Goal: Task Accomplishment & Management: Complete application form

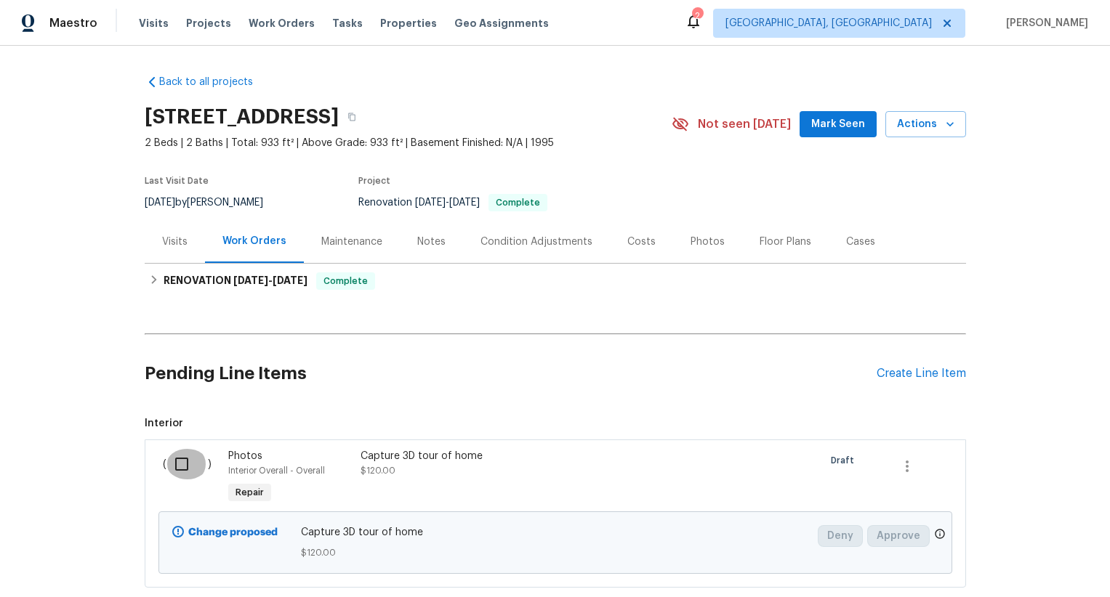
click at [187, 449] on input "checkbox" at bounding box center [186, 464] width 41 height 31
checkbox input "true"
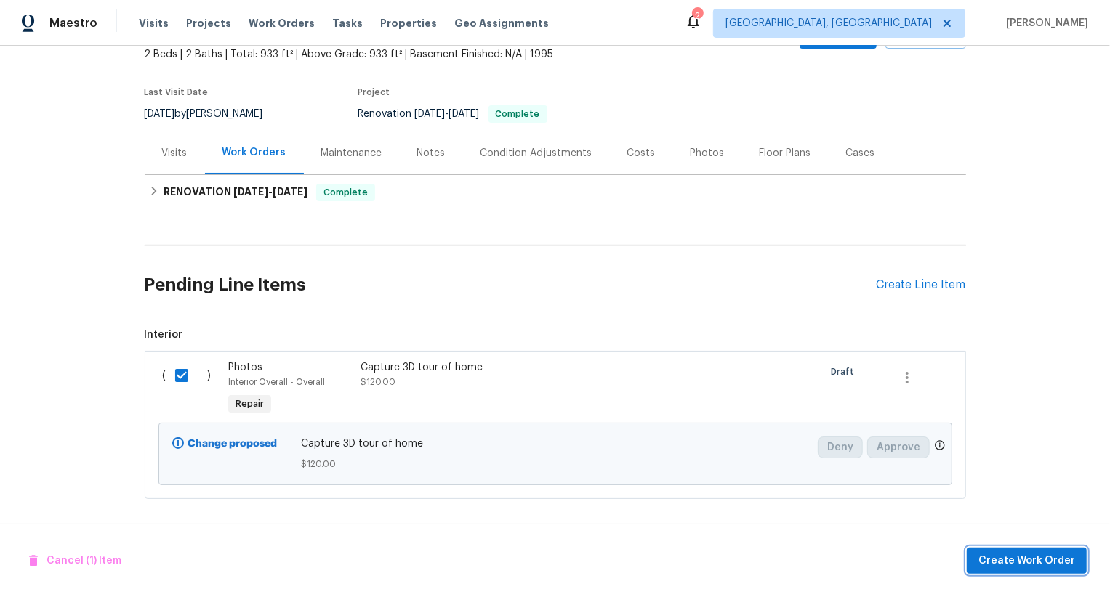
click at [1034, 552] on span "Create Work Order" at bounding box center [1026, 561] width 97 height 18
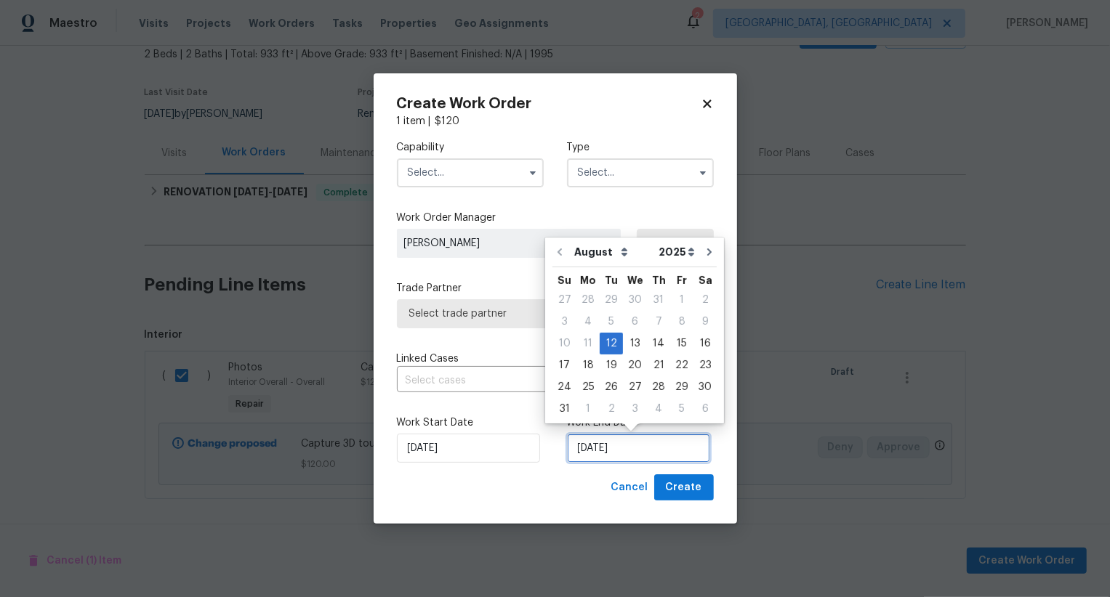
click at [585, 448] on input "[DATE]" at bounding box center [638, 448] width 143 height 29
click at [626, 346] on div "13" at bounding box center [635, 344] width 24 height 20
type input "[DATE]"
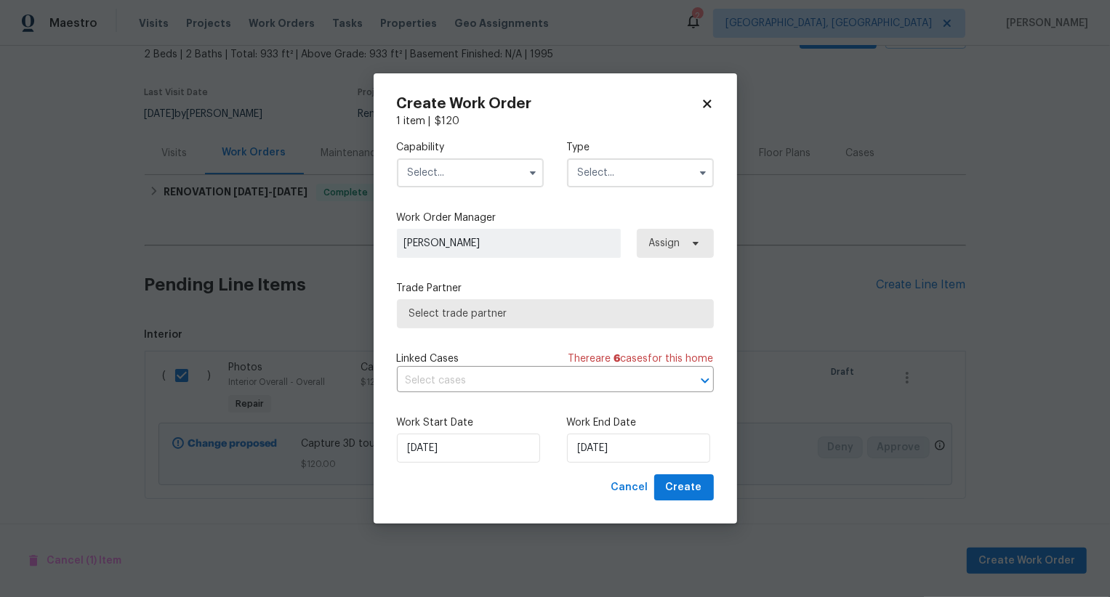
click at [496, 169] on input "text" at bounding box center [470, 172] width 147 height 29
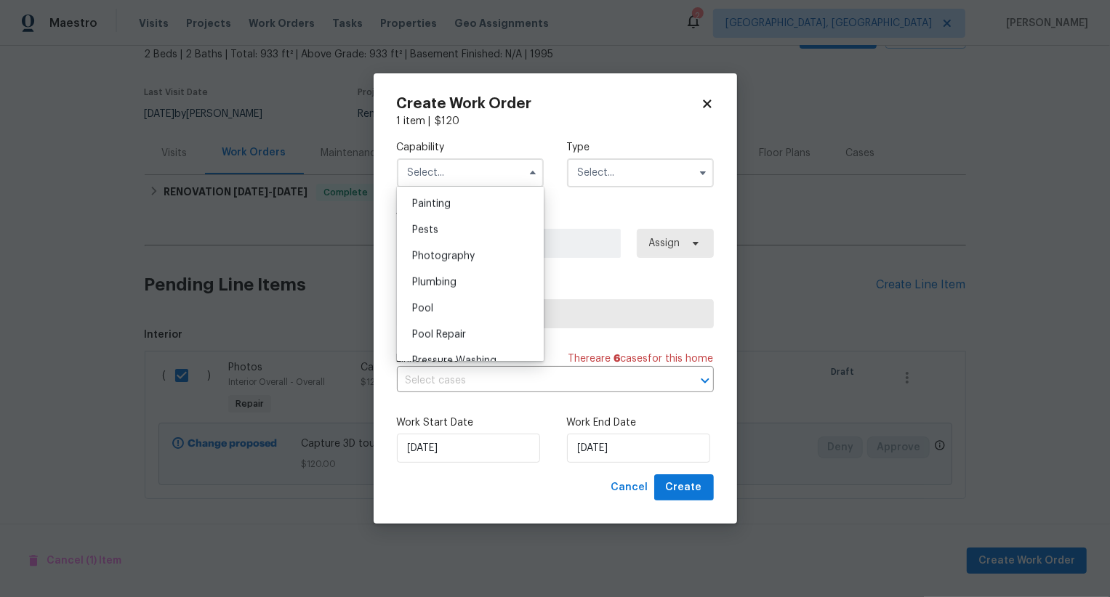
scroll to position [1211, 0]
click at [499, 258] on div "Photography" at bounding box center [470, 265] width 140 height 26
type input "Photography"
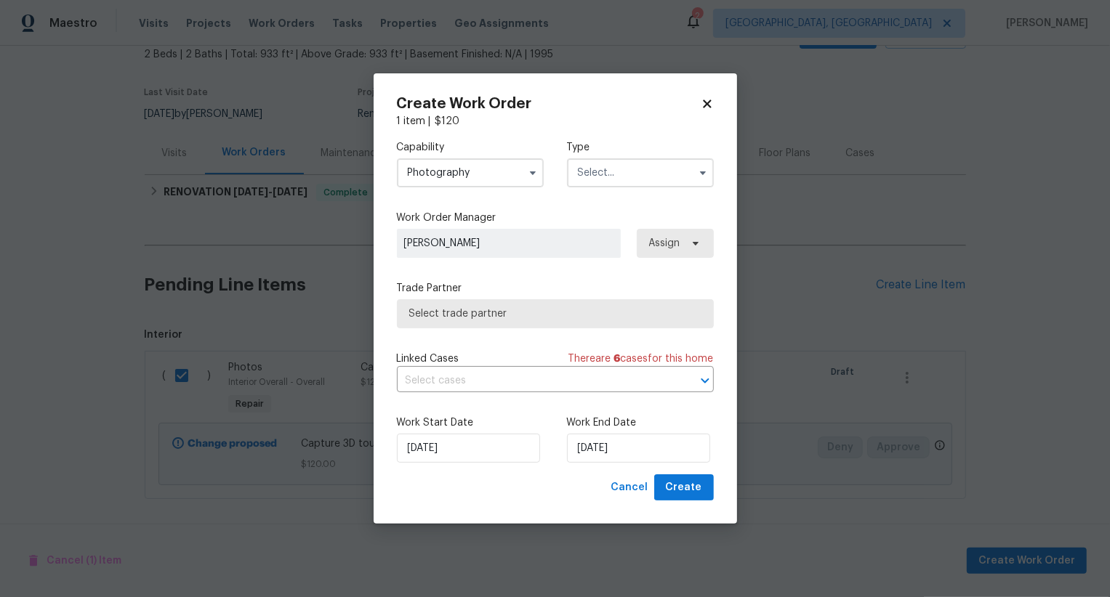
click at [605, 174] on input "text" at bounding box center [640, 172] width 147 height 29
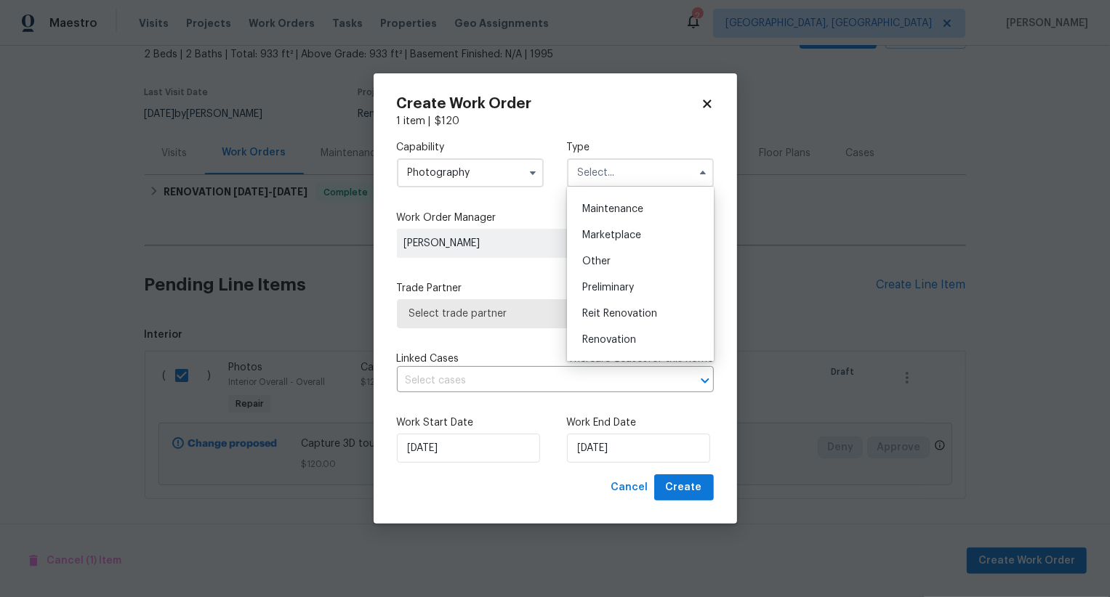
scroll to position [223, 0]
click at [613, 263] on div "Other" at bounding box center [640, 268] width 140 height 26
type input "Other"
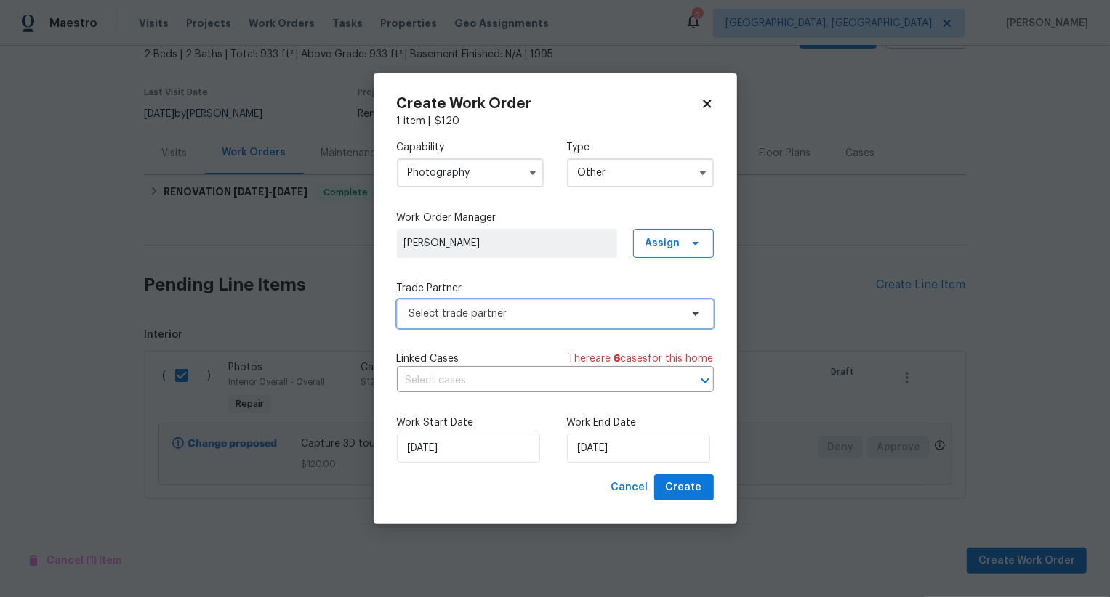
click at [554, 299] on span "Select trade partner" at bounding box center [555, 313] width 317 height 29
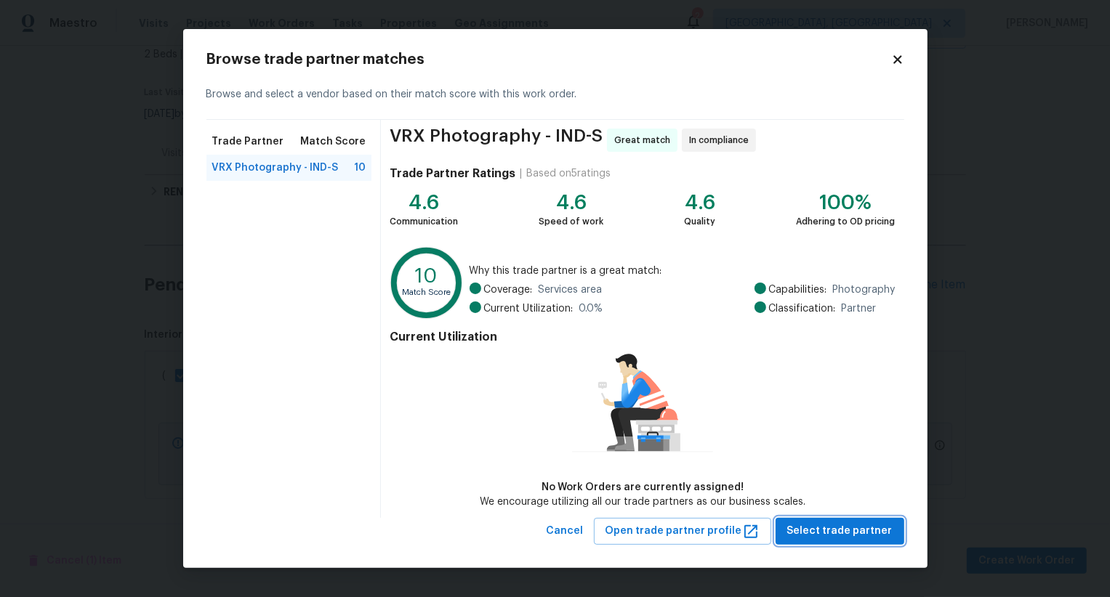
click at [812, 523] on span "Select trade partner" at bounding box center [839, 531] width 105 height 18
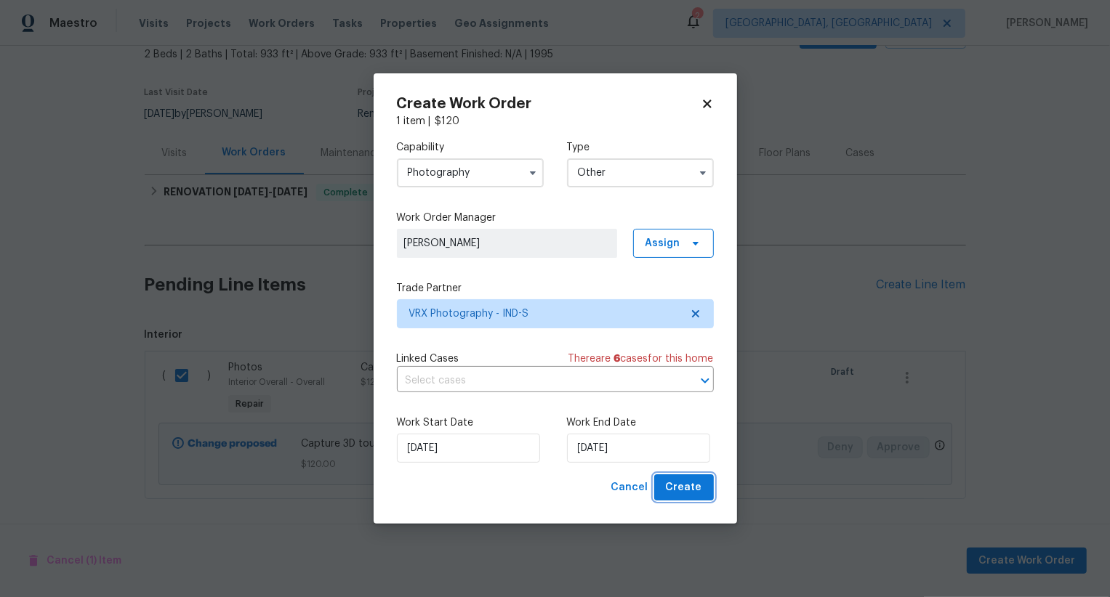
click at [691, 485] on span "Create" at bounding box center [684, 488] width 36 height 18
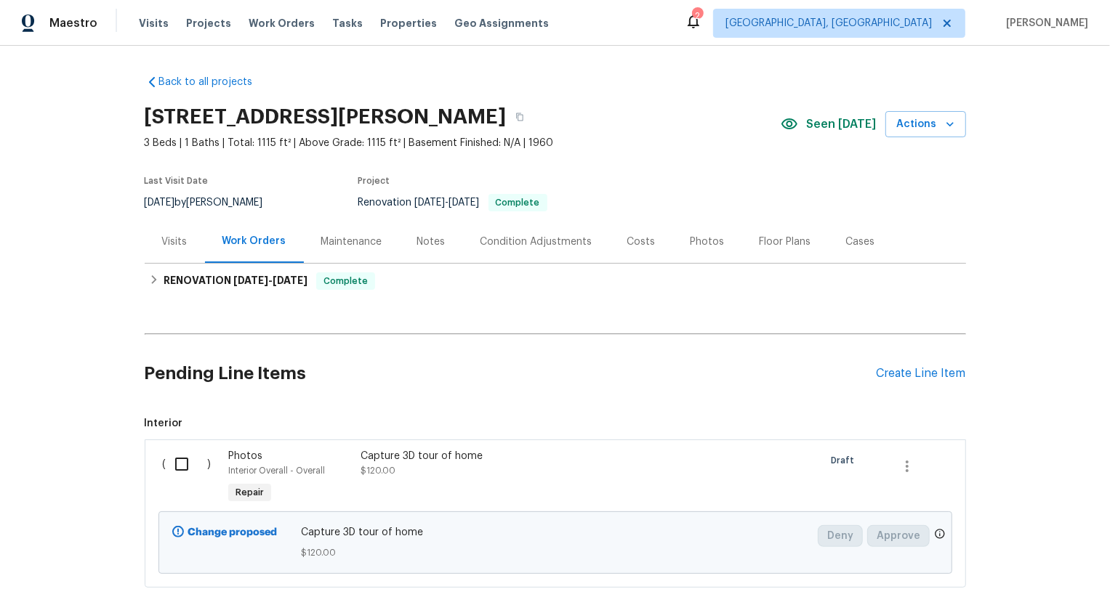
scroll to position [89, 0]
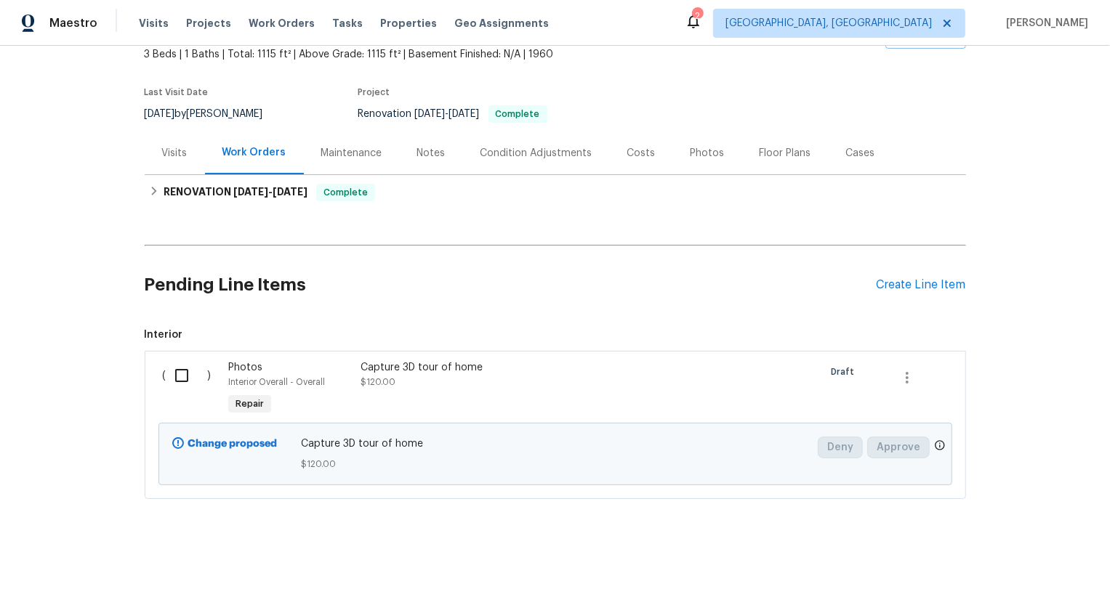
click at [174, 387] on input "checkbox" at bounding box center [186, 375] width 41 height 31
checkbox input "true"
click at [1017, 567] on span "Create Work Order" at bounding box center [1026, 561] width 97 height 18
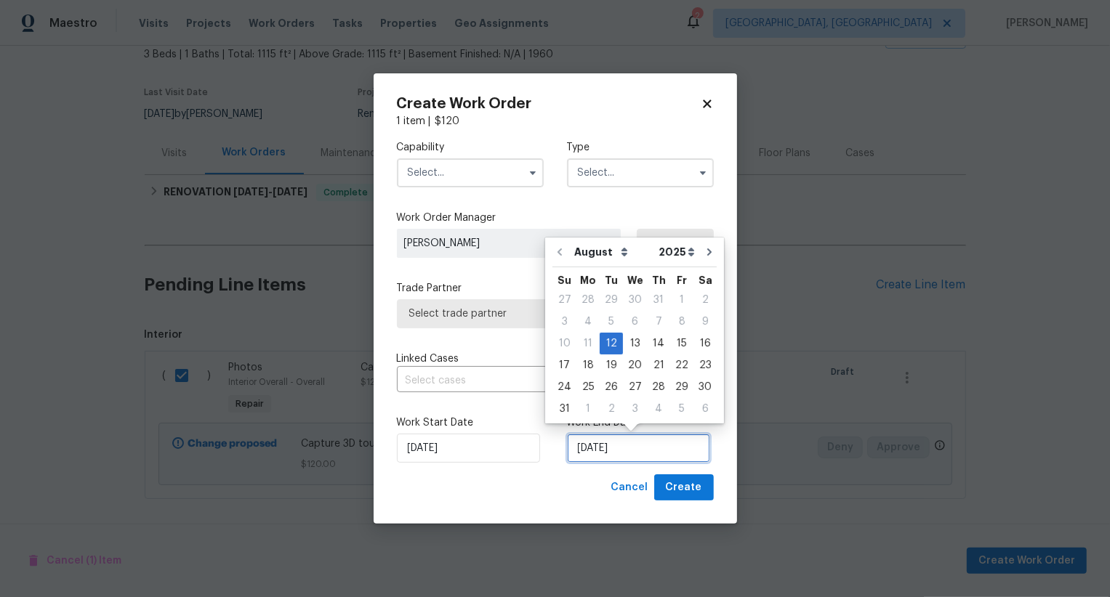
click at [599, 442] on input "[DATE]" at bounding box center [638, 448] width 143 height 29
click at [634, 340] on div "13" at bounding box center [635, 344] width 24 height 20
type input "[DATE]"
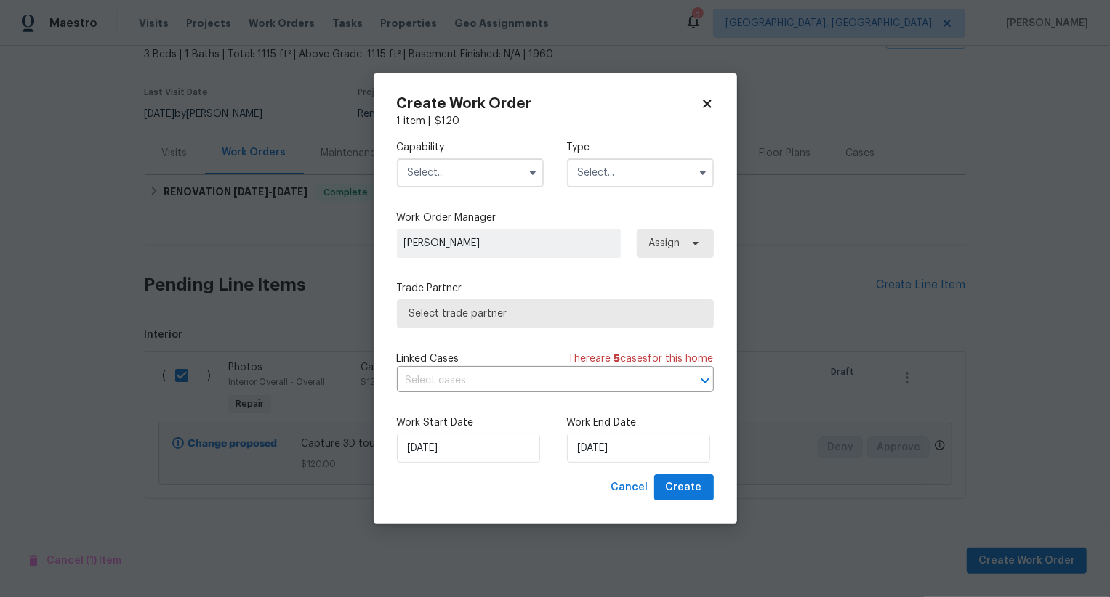
click at [481, 179] on input "text" at bounding box center [470, 172] width 147 height 29
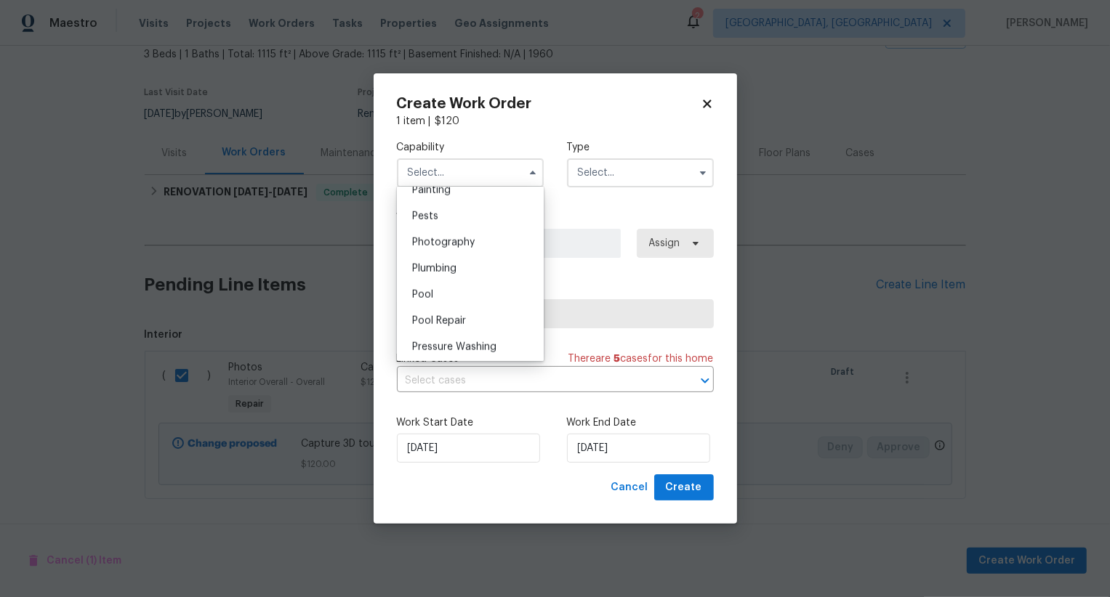
scroll to position [1193, 0]
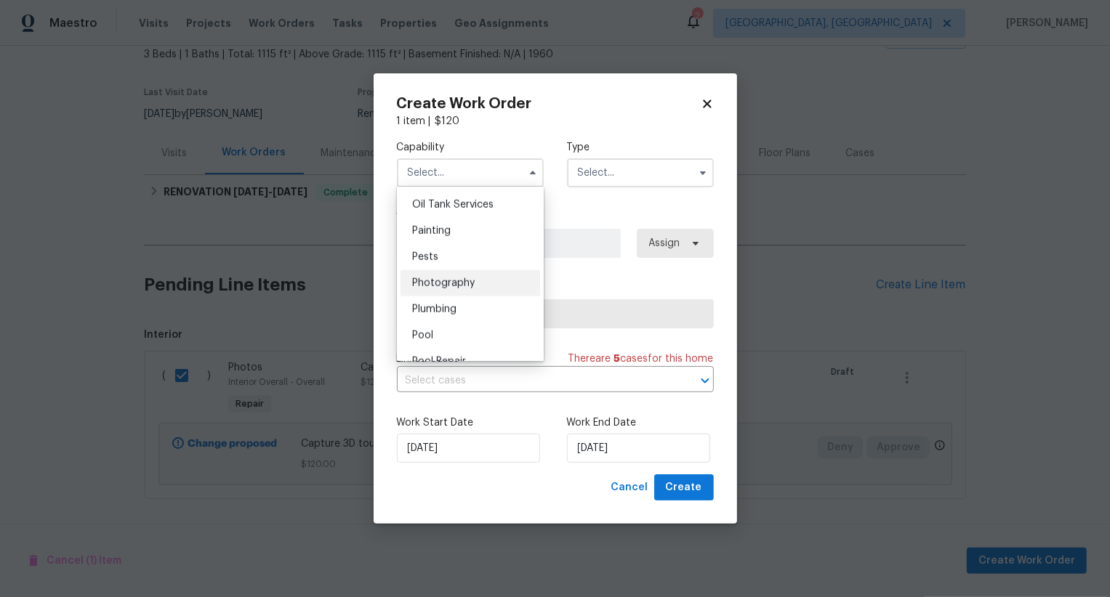
drag, startPoint x: 483, startPoint y: 296, endPoint x: 490, endPoint y: 282, distance: 15.6
click at [490, 282] on ul "Agent Appliance Bathtub Resurfacing BRN And Lrr Broker Cabinets Carpet Cleaning…" at bounding box center [470, 274] width 147 height 174
click at [490, 282] on div "Photography" at bounding box center [470, 283] width 140 height 26
type input "Photography"
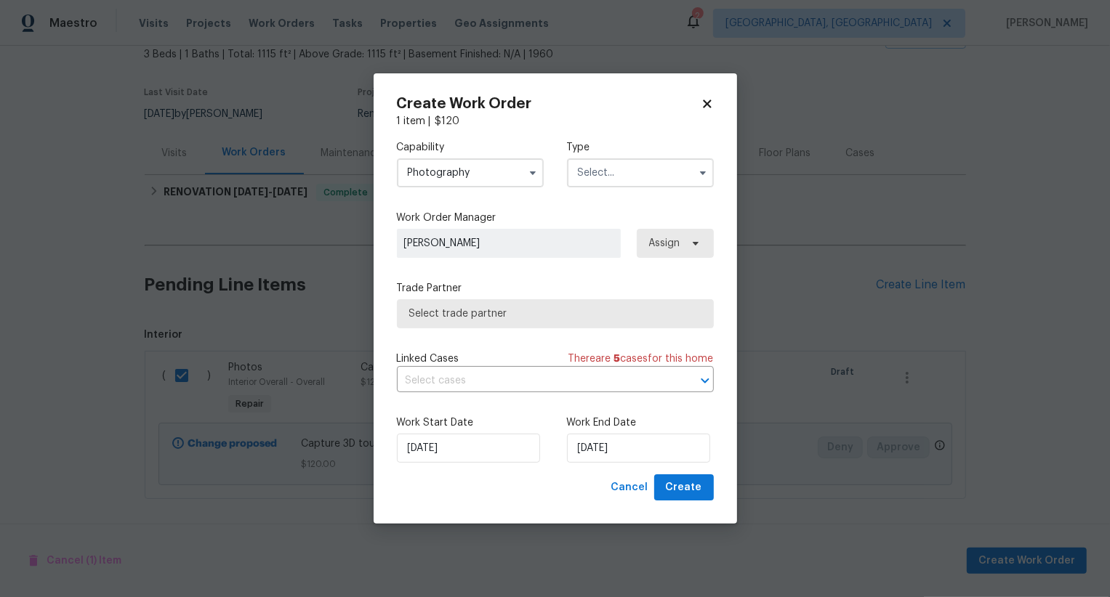
click at [613, 179] on input "text" at bounding box center [640, 172] width 147 height 29
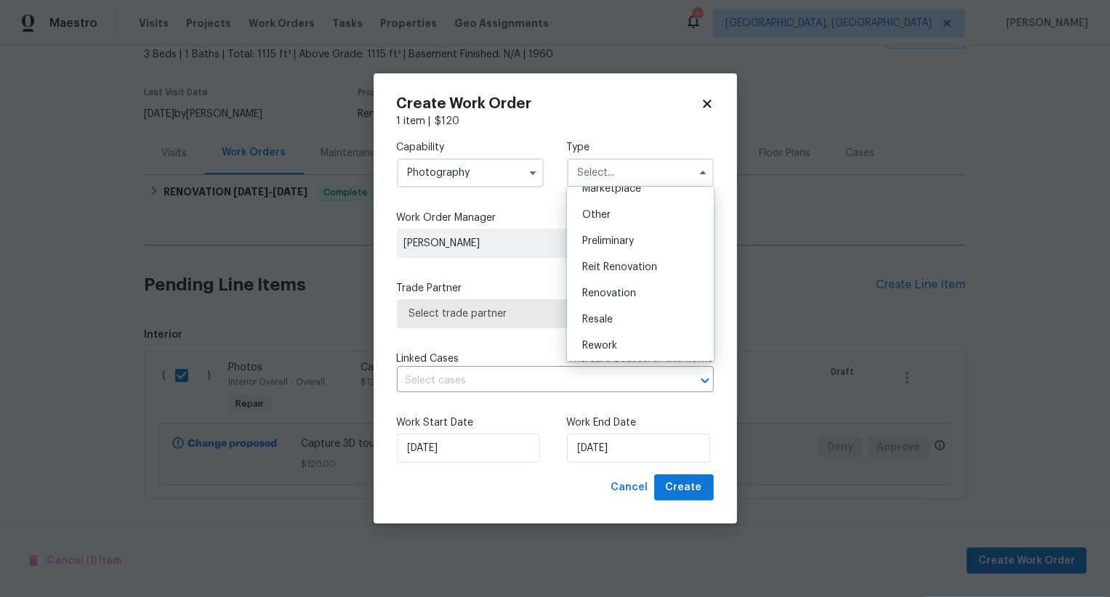
scroll to position [274, 0]
click at [623, 217] on div "Other" at bounding box center [640, 217] width 140 height 26
type input "Other"
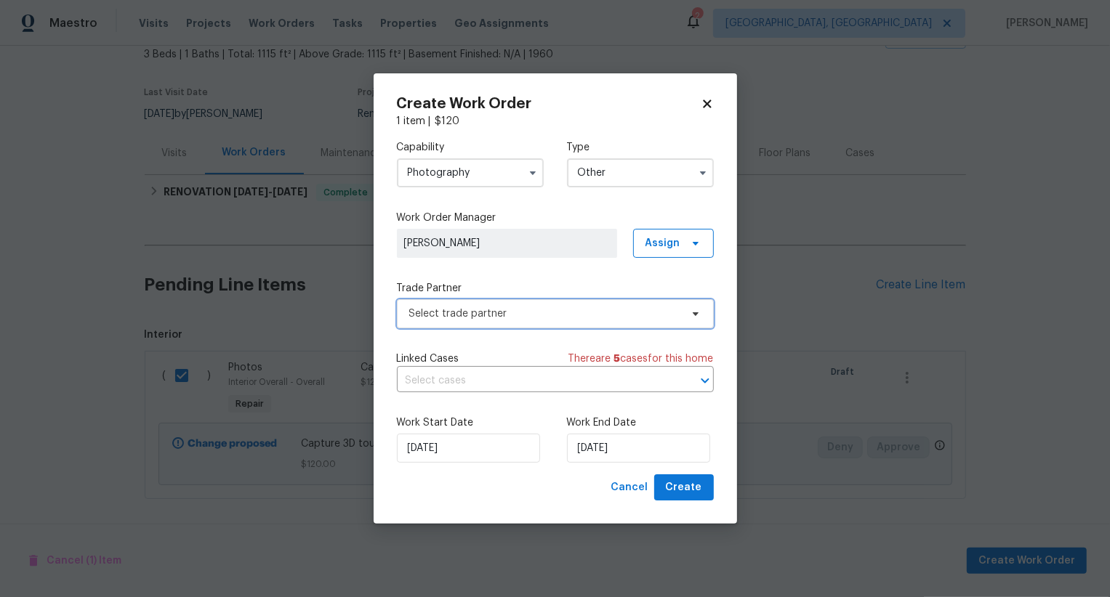
click at [568, 304] on span "Select trade partner" at bounding box center [555, 313] width 317 height 29
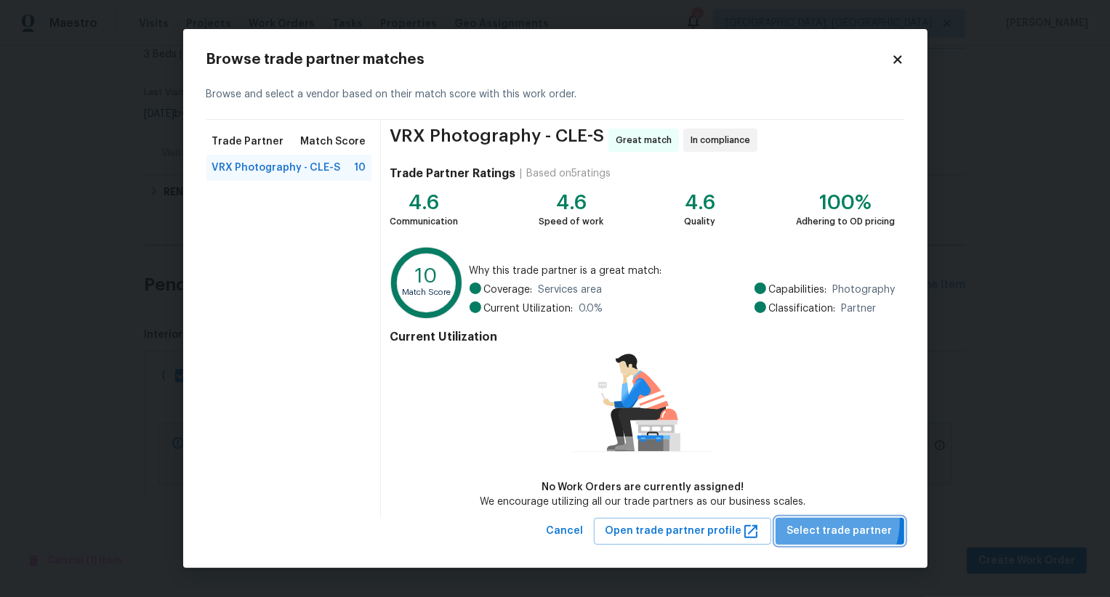
click at [831, 522] on button "Select trade partner" at bounding box center [839, 531] width 129 height 27
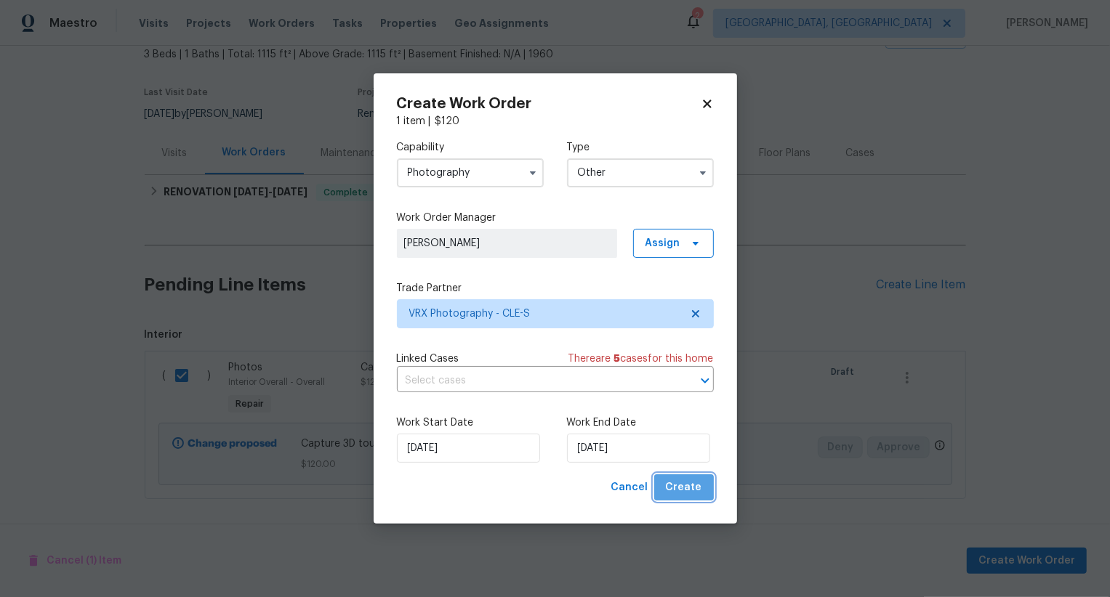
click at [687, 482] on span "Create" at bounding box center [684, 488] width 36 height 18
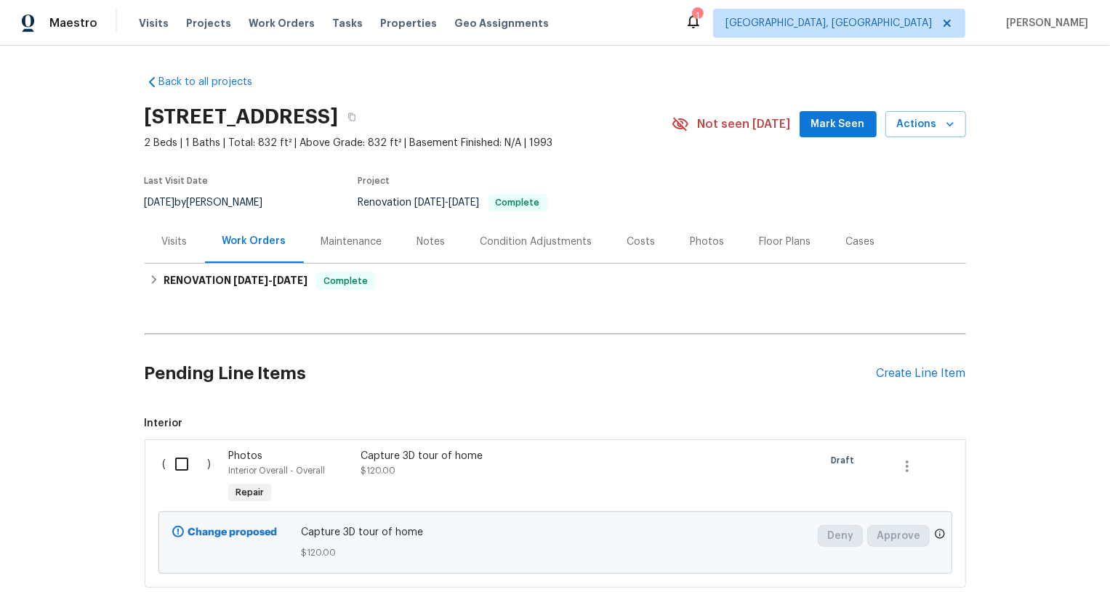
scroll to position [89, 0]
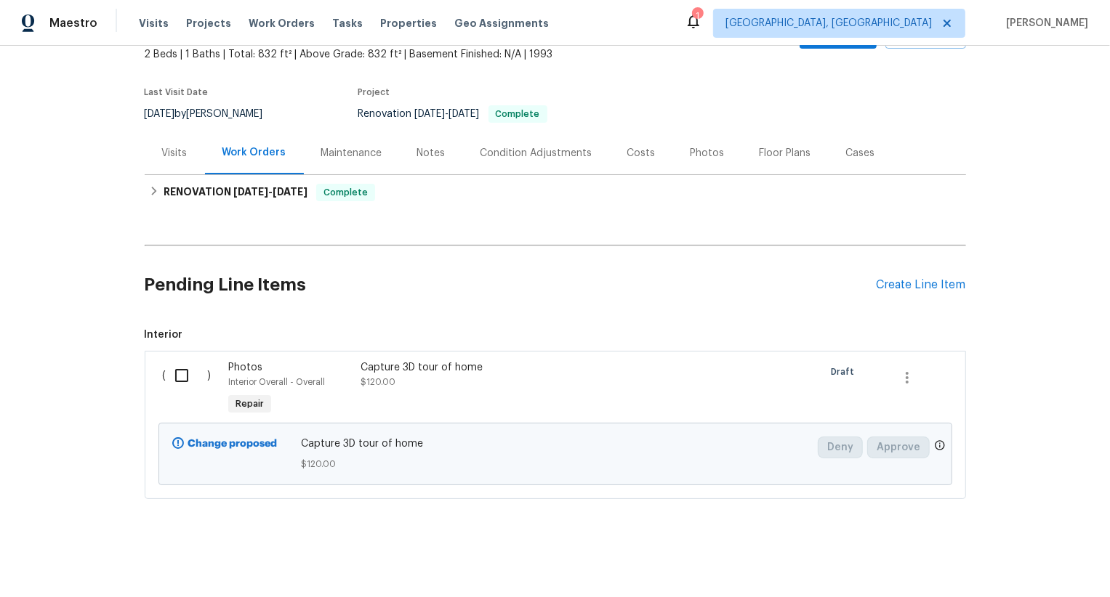
click at [177, 372] on input "checkbox" at bounding box center [186, 375] width 41 height 31
checkbox input "true"
click at [1046, 563] on span "Create Work Order" at bounding box center [1026, 561] width 97 height 18
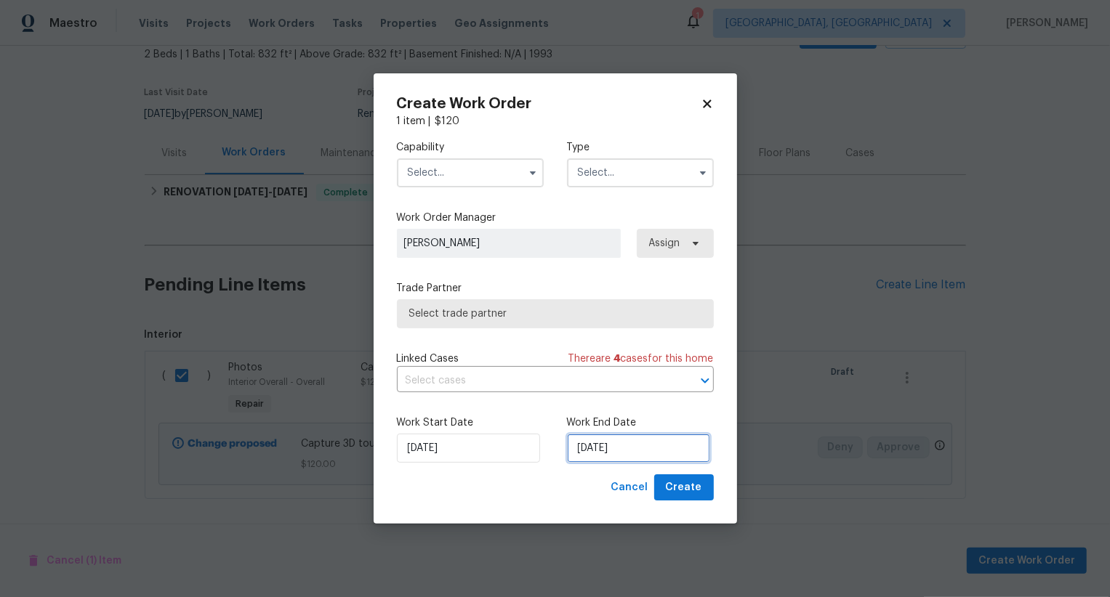
click at [615, 448] on input "[DATE]" at bounding box center [638, 448] width 143 height 29
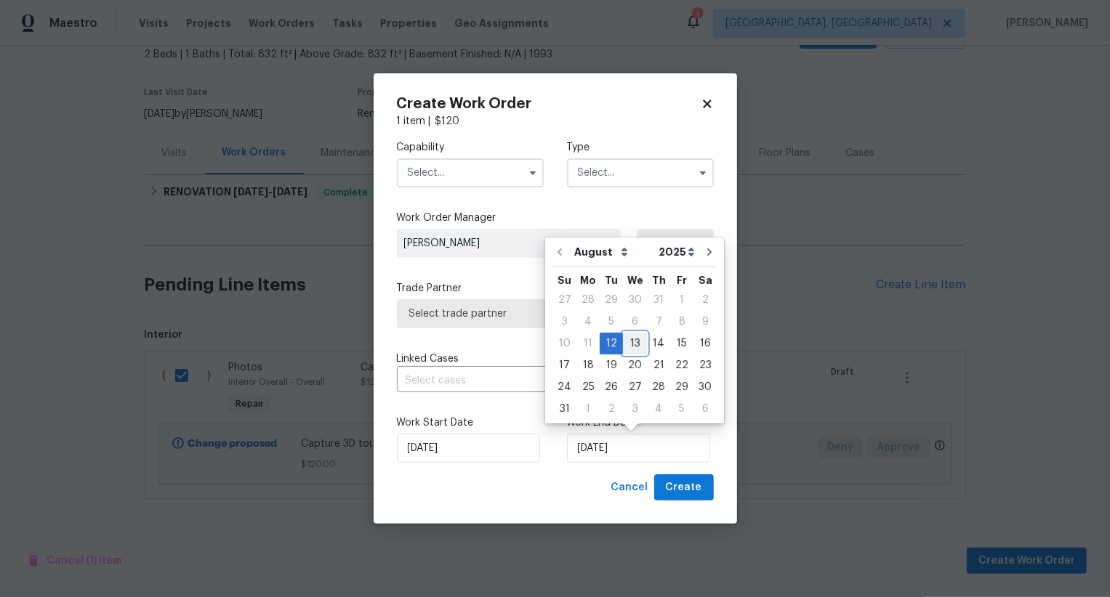
click at [636, 343] on div "13" at bounding box center [635, 344] width 24 height 20
type input "[DATE]"
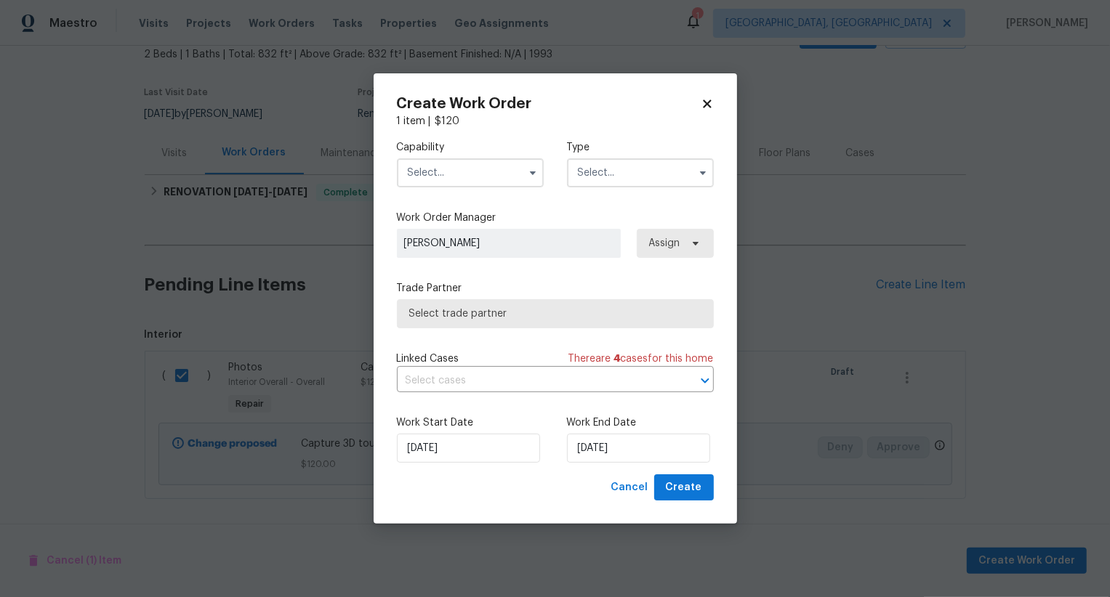
click at [484, 172] on input "text" at bounding box center [470, 172] width 147 height 29
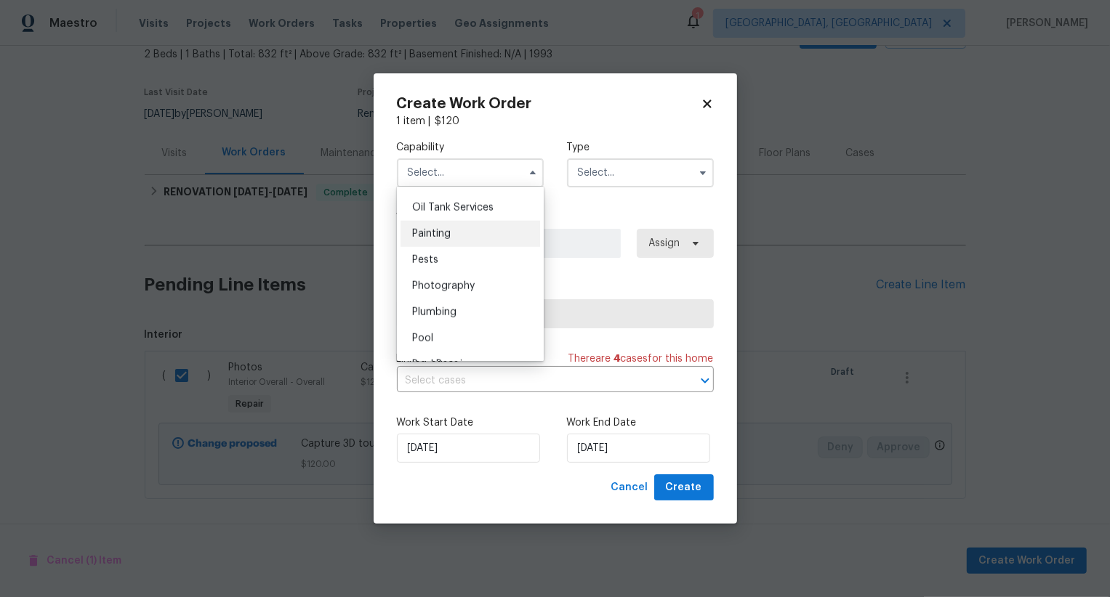
scroll to position [1192, 0]
drag, startPoint x: 497, startPoint y: 283, endPoint x: 634, endPoint y: 169, distance: 178.1
click at [497, 283] on div "Photography" at bounding box center [470, 284] width 140 height 26
type input "Photography"
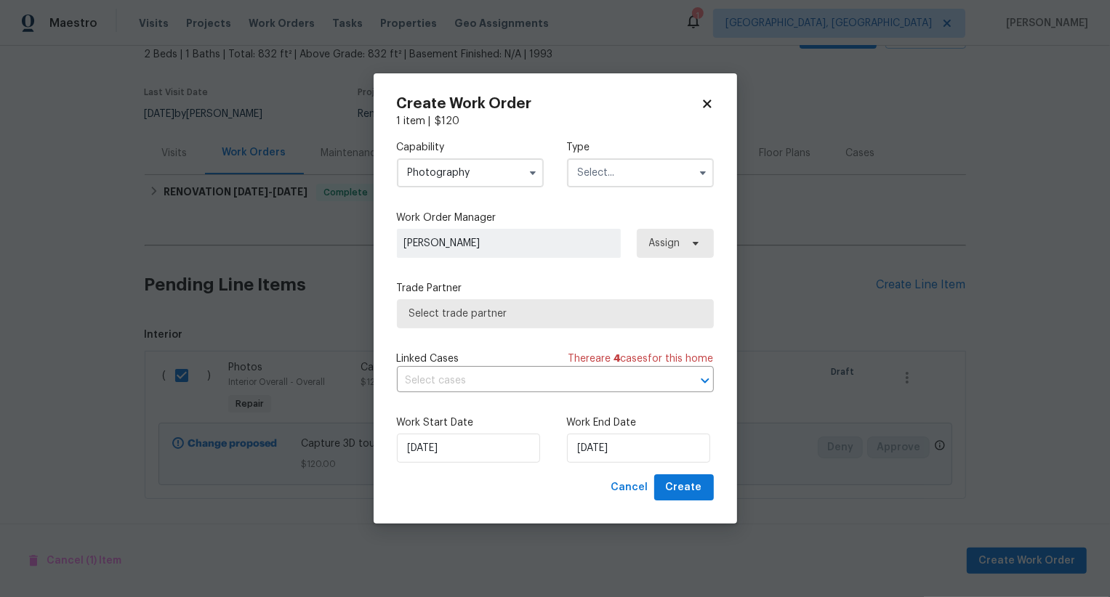
click at [642, 168] on input "text" at bounding box center [640, 172] width 147 height 29
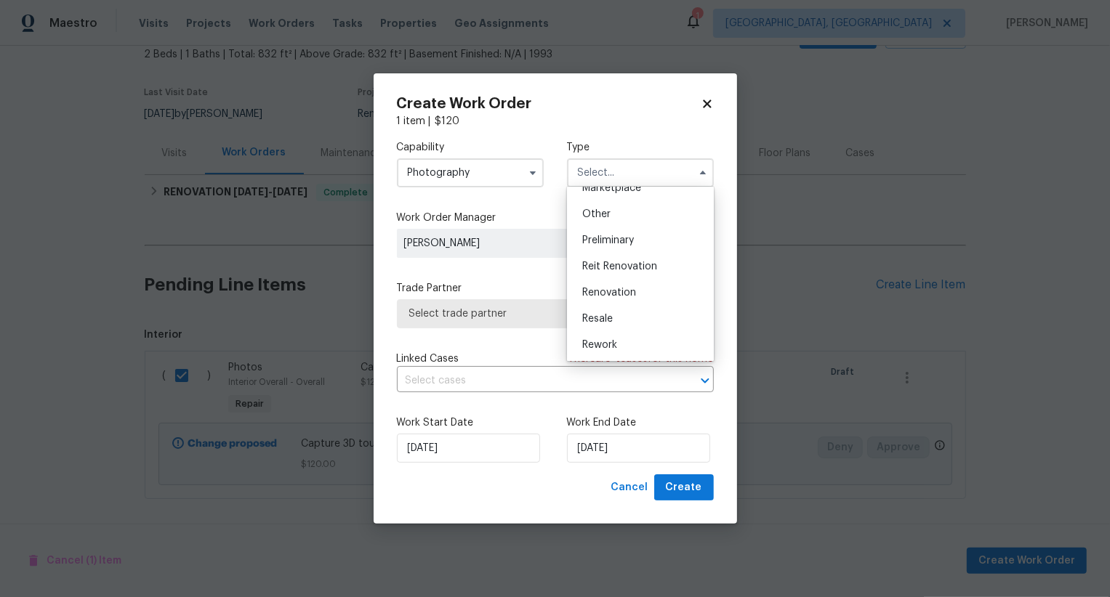
scroll to position [275, 0]
click at [642, 221] on div "Other" at bounding box center [640, 216] width 140 height 26
type input "Other"
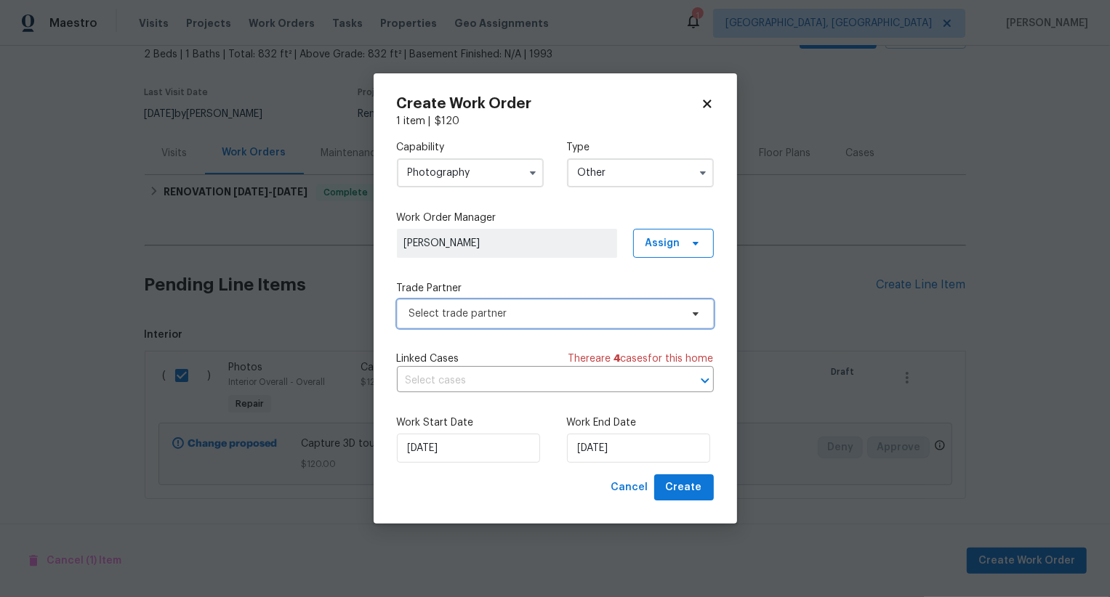
click at [587, 313] on span "Select trade partner" at bounding box center [544, 314] width 271 height 15
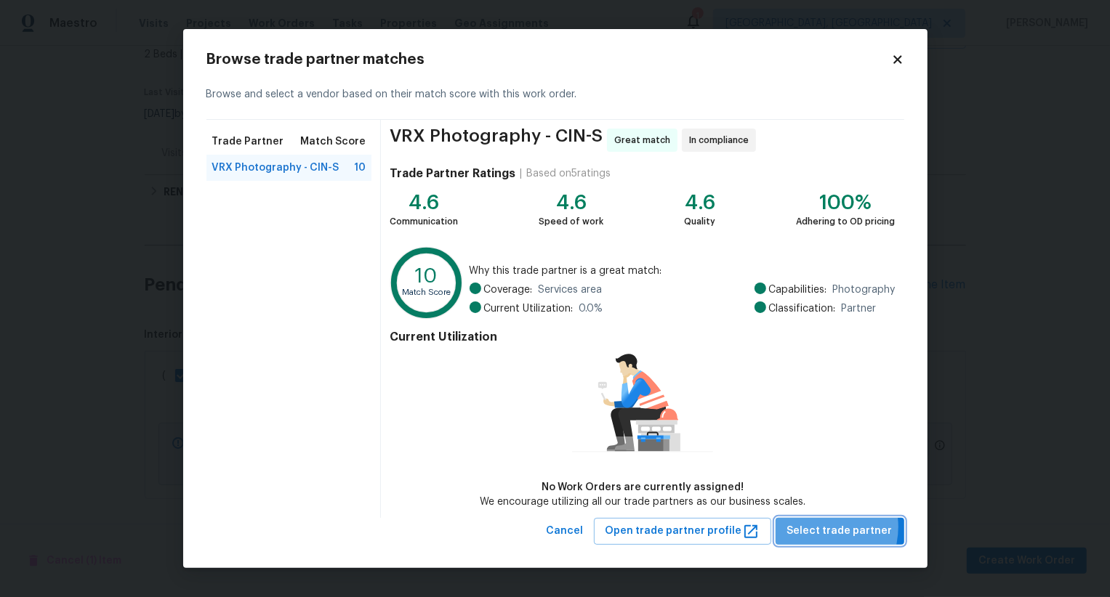
click at [824, 528] on span "Select trade partner" at bounding box center [839, 531] width 105 height 18
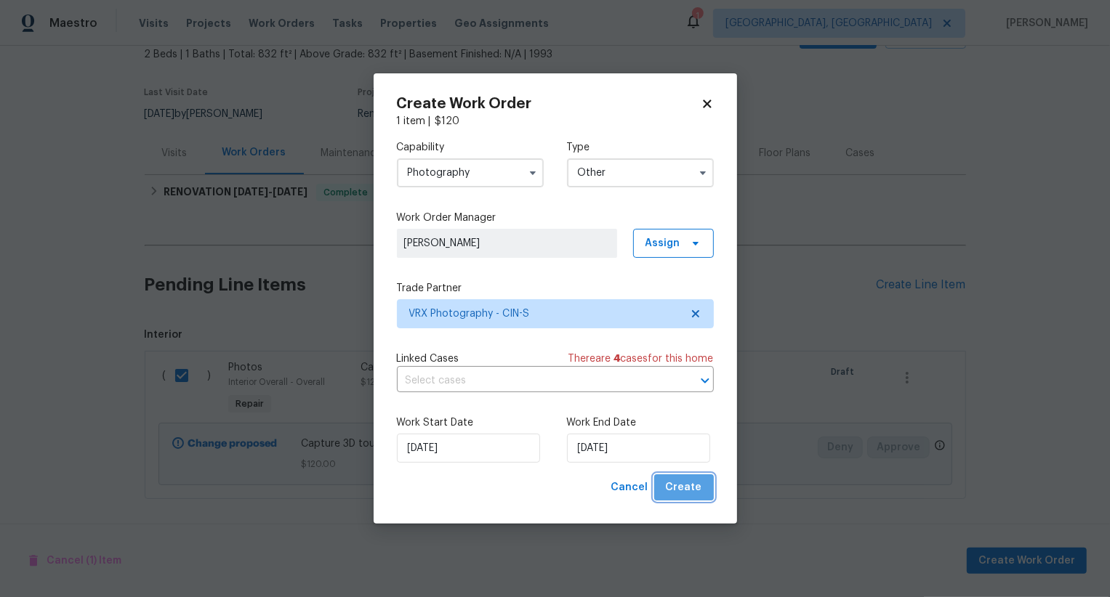
click at [687, 490] on span "Create" at bounding box center [684, 488] width 36 height 18
checkbox input "false"
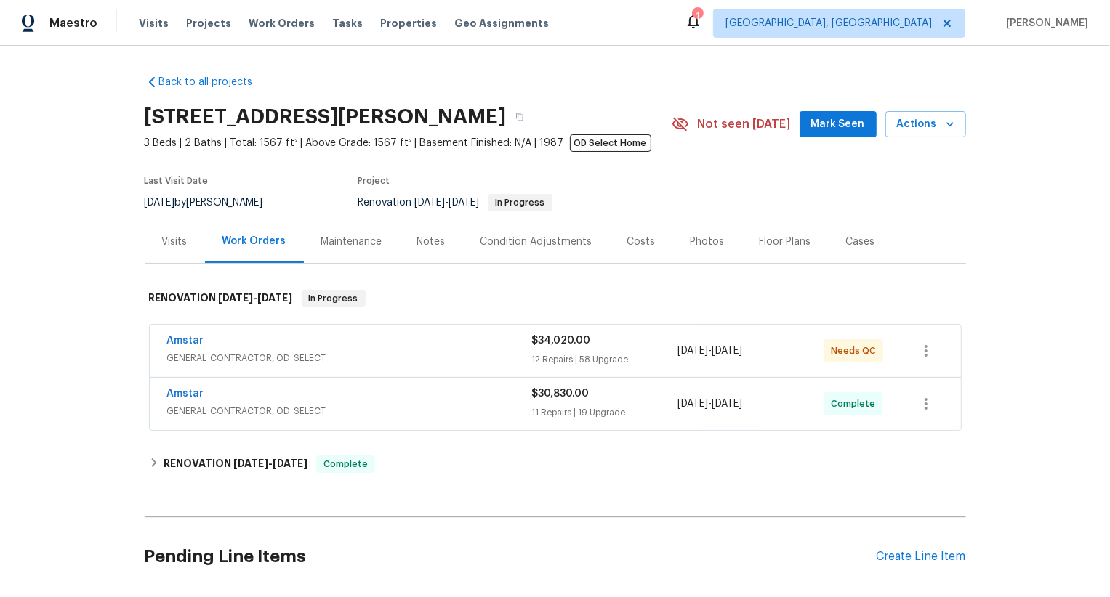
scroll to position [272, 0]
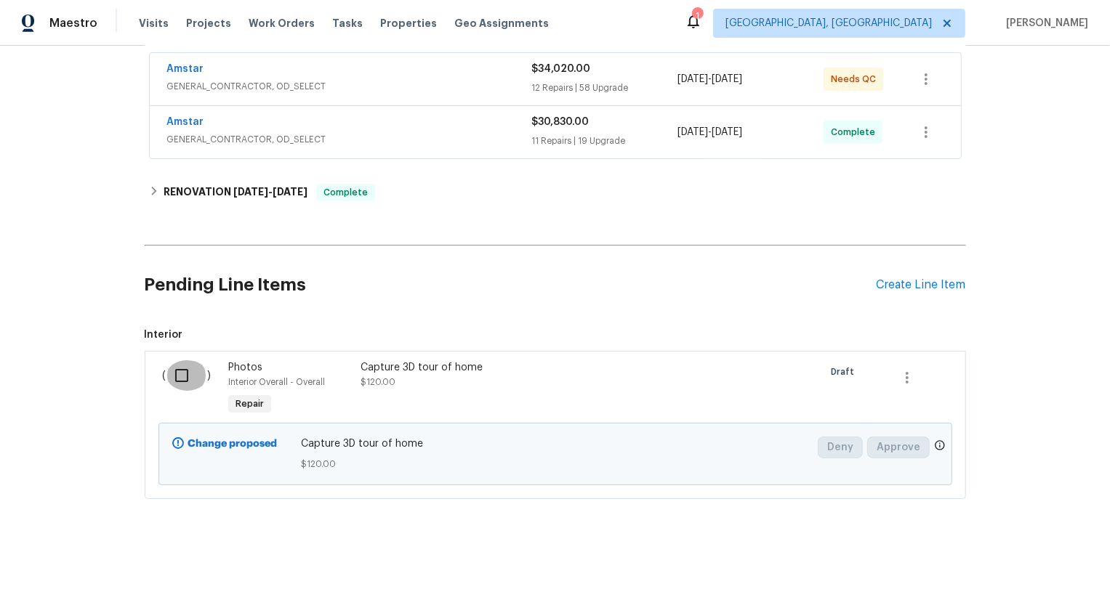
click at [183, 366] on input "checkbox" at bounding box center [186, 375] width 41 height 31
checkbox input "true"
click at [1016, 554] on span "Create Work Order" at bounding box center [1026, 561] width 97 height 18
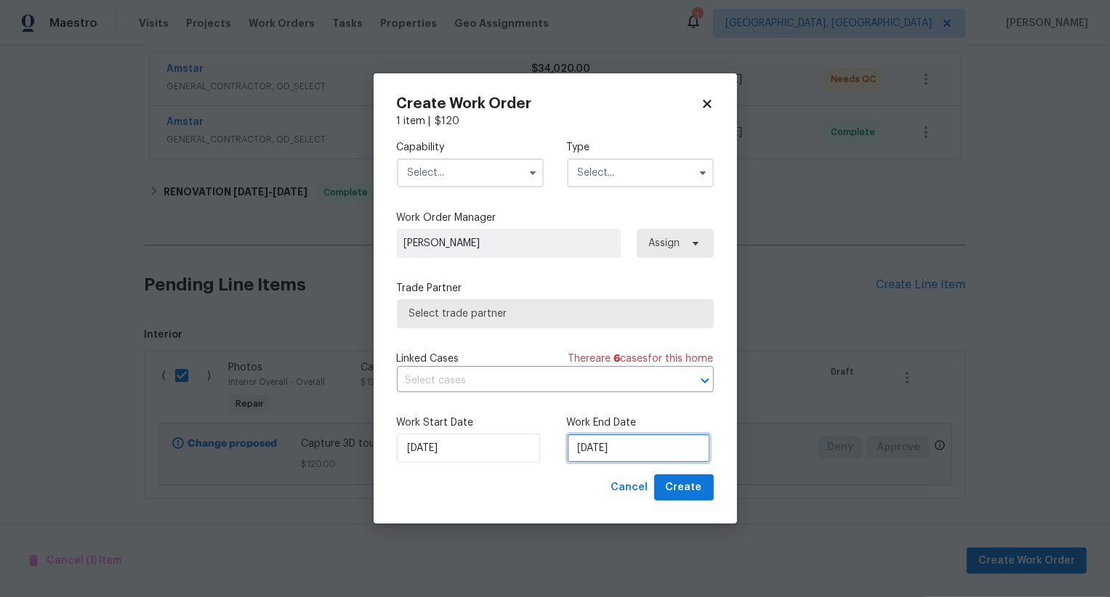
click at [599, 445] on input "[DATE]" at bounding box center [638, 448] width 143 height 29
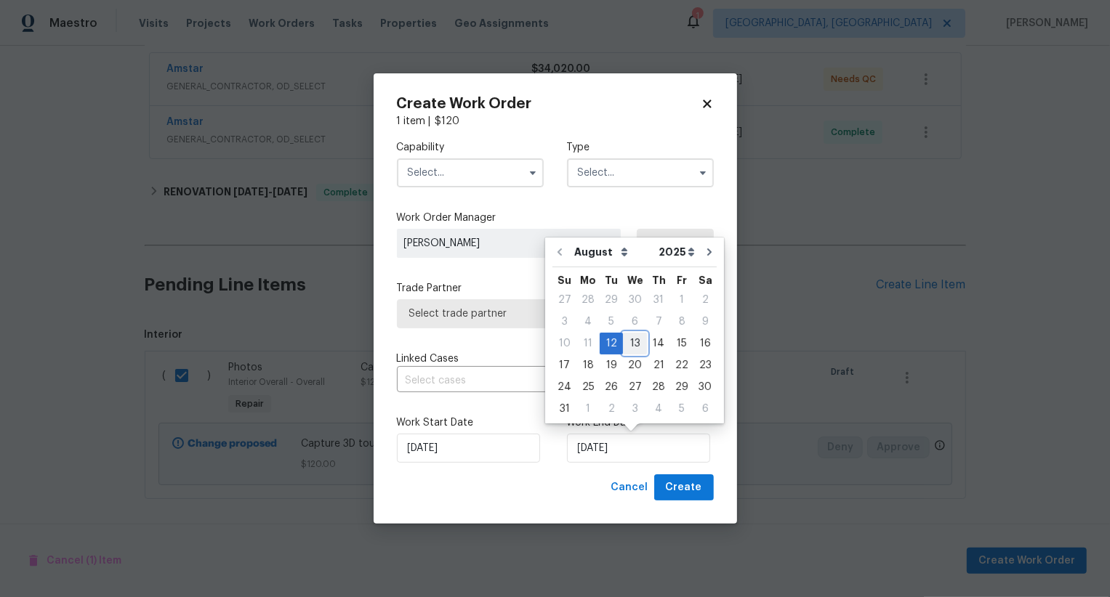
click at [629, 347] on div "13" at bounding box center [635, 344] width 24 height 20
type input "[DATE]"
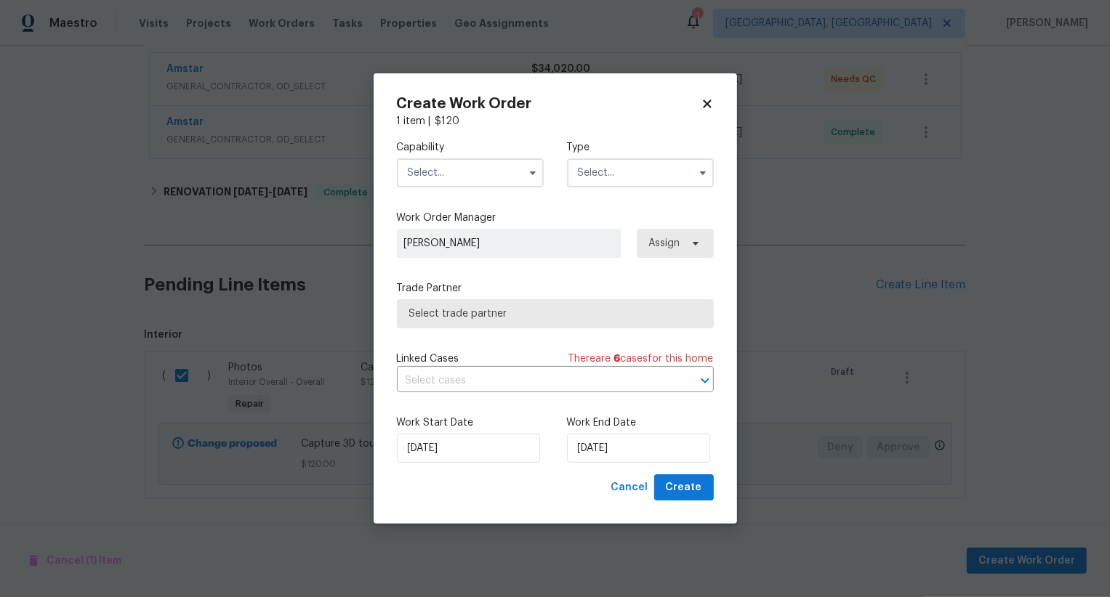
click at [480, 177] on input "text" at bounding box center [470, 172] width 147 height 29
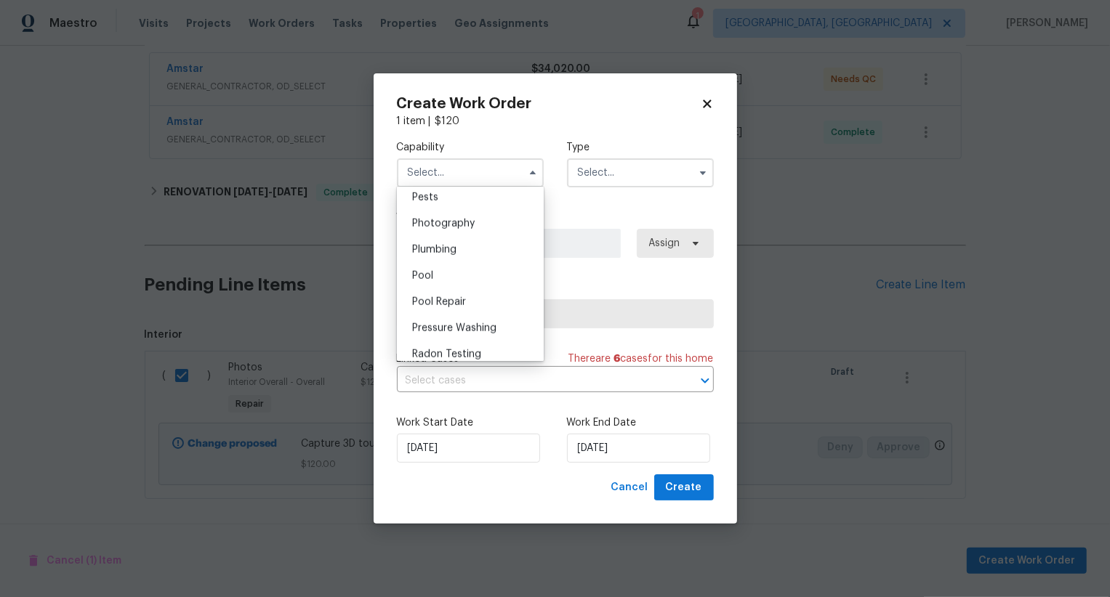
scroll to position [1249, 0]
drag, startPoint x: 492, startPoint y: 224, endPoint x: 588, endPoint y: 180, distance: 105.4
click at [493, 223] on div "Photography" at bounding box center [470, 227] width 140 height 26
type input "Photography"
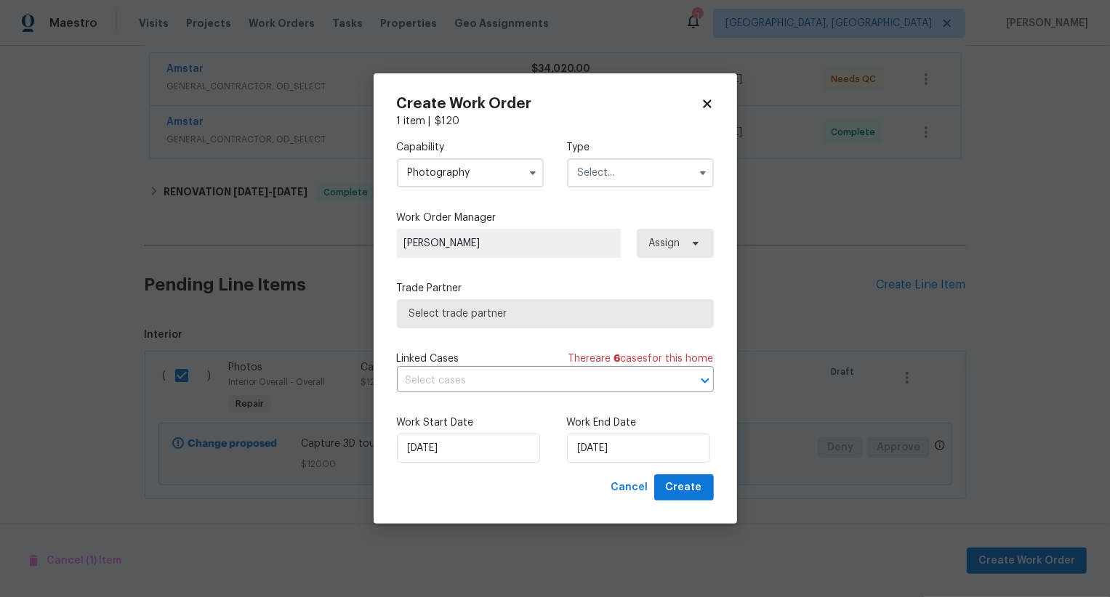
click at [621, 171] on input "text" at bounding box center [640, 172] width 147 height 29
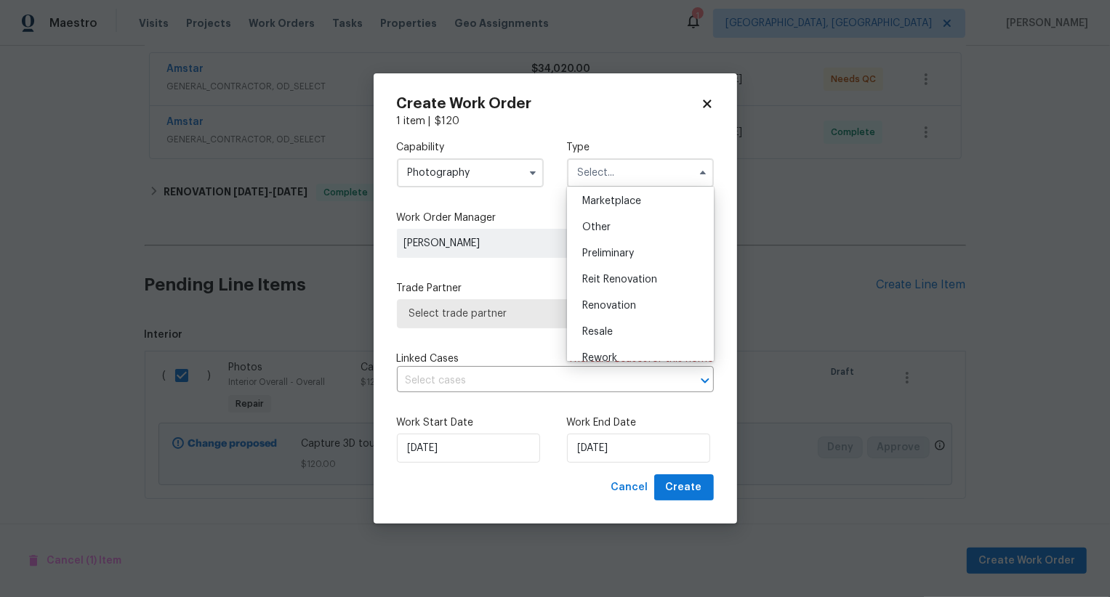
scroll to position [263, 0]
click at [624, 235] on div "Other" at bounding box center [640, 228] width 140 height 26
type input "Other"
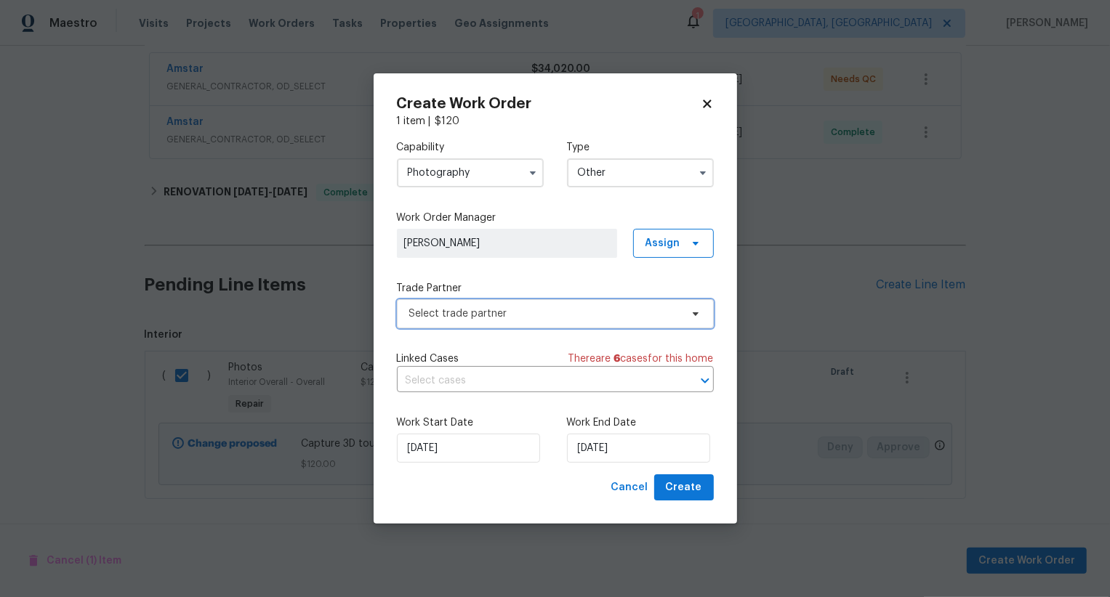
click at [591, 315] on span "Select trade partner" at bounding box center [544, 314] width 271 height 15
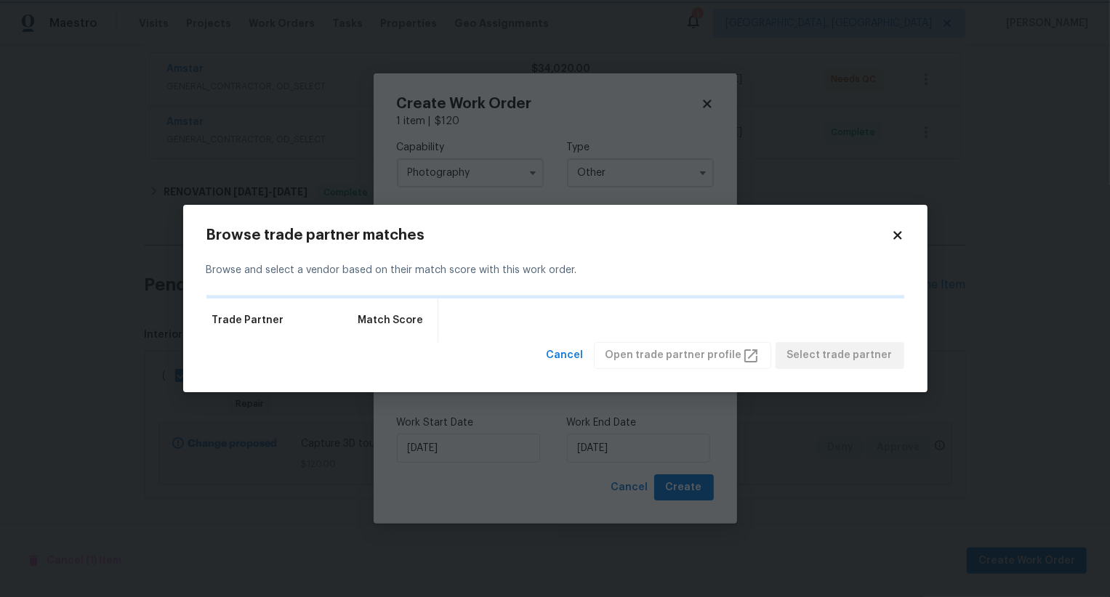
click at [573, 196] on body "Maestro Visits Projects Work Orders Tasks Properties Geo Assignments 1 Albuquer…" at bounding box center [555, 298] width 1110 height 597
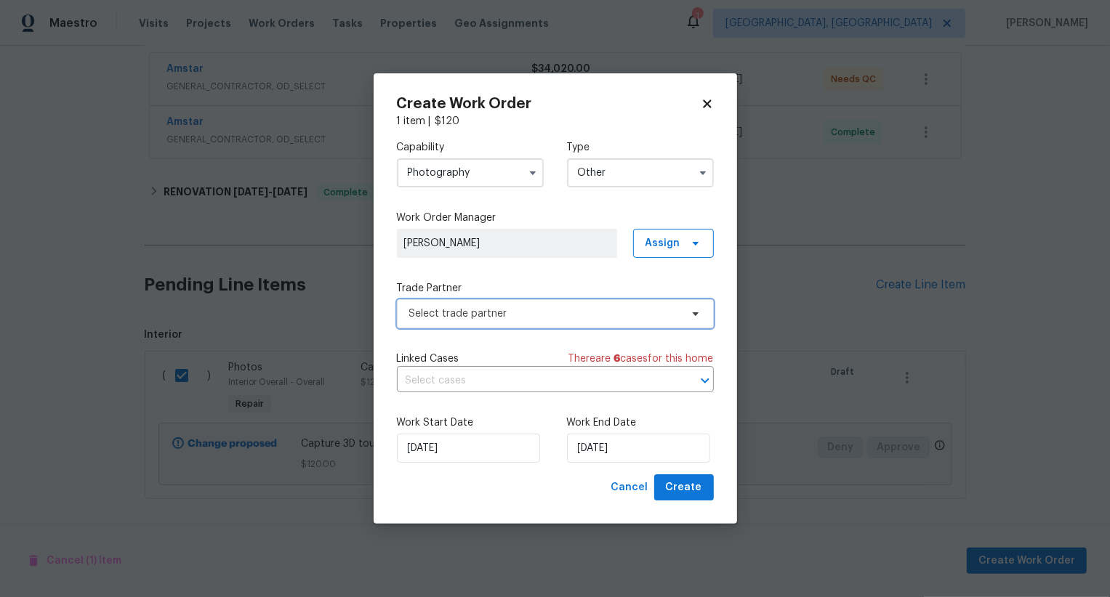
click at [571, 303] on span "Select trade partner" at bounding box center [555, 313] width 317 height 29
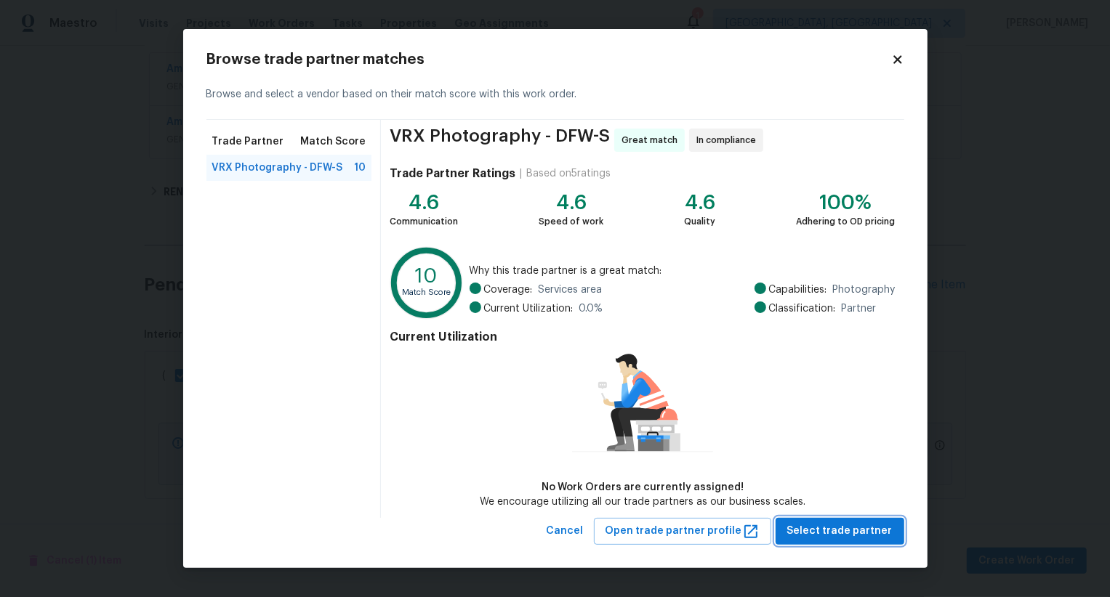
click at [825, 529] on span "Select trade partner" at bounding box center [839, 531] width 105 height 18
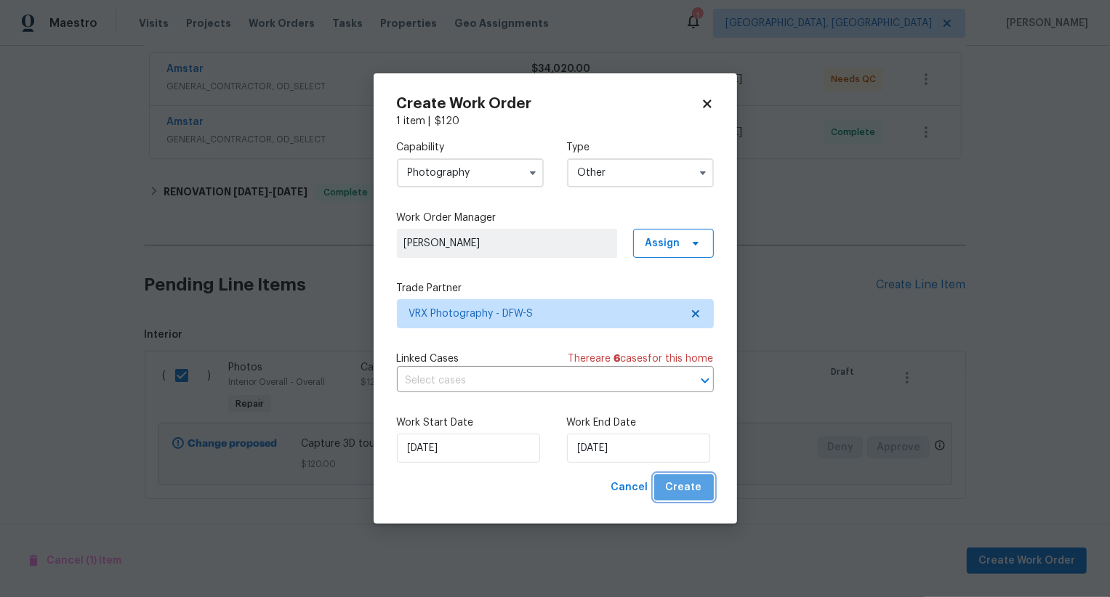
click at [690, 495] on span "Create" at bounding box center [684, 488] width 36 height 18
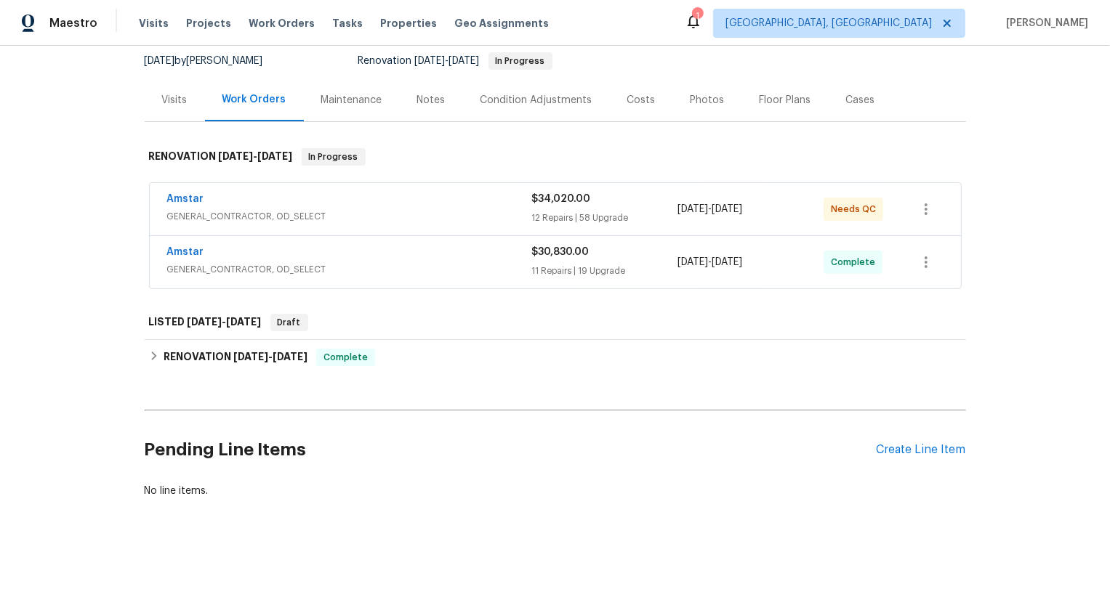
scroll to position [141, 0]
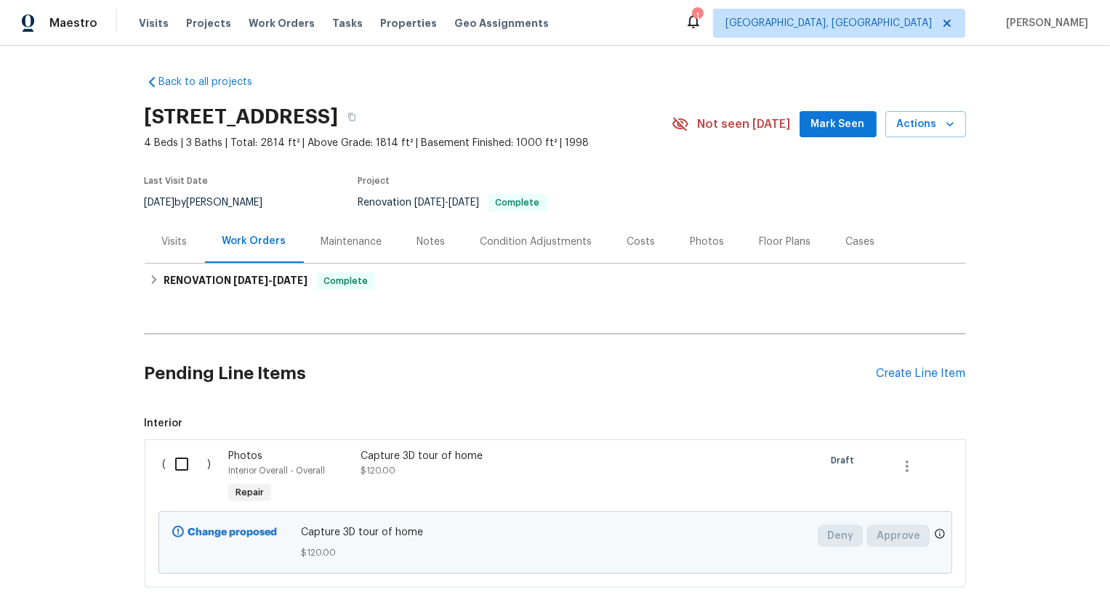
scroll to position [89, 0]
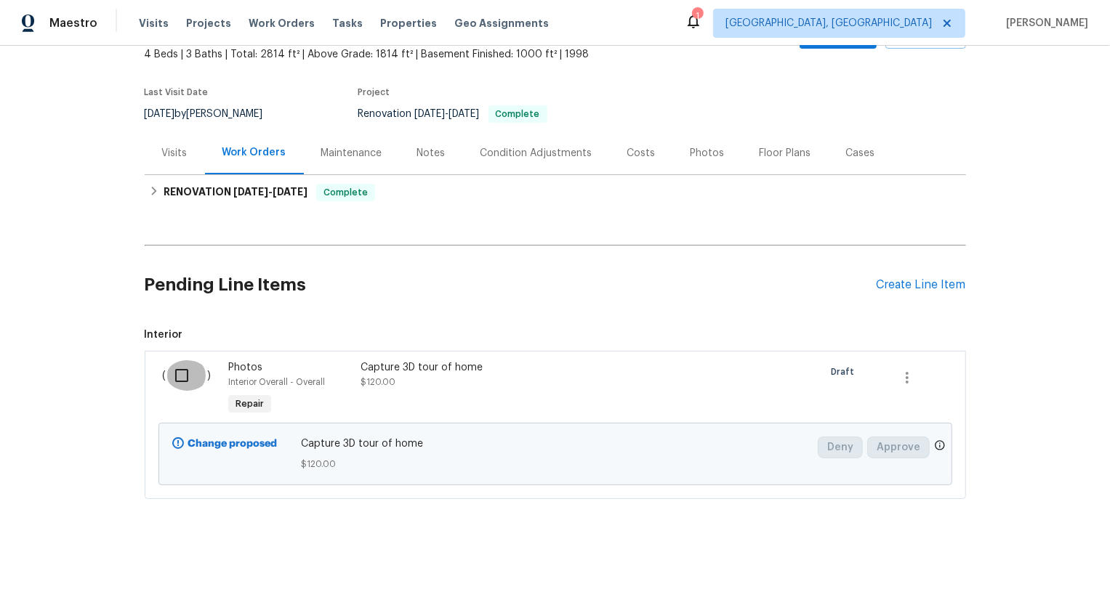
click at [182, 376] on input "checkbox" at bounding box center [186, 375] width 41 height 31
checkbox input "true"
click at [1017, 564] on span "Create Work Order" at bounding box center [1026, 561] width 97 height 18
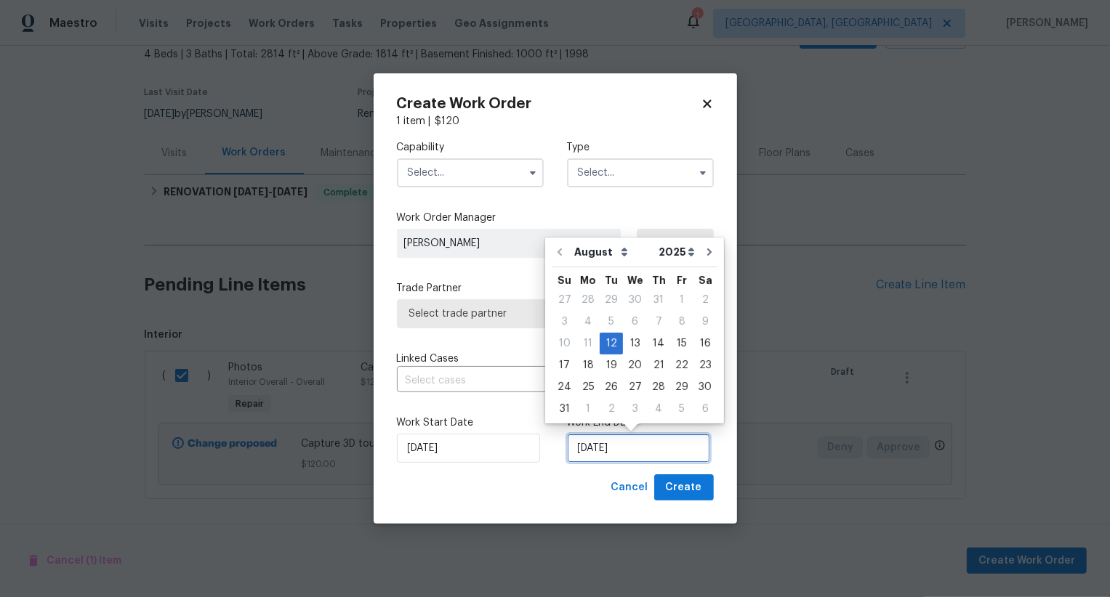
click at [621, 443] on input "[DATE]" at bounding box center [638, 448] width 143 height 29
click at [635, 342] on div "13" at bounding box center [635, 344] width 24 height 20
type input "[DATE]"
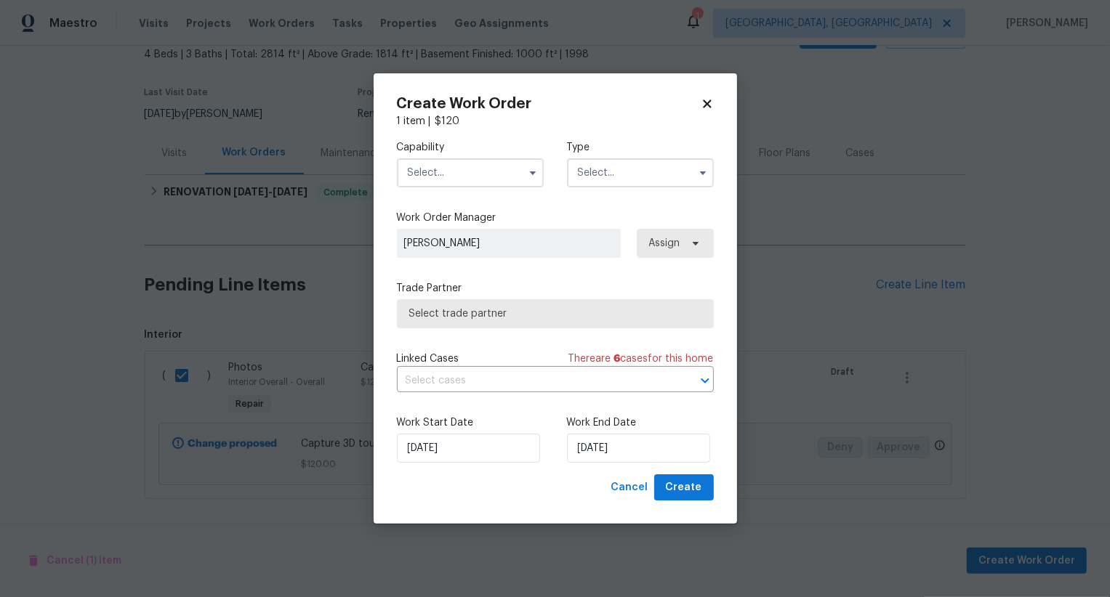
click at [480, 169] on input "text" at bounding box center [470, 172] width 147 height 29
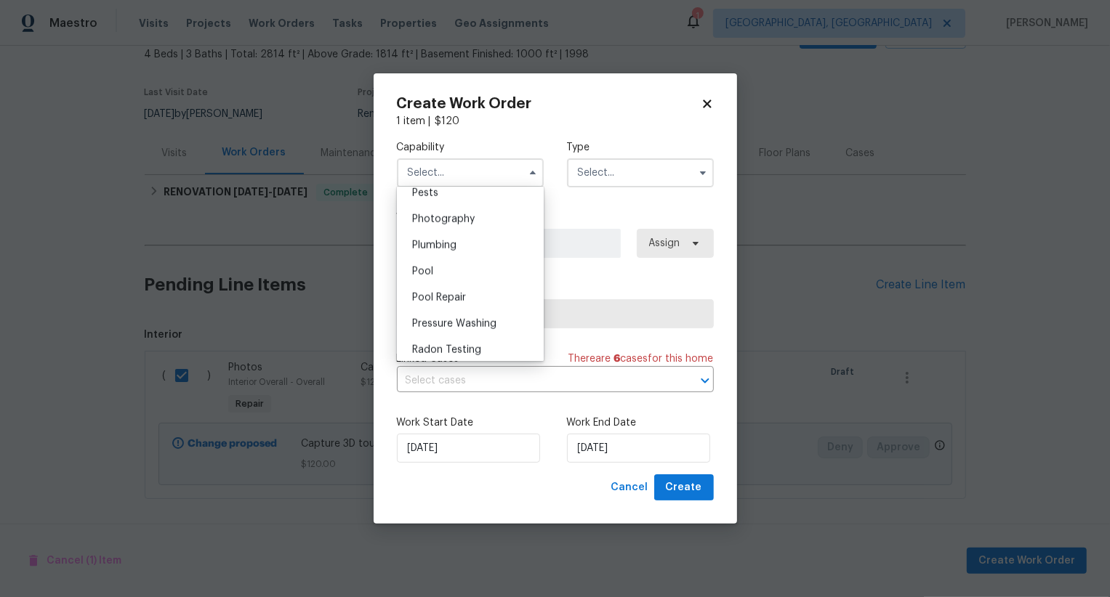
scroll to position [1229, 0]
click at [485, 251] on div "Photography" at bounding box center [470, 247] width 140 height 26
type input "Photography"
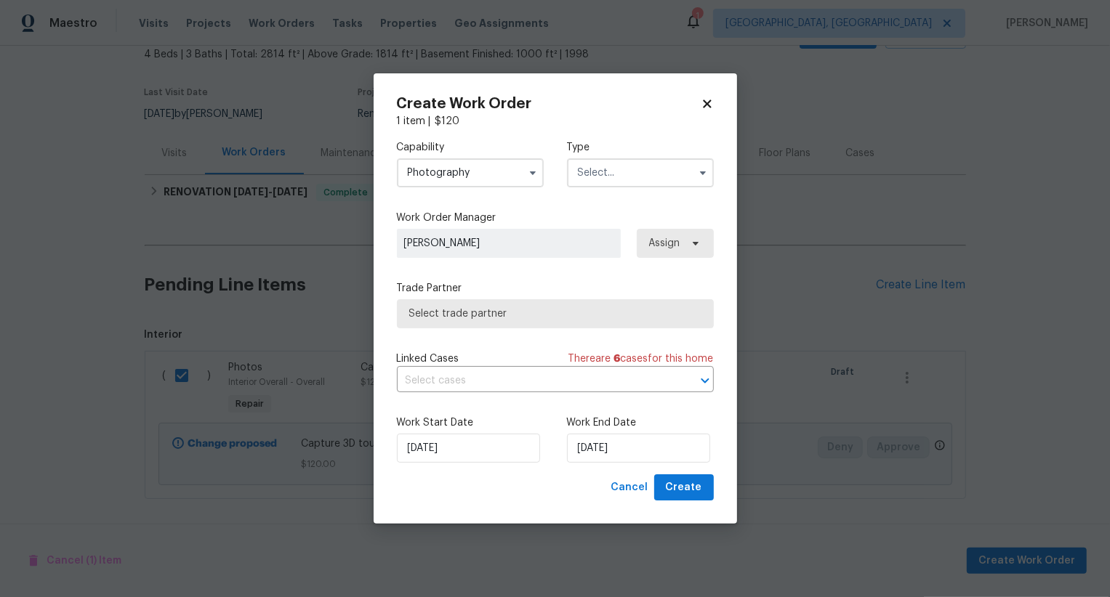
click at [594, 173] on input "text" at bounding box center [640, 172] width 147 height 29
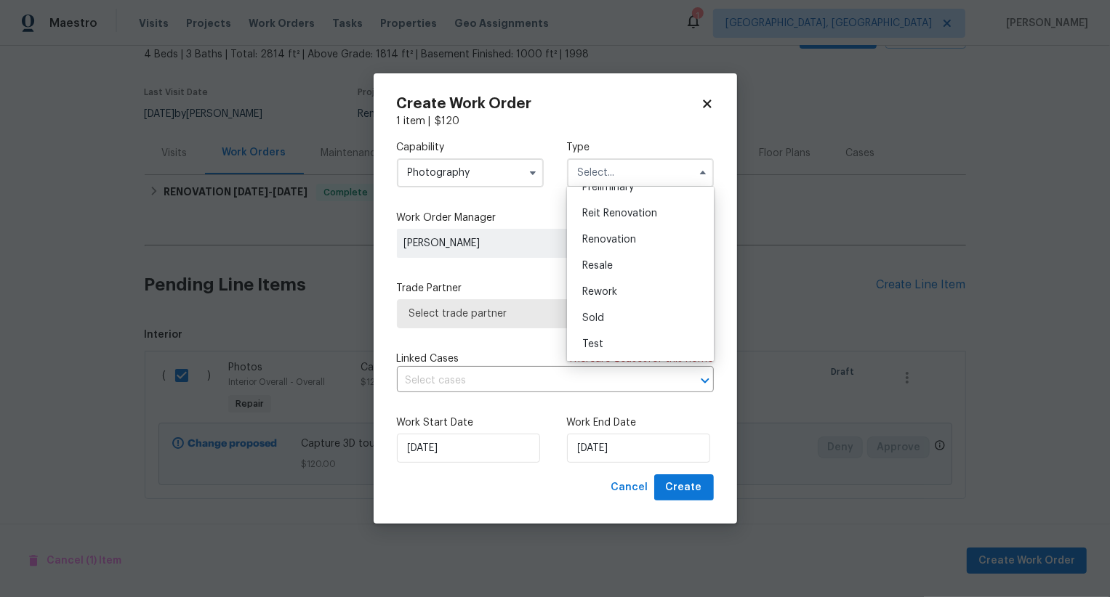
scroll to position [272, 0]
click at [611, 211] on div "Other" at bounding box center [640, 219] width 140 height 26
type input "Other"
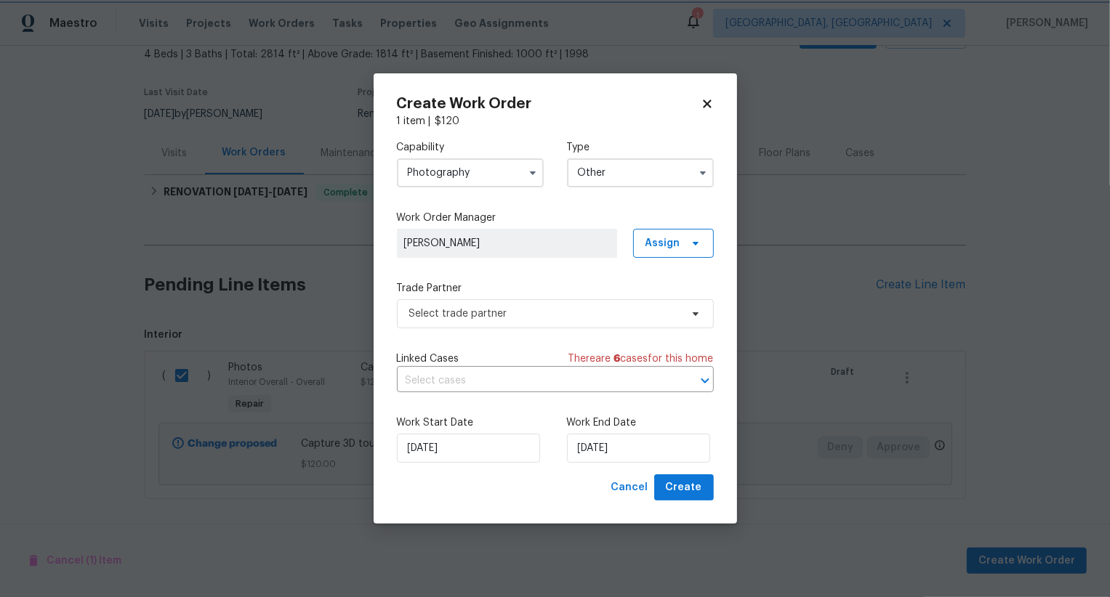
scroll to position [0, 0]
click at [561, 316] on span "Select trade partner" at bounding box center [544, 314] width 271 height 15
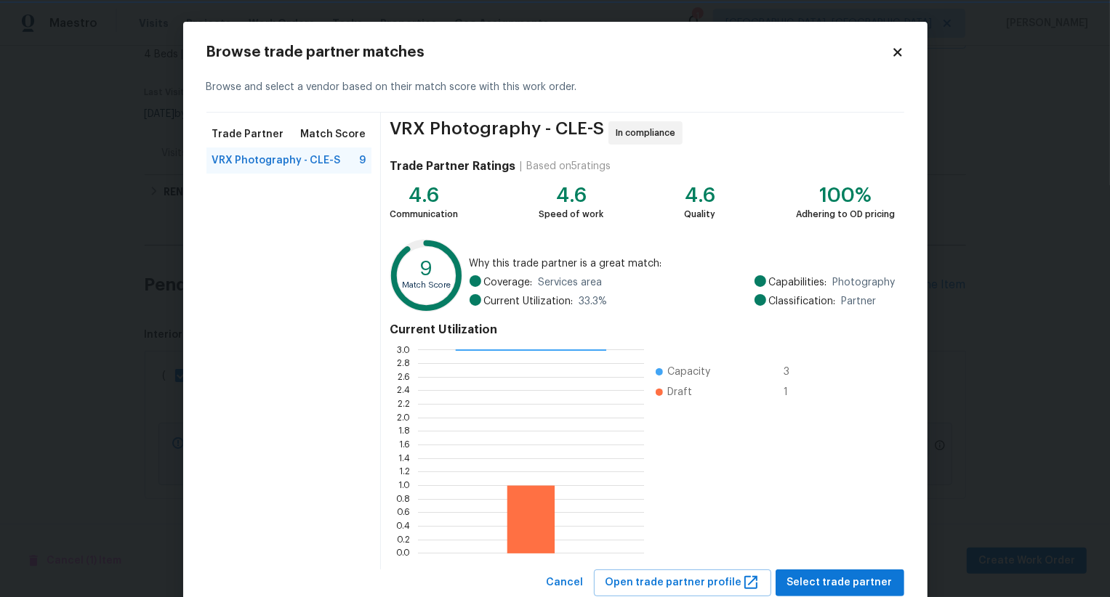
scroll to position [44, 0]
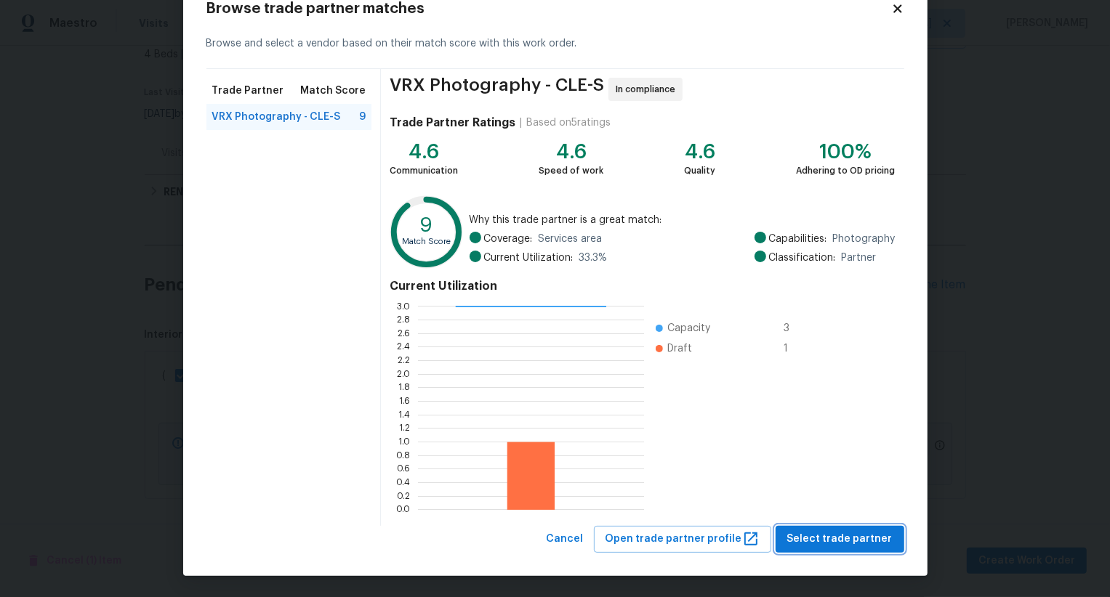
click at [834, 538] on span "Select trade partner" at bounding box center [839, 539] width 105 height 18
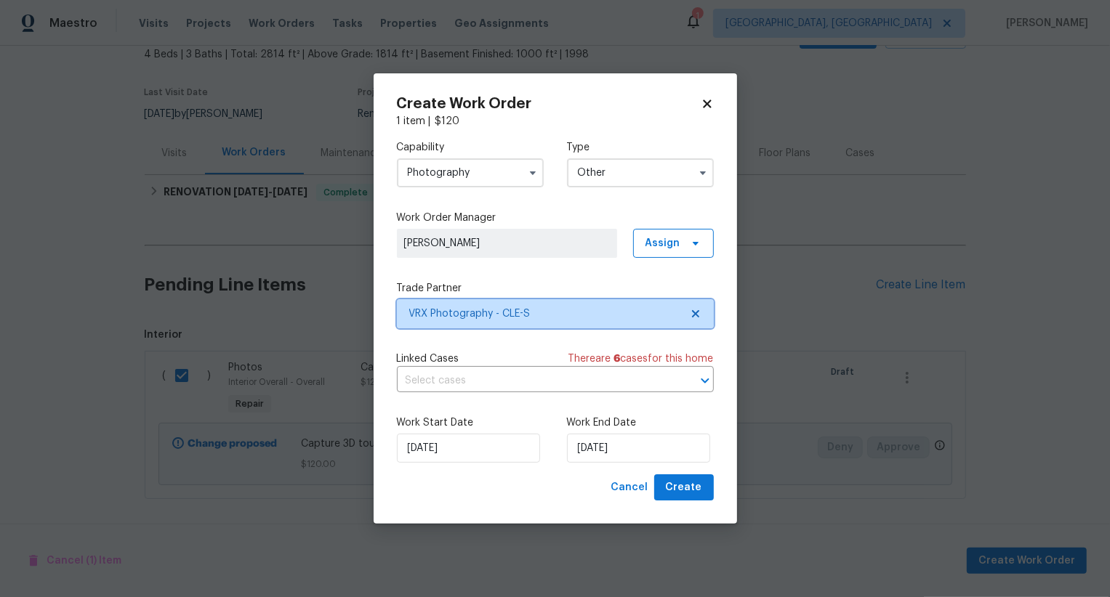
scroll to position [0, 0]
click at [700, 493] on span "Create" at bounding box center [684, 488] width 36 height 18
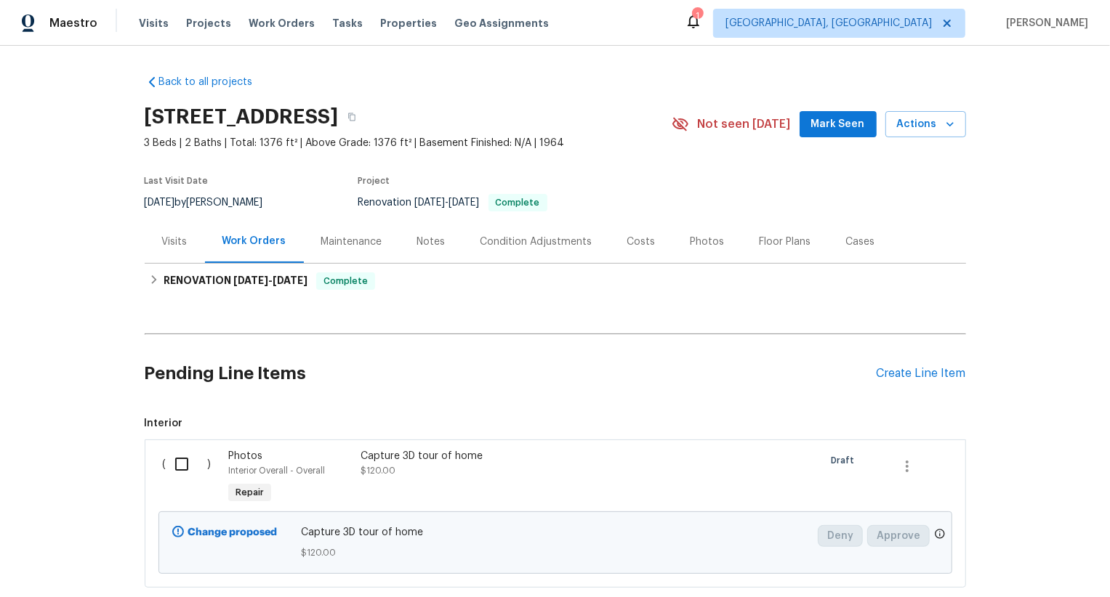
scroll to position [89, 0]
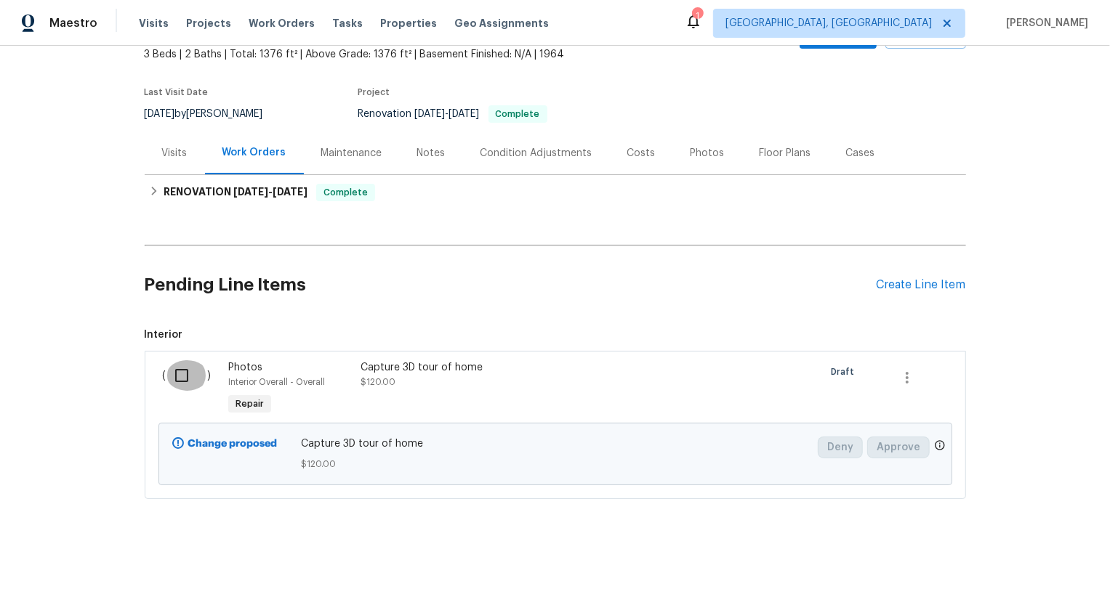
click at [198, 373] on input "checkbox" at bounding box center [186, 375] width 41 height 31
checkbox input "true"
click at [1030, 551] on button "Create Work Order" at bounding box center [1026, 561] width 120 height 27
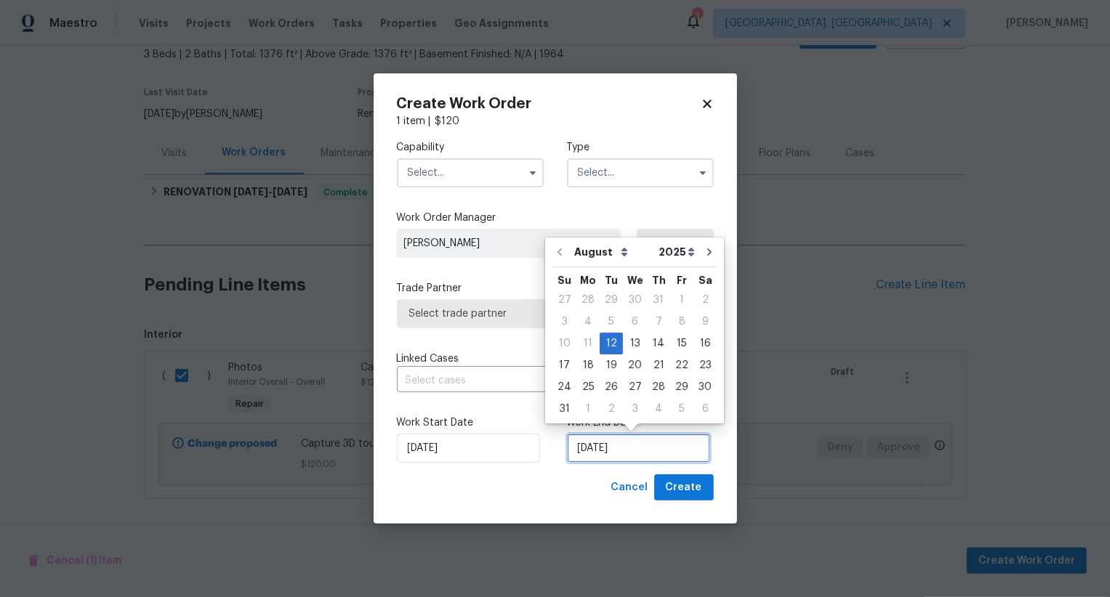
click at [584, 442] on input "[DATE]" at bounding box center [638, 448] width 143 height 29
click at [629, 349] on div "13" at bounding box center [635, 344] width 24 height 20
type input "[DATE]"
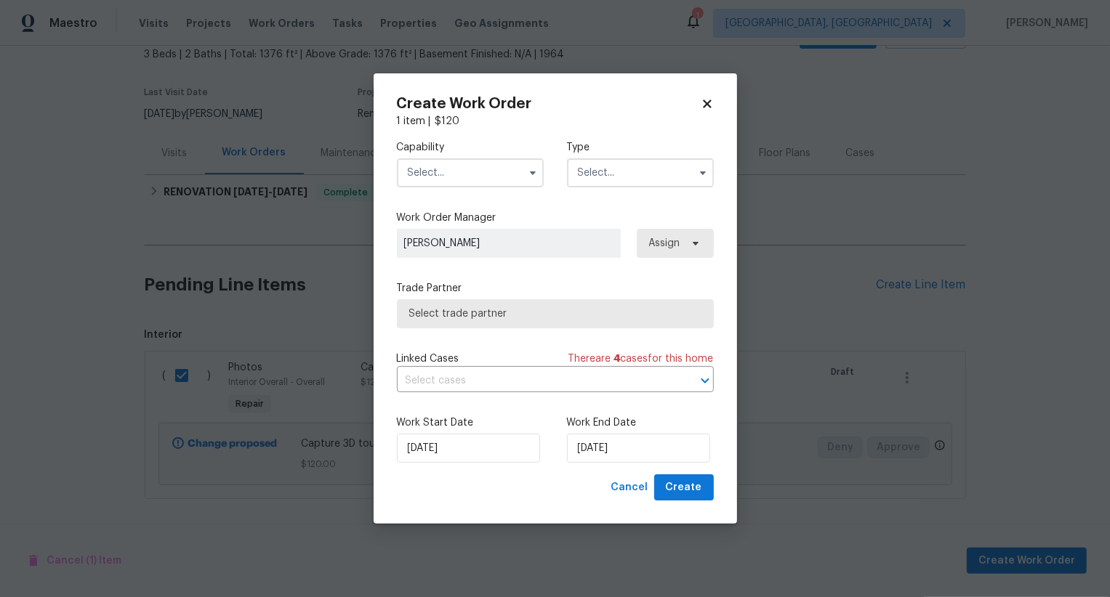
click at [489, 173] on input "text" at bounding box center [470, 172] width 147 height 29
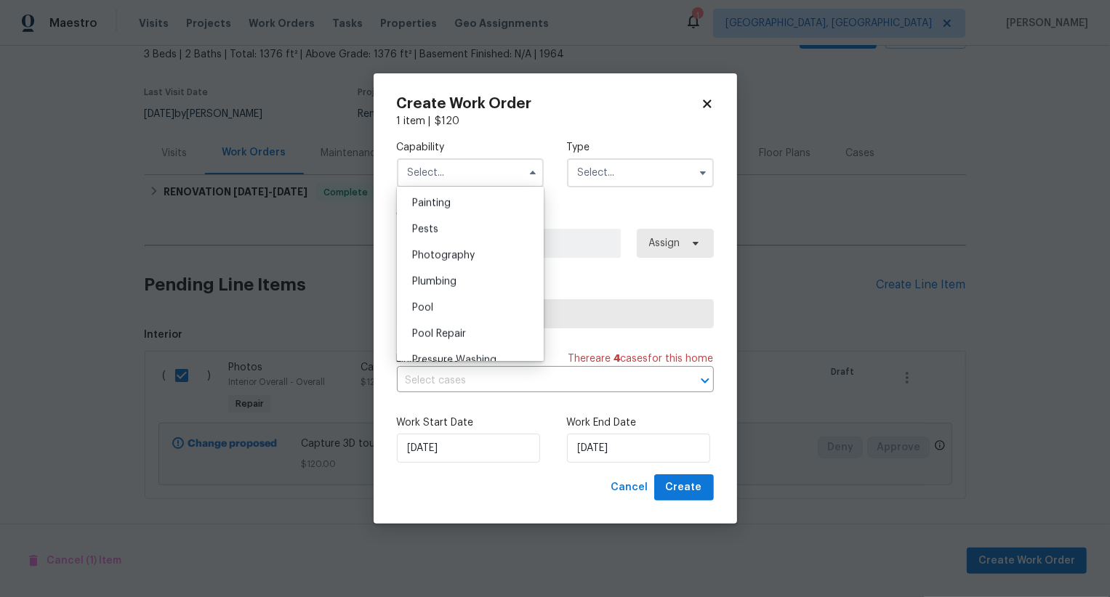
scroll to position [1231, 0]
click at [501, 245] on div "Photography" at bounding box center [470, 246] width 140 height 26
type input "Photography"
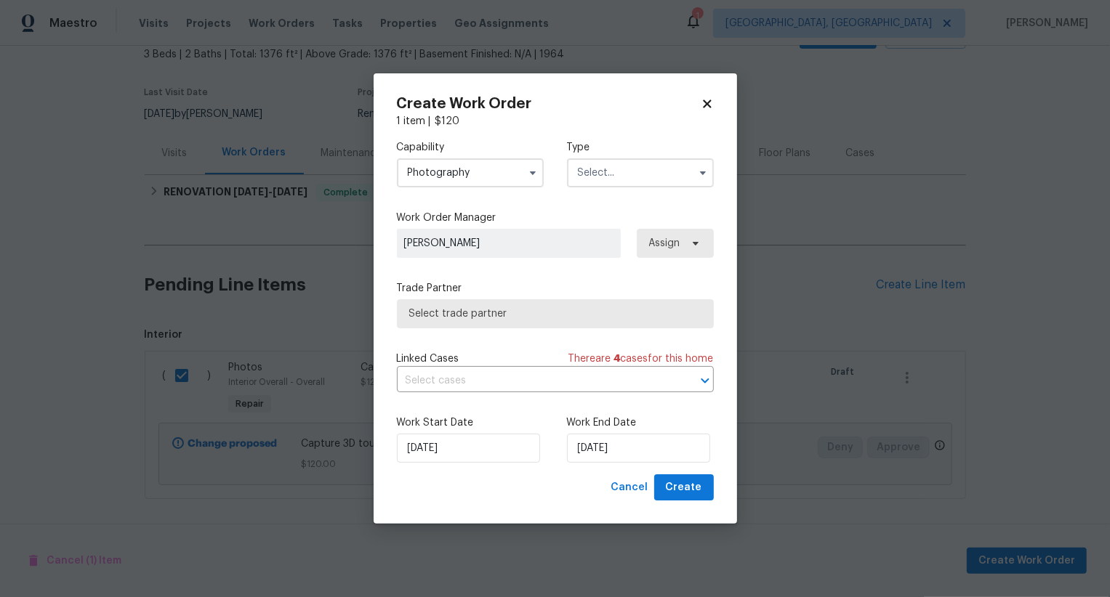
click at [638, 167] on input "text" at bounding box center [640, 172] width 147 height 29
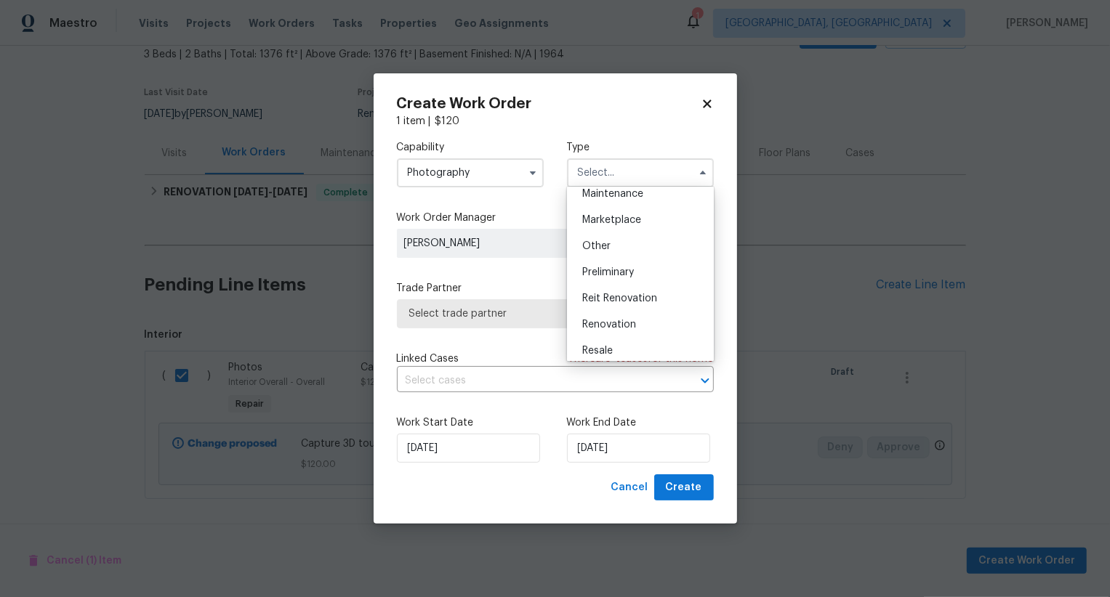
scroll to position [241, 0]
click at [640, 243] on div "Other" at bounding box center [640, 251] width 140 height 26
type input "Other"
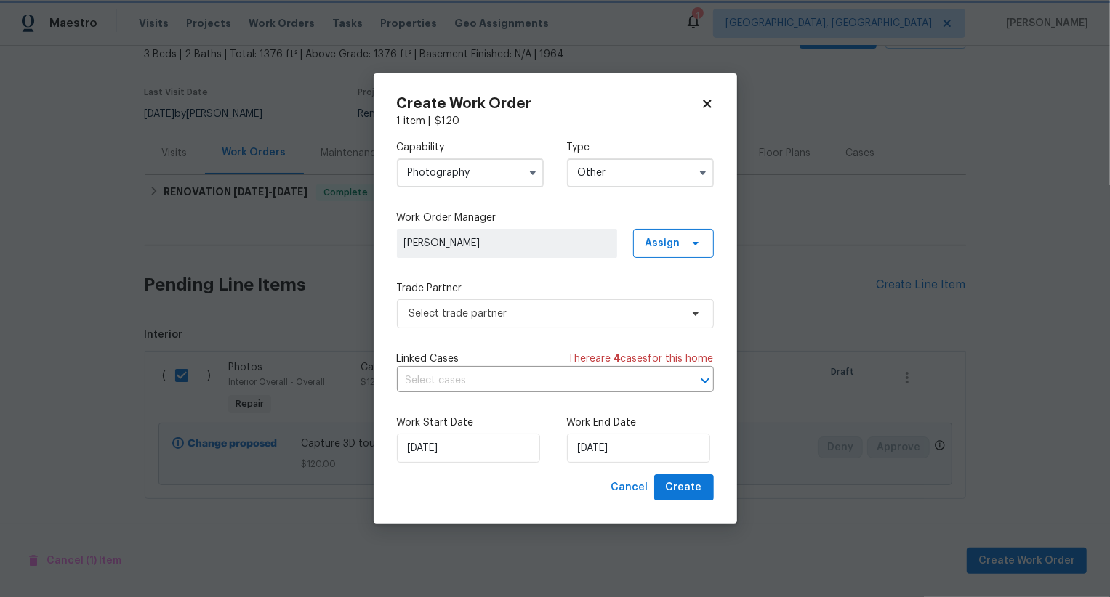
scroll to position [0, 0]
click at [575, 312] on span "Select trade partner" at bounding box center [544, 314] width 271 height 15
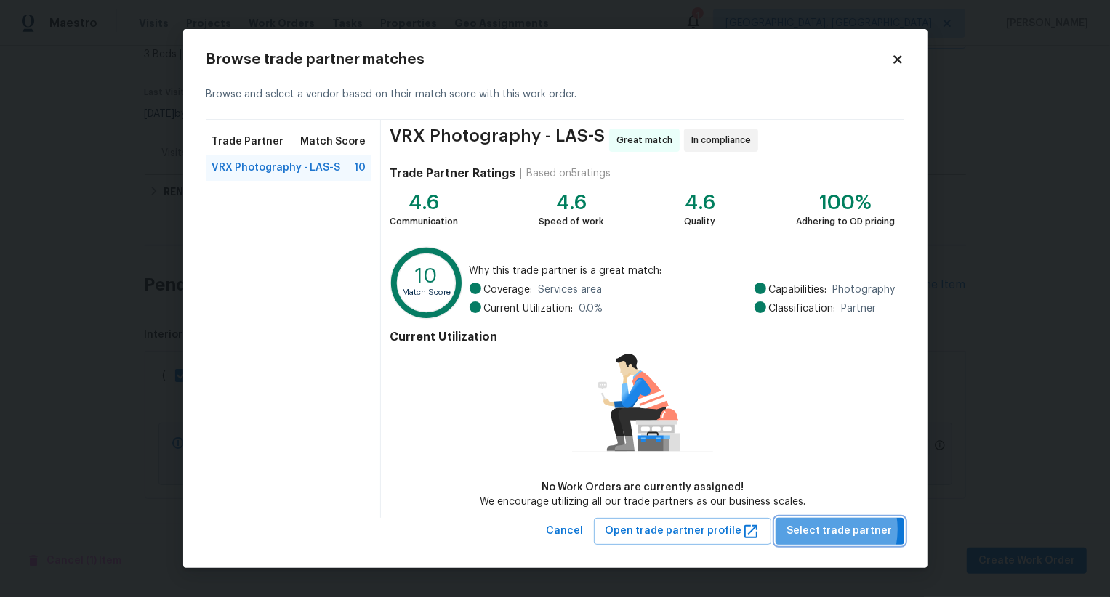
click at [824, 530] on span "Select trade partner" at bounding box center [839, 531] width 105 height 18
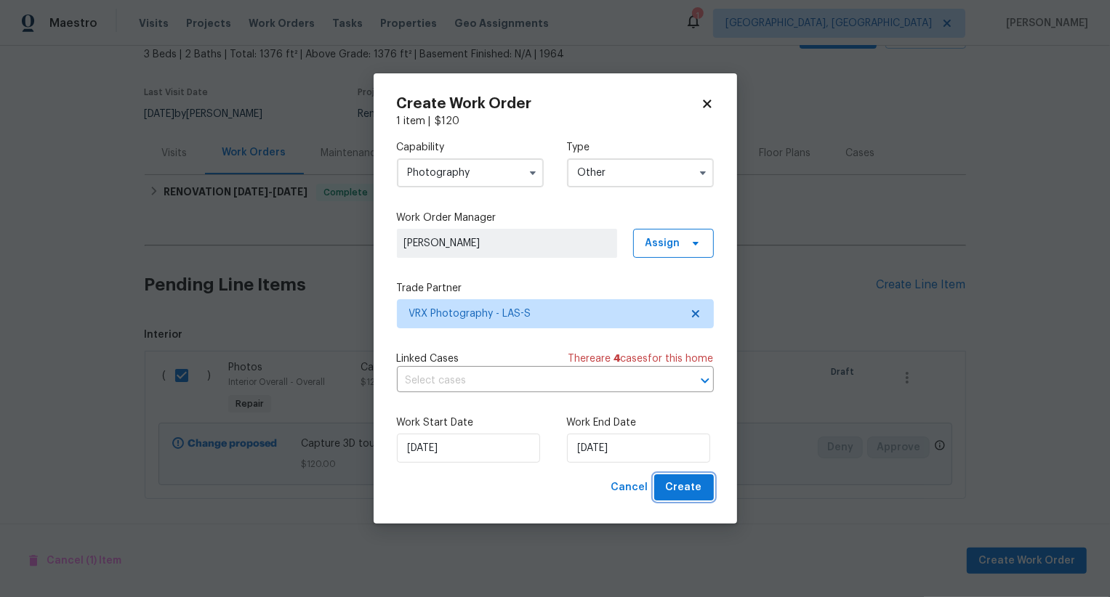
click at [692, 480] on span "Create" at bounding box center [684, 488] width 36 height 18
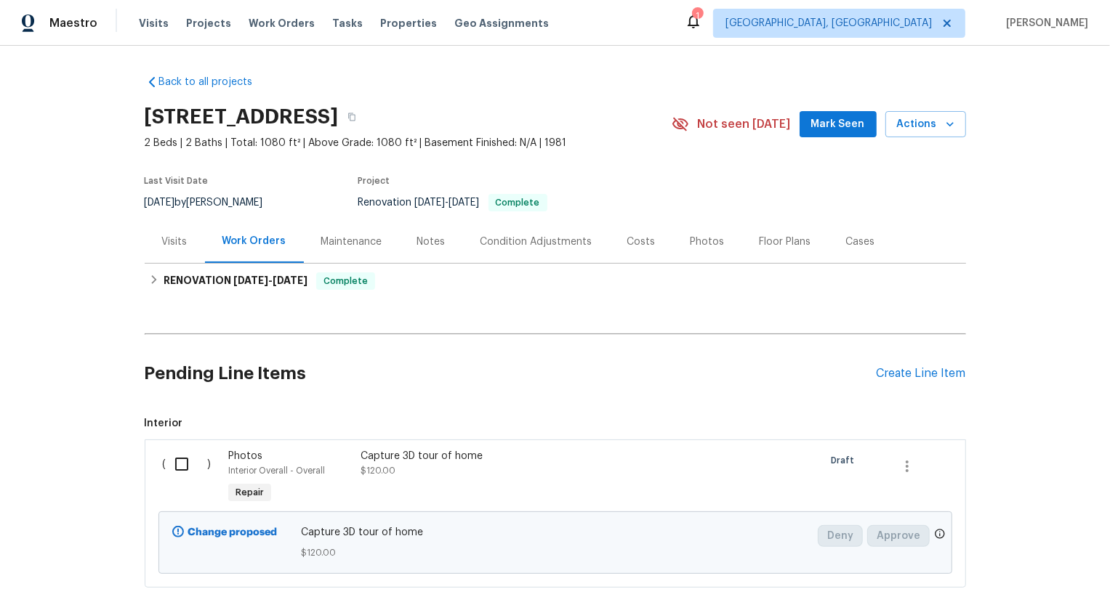
scroll to position [89, 0]
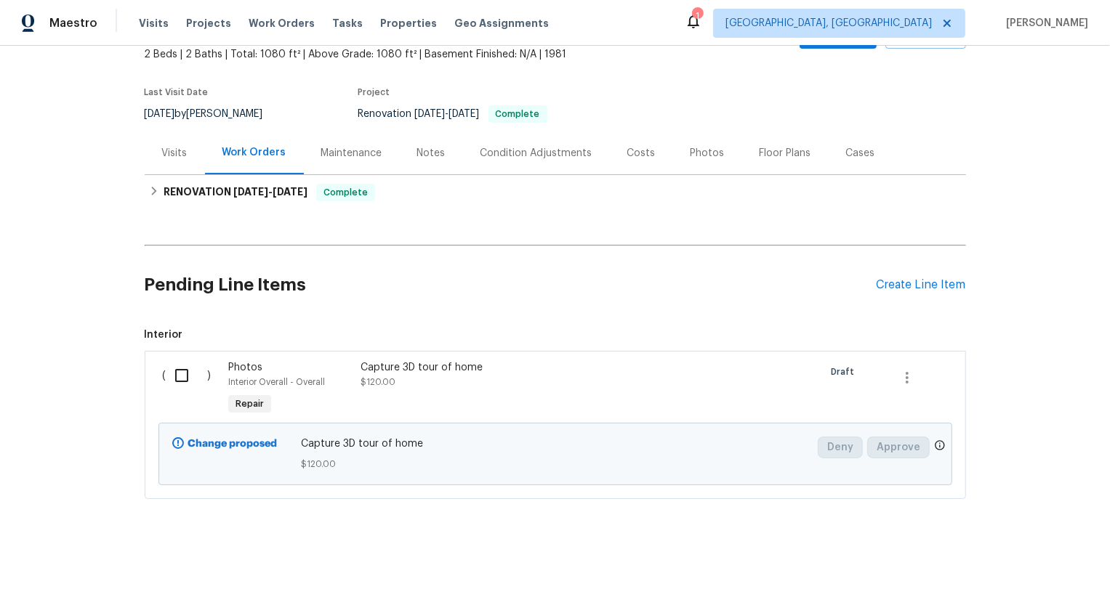
click at [180, 373] on input "checkbox" at bounding box center [186, 375] width 41 height 31
click at [1040, 555] on span "Create Work Order" at bounding box center [1026, 561] width 97 height 18
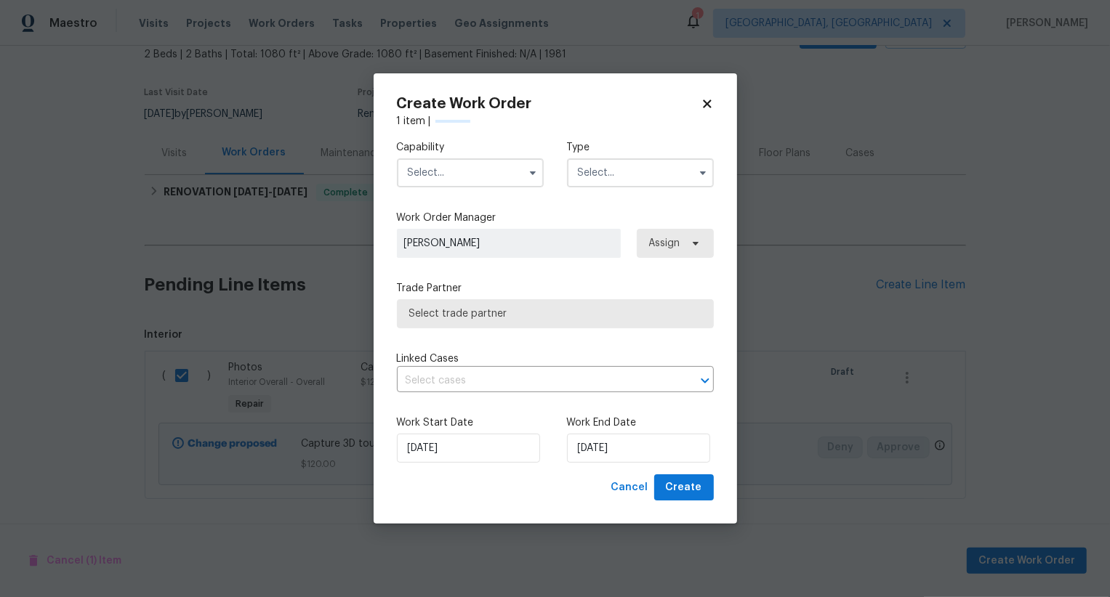
checkbox input "false"
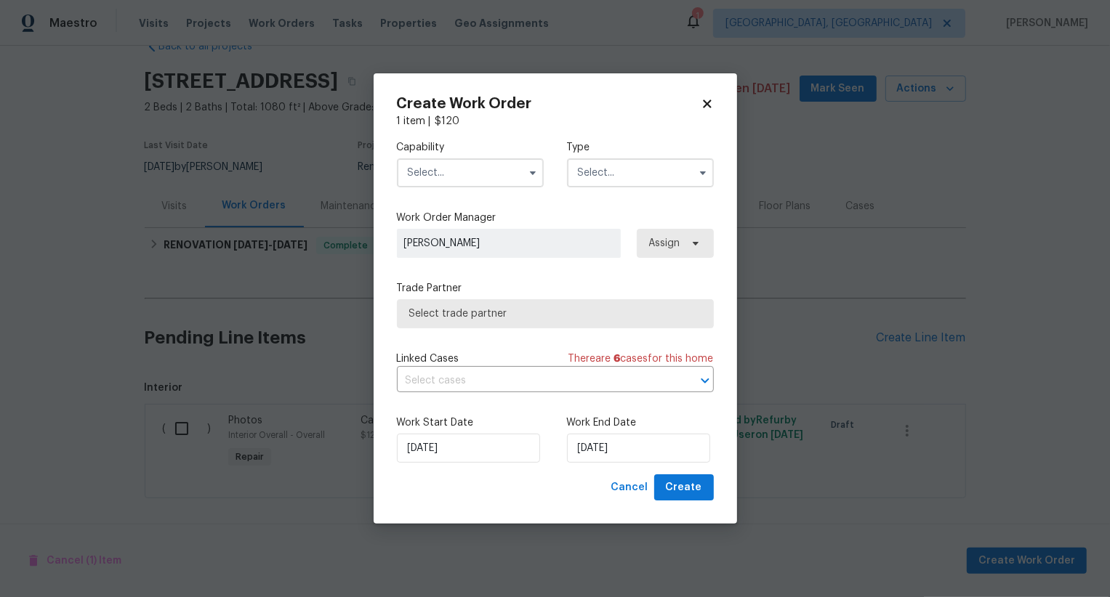
scroll to position [35, 0]
click at [605, 463] on div "Work Start Date 12/08/2025 Work End Date 12/08/2025" at bounding box center [555, 439] width 317 height 70
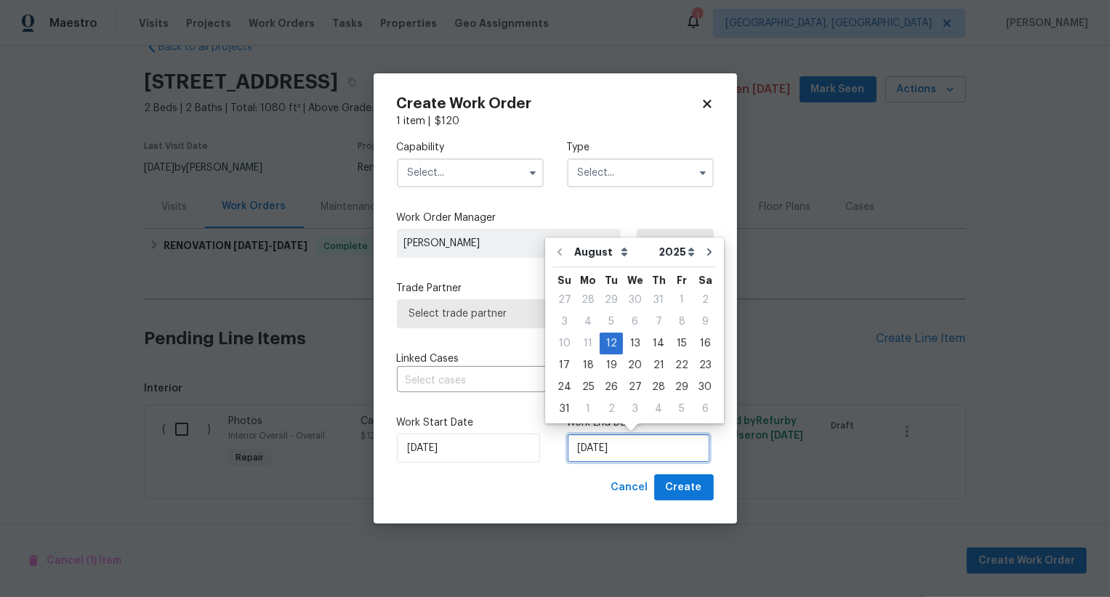
click at [597, 451] on input "[DATE]" at bounding box center [638, 448] width 143 height 29
click at [636, 344] on div "13" at bounding box center [635, 344] width 24 height 20
type input "[DATE]"
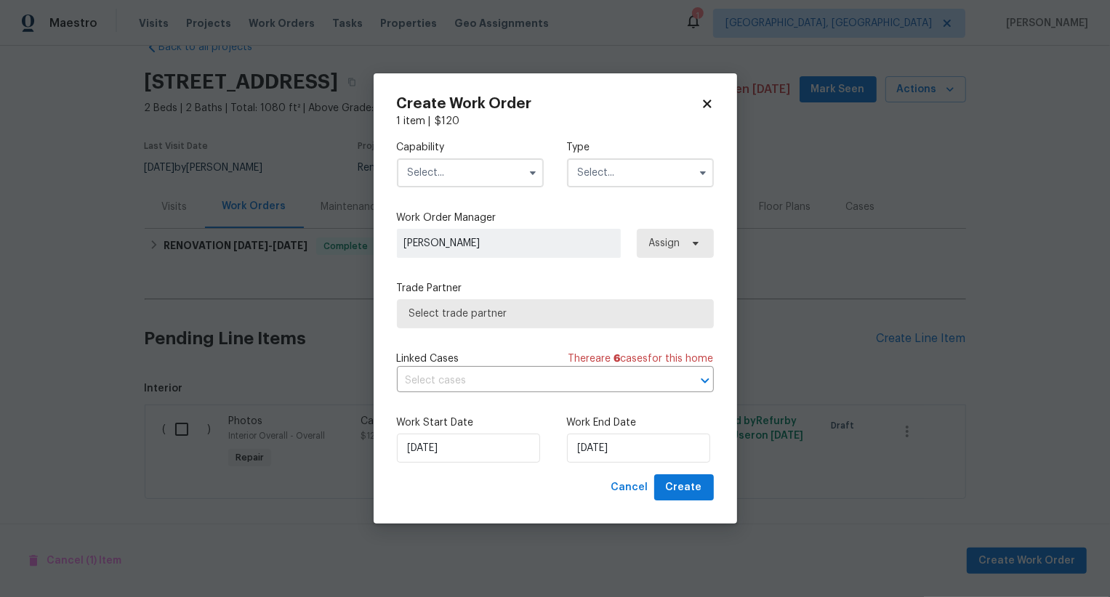
click at [468, 161] on input "text" at bounding box center [470, 172] width 147 height 29
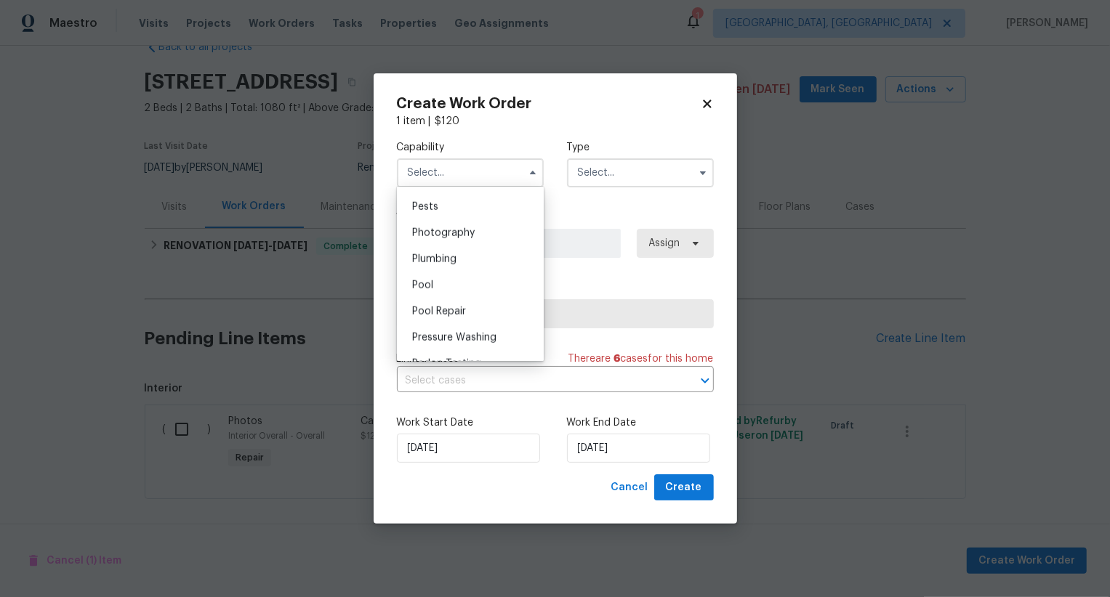
scroll to position [1225, 0]
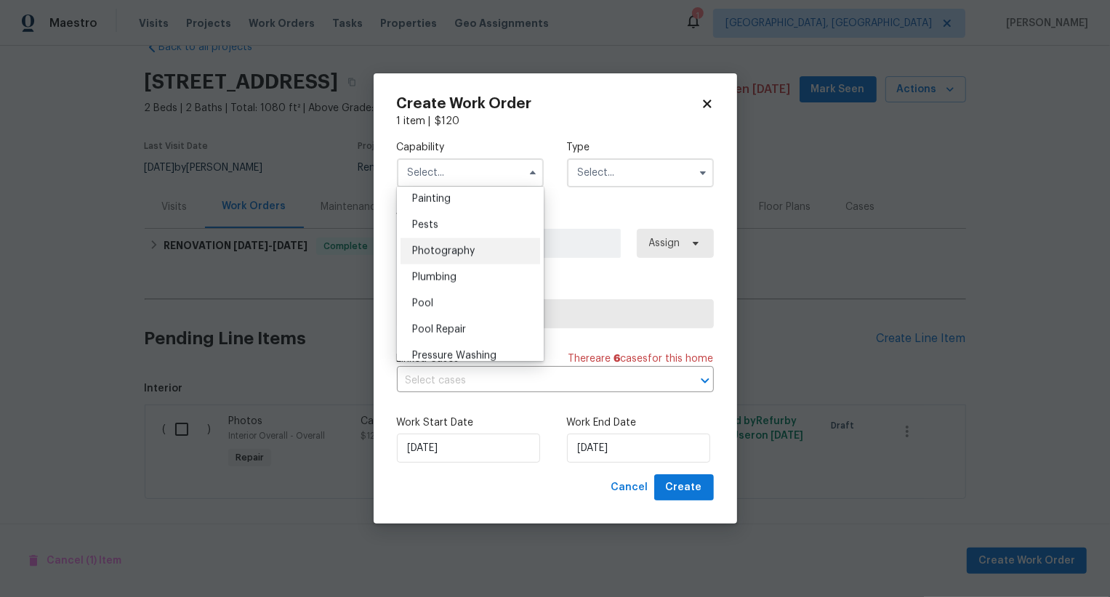
click at [487, 259] on div "Photography" at bounding box center [470, 251] width 140 height 26
type input "Photography"
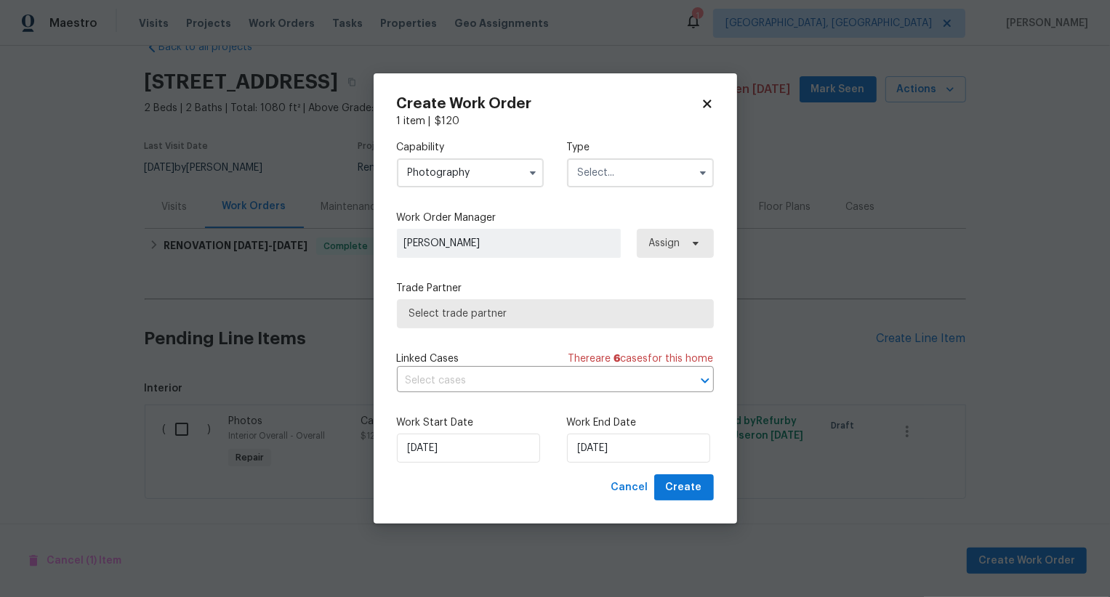
click at [599, 171] on input "text" at bounding box center [640, 172] width 147 height 29
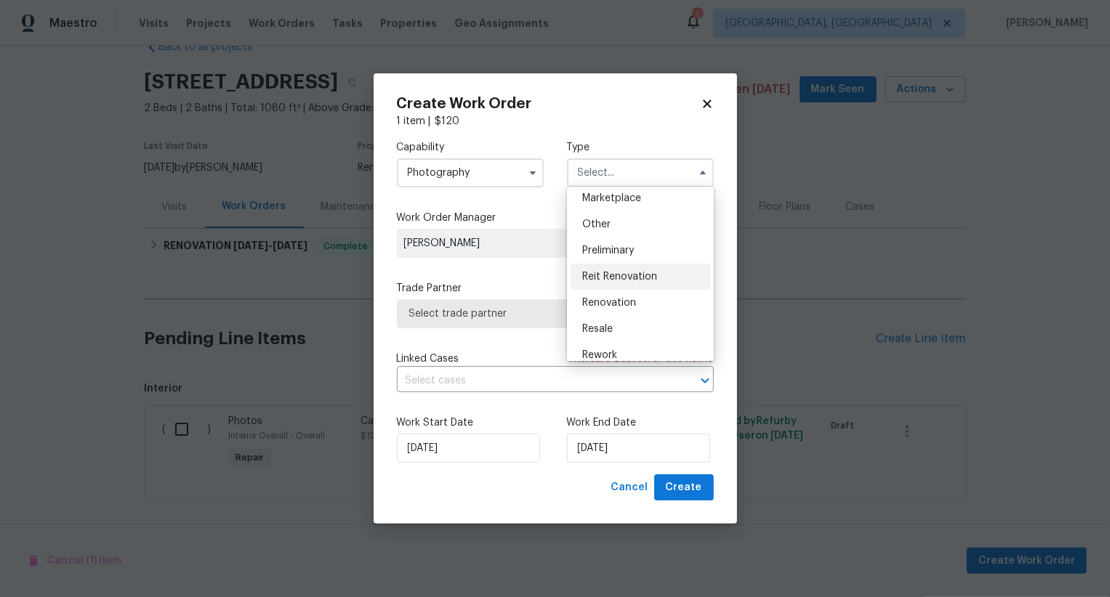
scroll to position [259, 0]
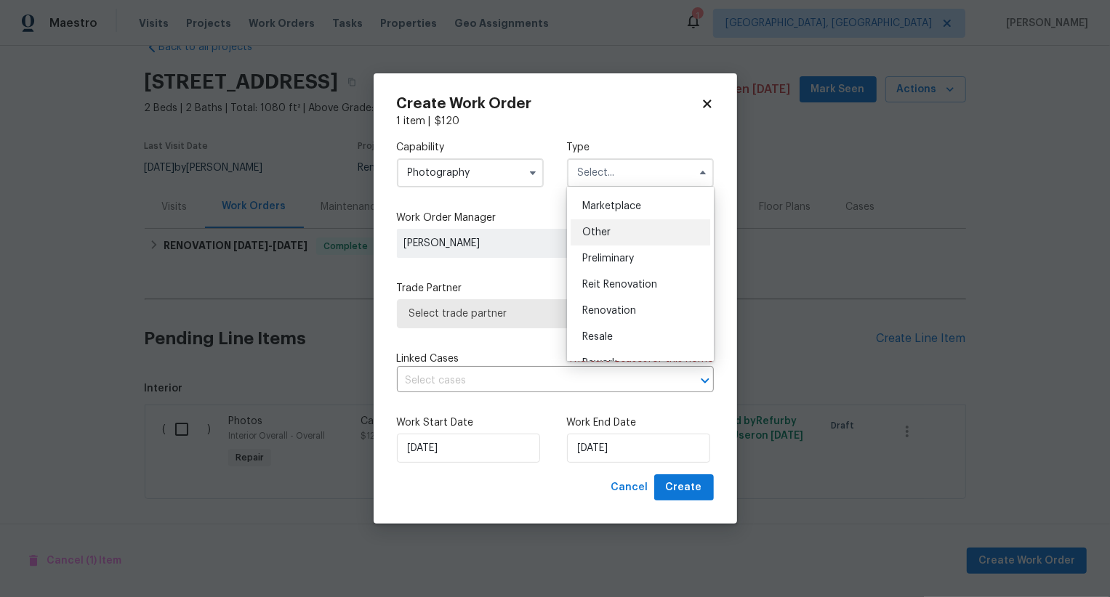
click at [623, 236] on div "Other" at bounding box center [640, 232] width 140 height 26
type input "Other"
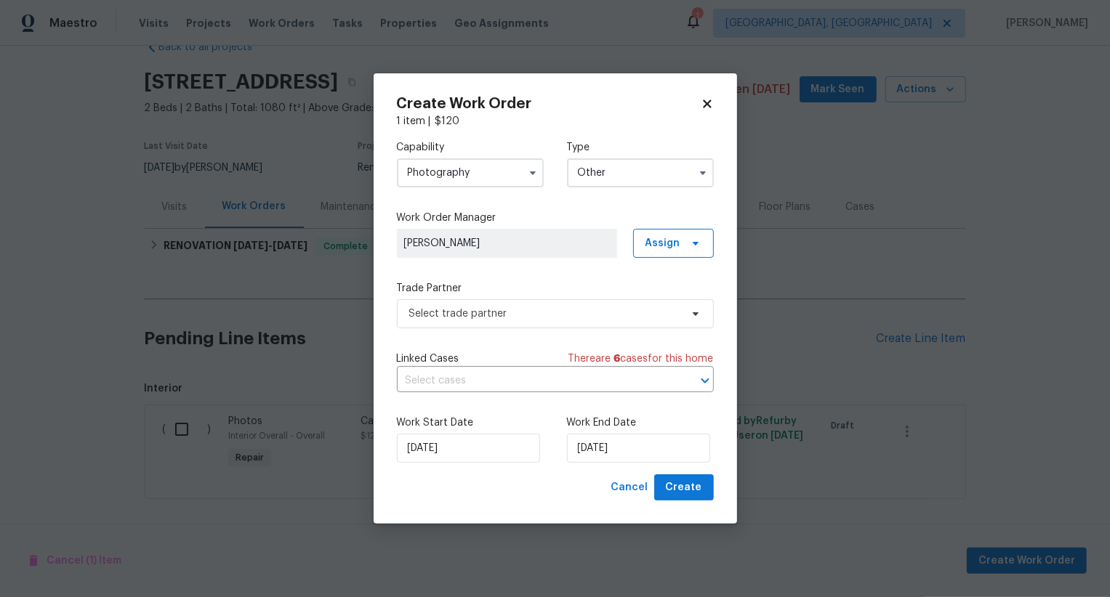
click at [592, 341] on div "Capability Photography Type Other Feedback Hoa Violation Holding Incident Insur…" at bounding box center [555, 302] width 317 height 346
click at [598, 324] on span "Select trade partner" at bounding box center [555, 313] width 317 height 29
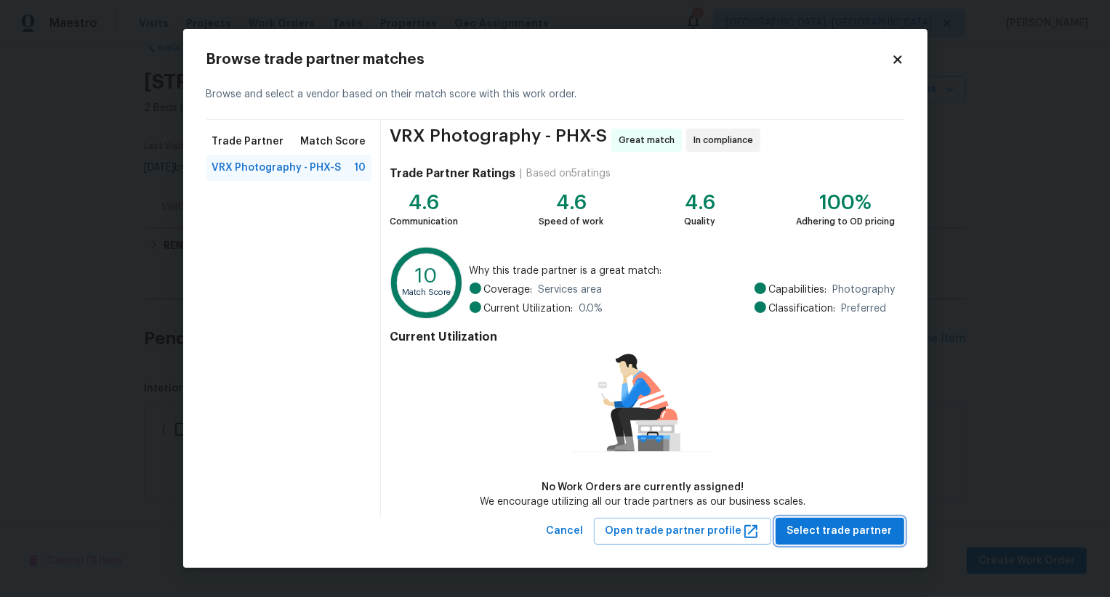
click at [818, 532] on span "Select trade partner" at bounding box center [839, 531] width 105 height 18
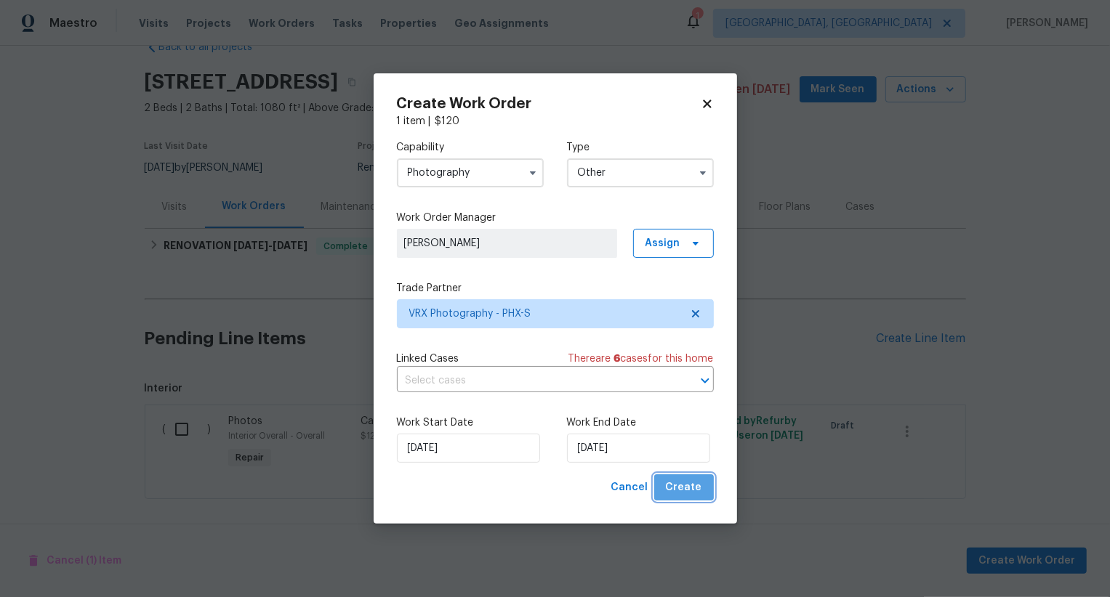
click at [698, 494] on span "Create" at bounding box center [684, 488] width 36 height 18
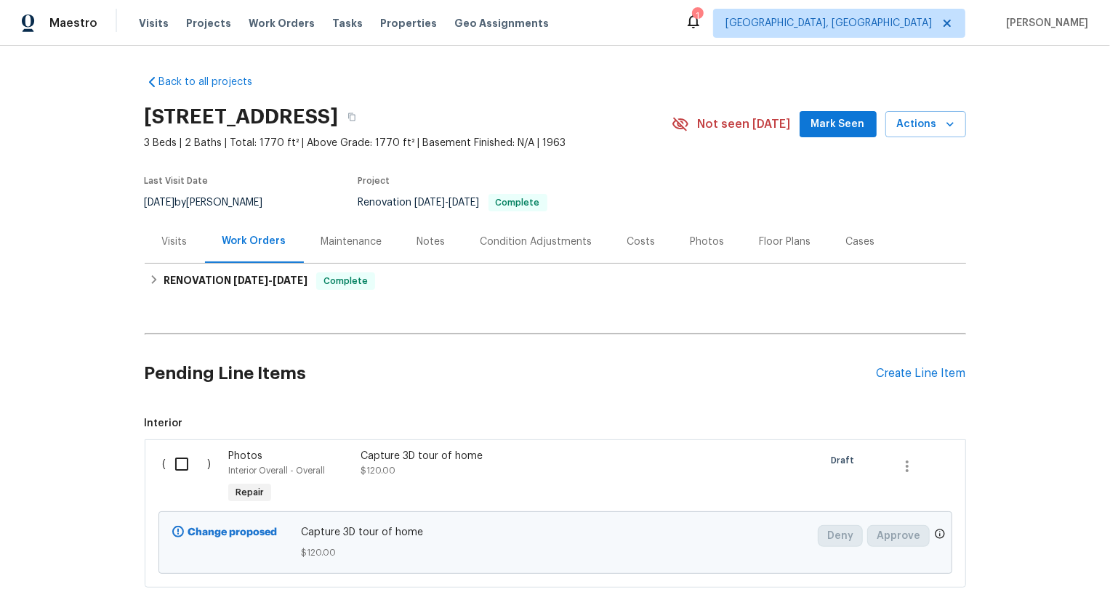
scroll to position [89, 0]
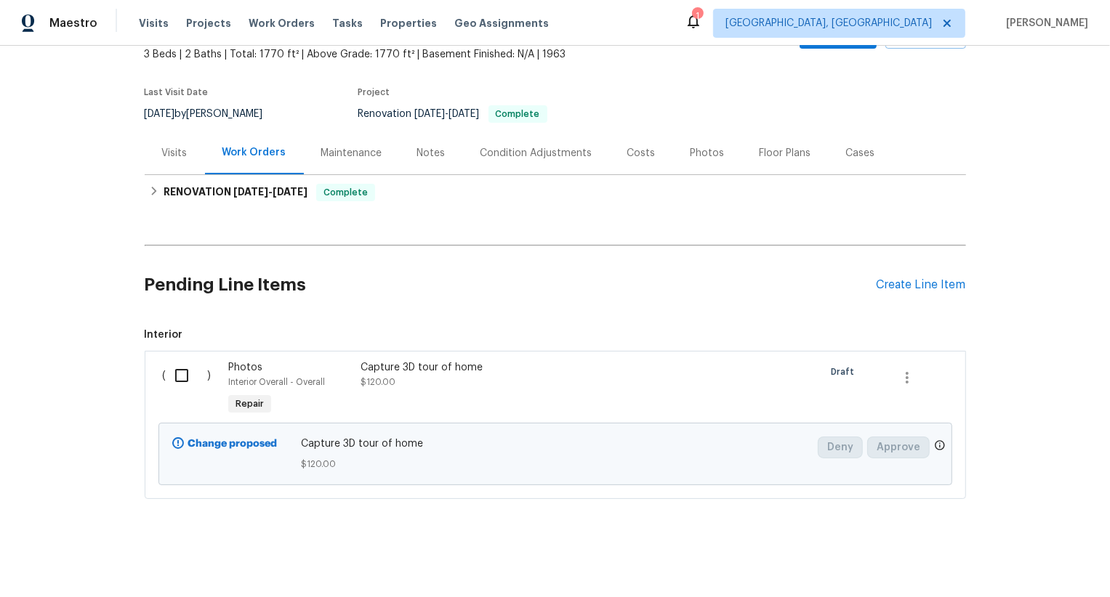
click at [179, 374] on input "checkbox" at bounding box center [186, 375] width 41 height 31
click at [1073, 565] on span "Create Work Order" at bounding box center [1026, 561] width 97 height 18
click at [171, 375] on input "checkbox" at bounding box center [186, 375] width 41 height 31
checkbox input "true"
click at [1017, 556] on span "Create Work Order" at bounding box center [1026, 561] width 97 height 18
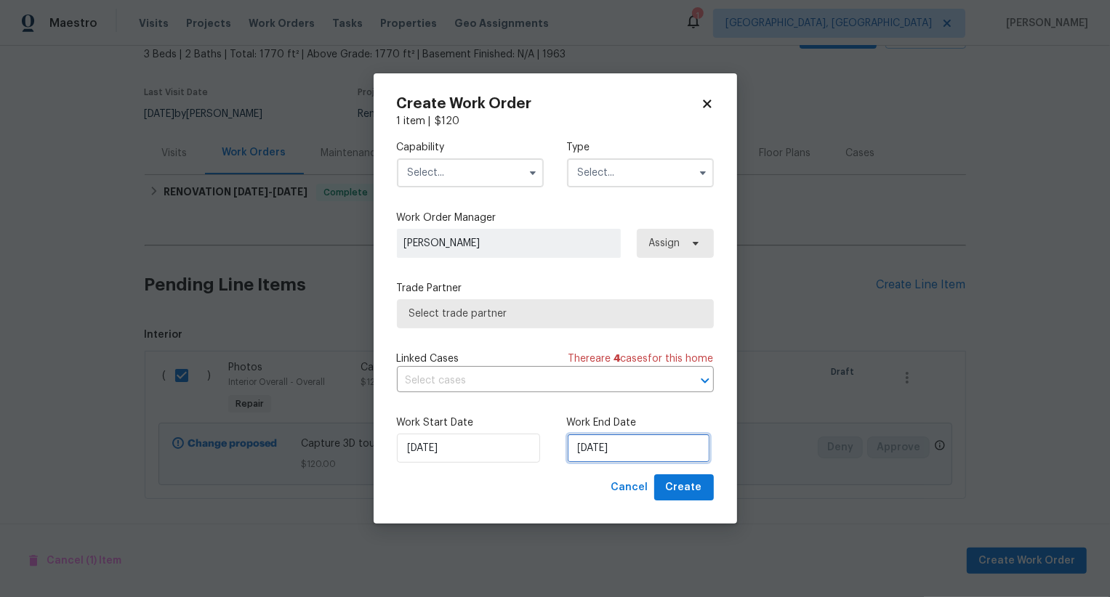
click at [621, 446] on input "[DATE]" at bounding box center [638, 448] width 143 height 29
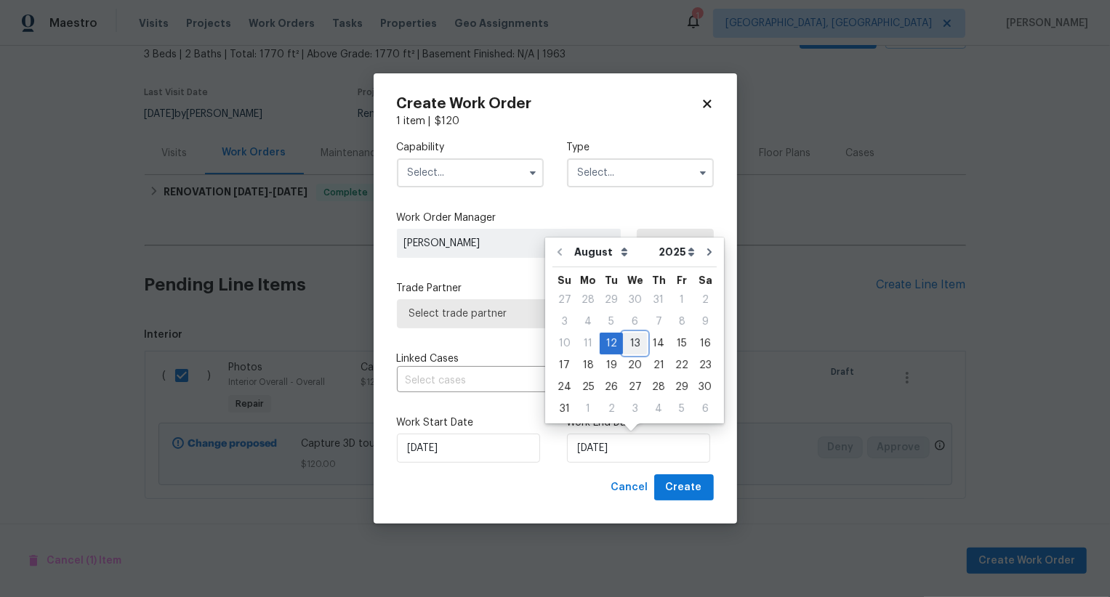
click at [629, 344] on div "13" at bounding box center [635, 344] width 24 height 20
type input "[DATE]"
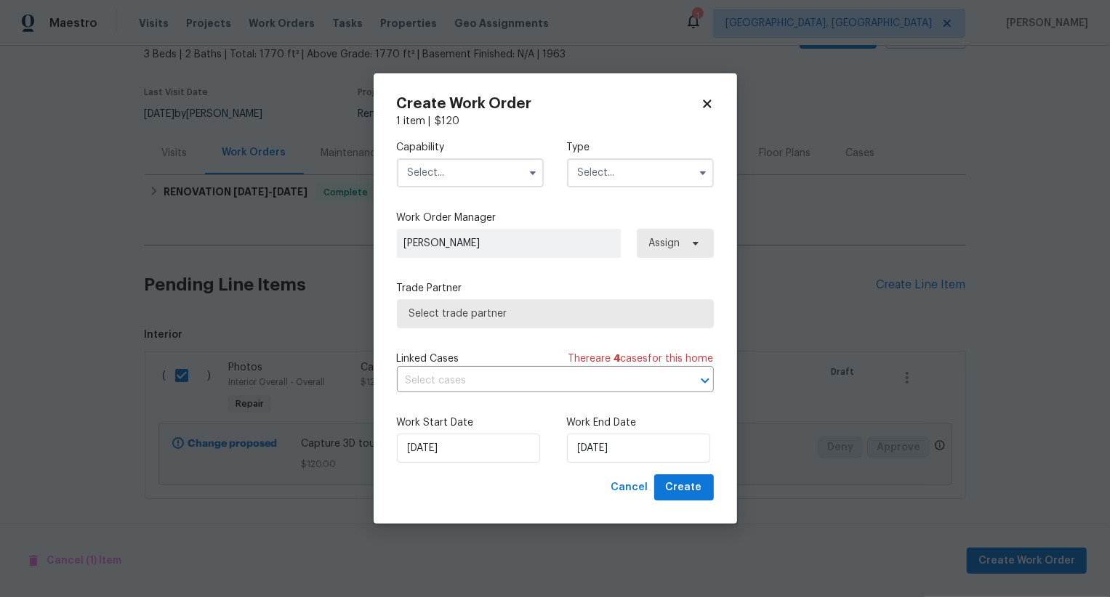
click at [495, 177] on input "text" at bounding box center [470, 172] width 147 height 29
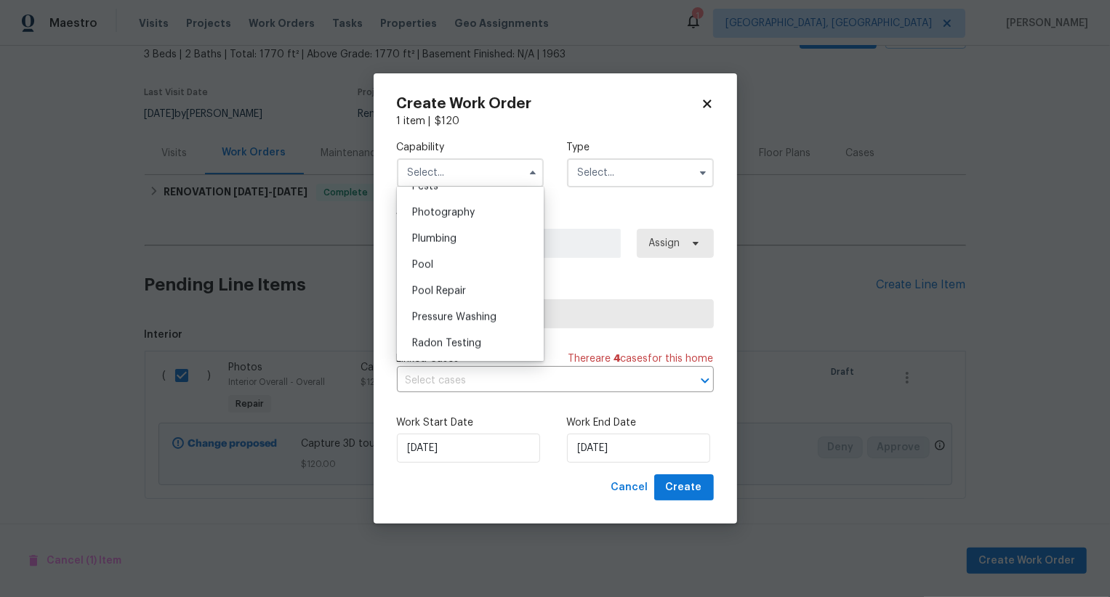
scroll to position [1203, 0]
click at [495, 265] on div "Photography" at bounding box center [470, 273] width 140 height 26
type input "Photography"
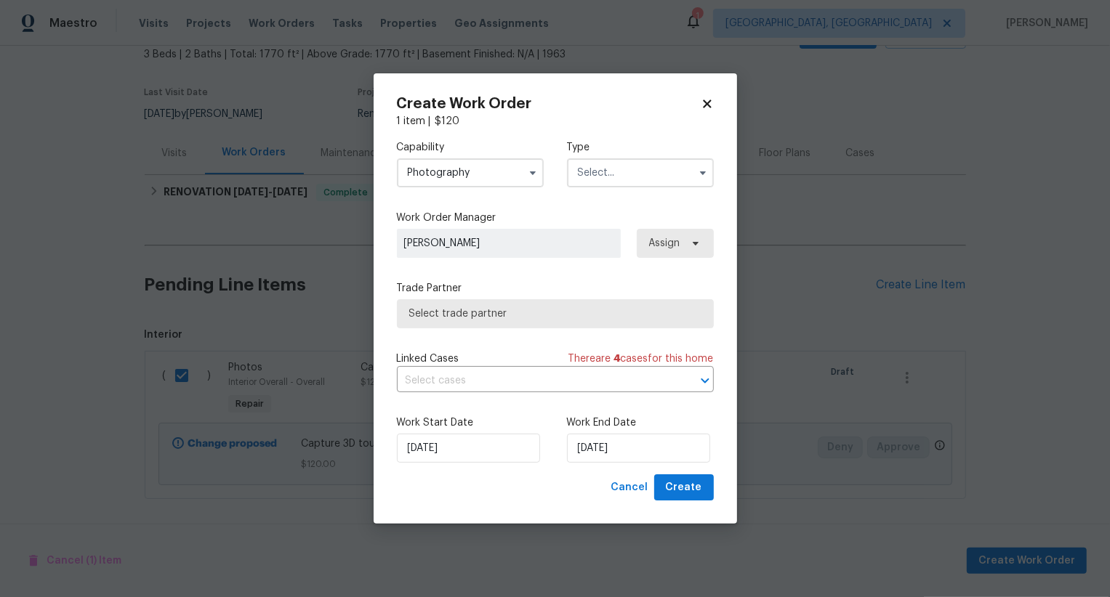
click at [622, 163] on input "text" at bounding box center [640, 172] width 147 height 29
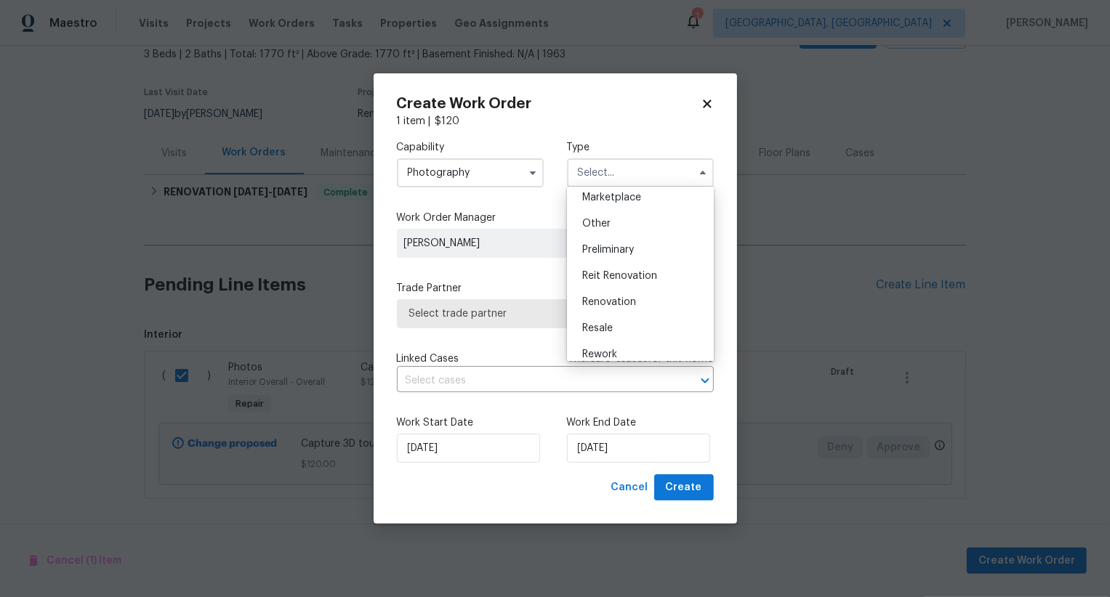
scroll to position [262, 0]
click at [636, 236] on div "Other" at bounding box center [640, 229] width 140 height 26
type input "Other"
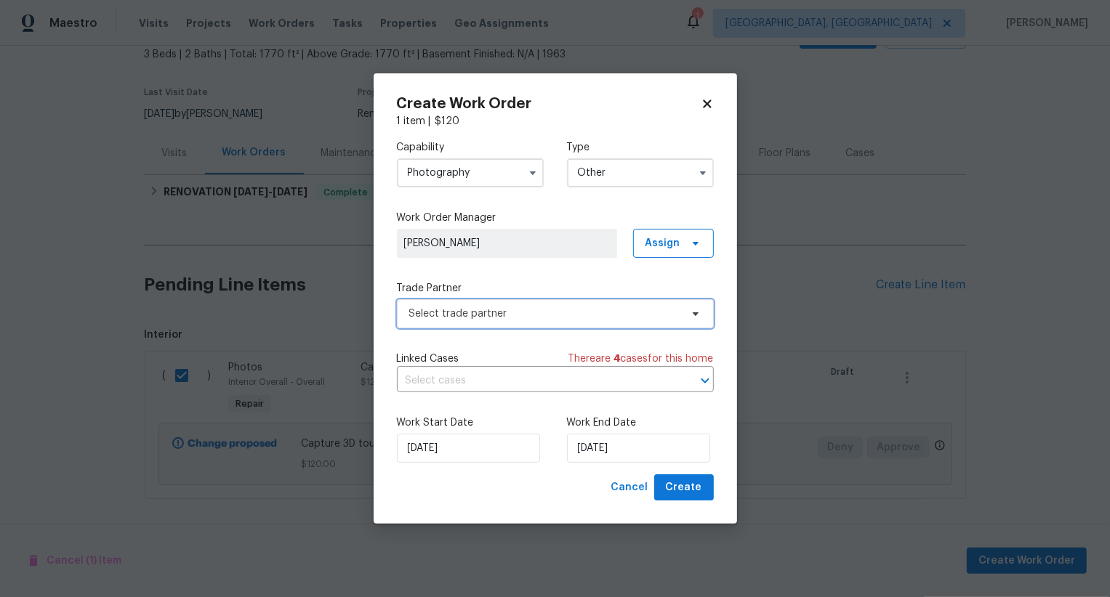
click at [604, 325] on span "Select trade partner" at bounding box center [555, 313] width 317 height 29
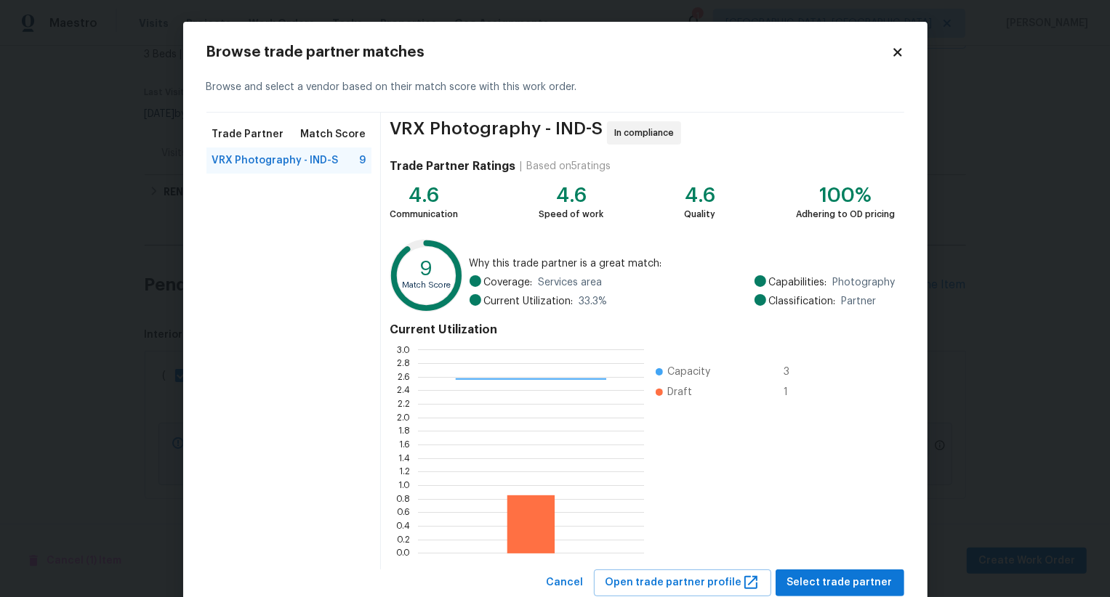
scroll to position [44, 0]
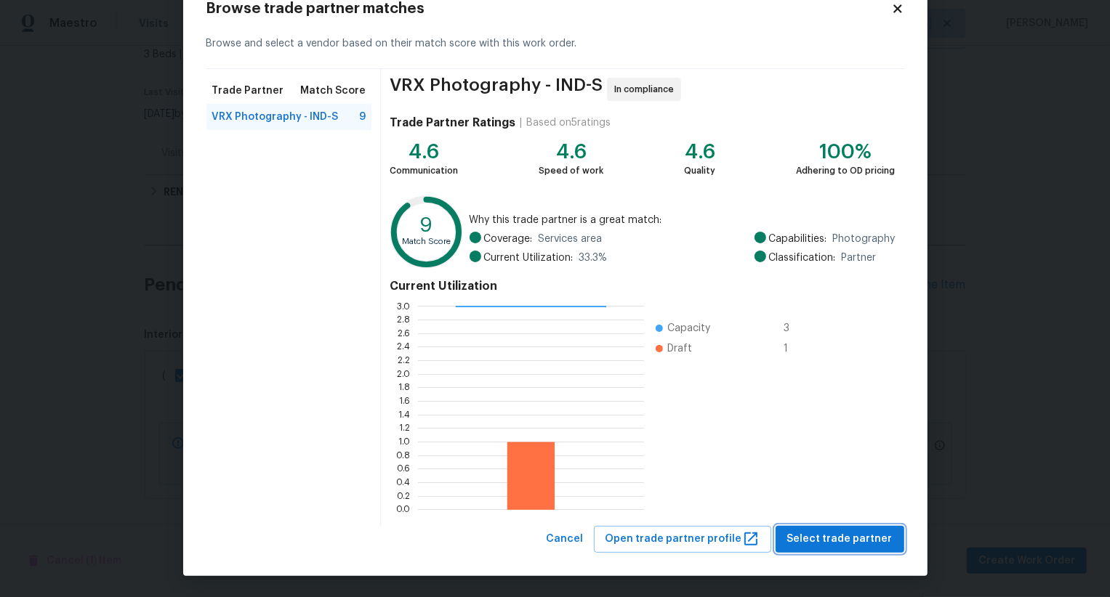
click at [845, 541] on span "Select trade partner" at bounding box center [839, 539] width 105 height 18
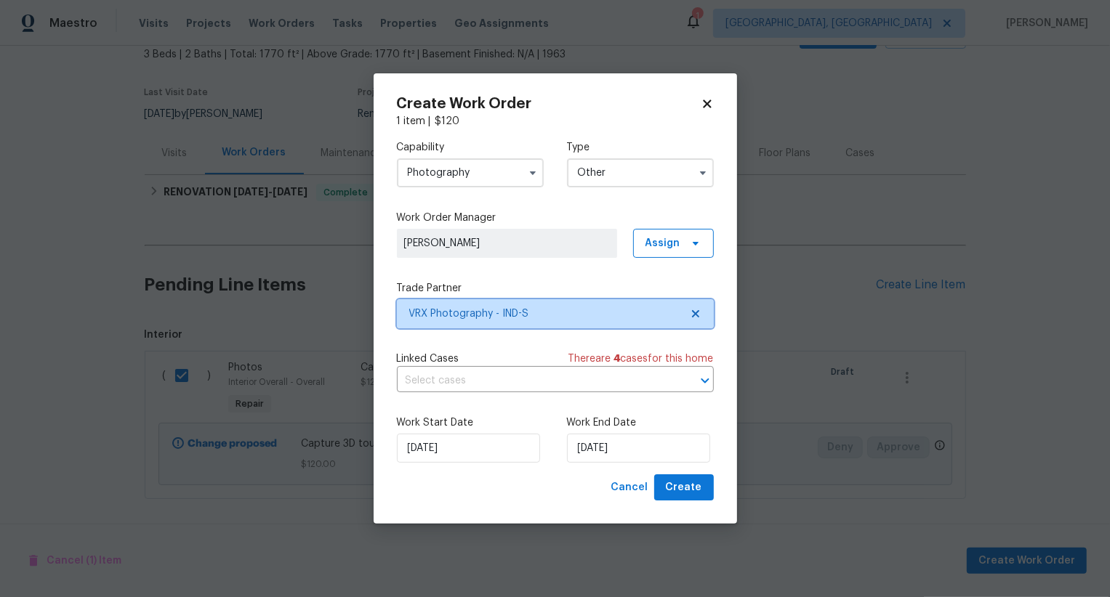
scroll to position [0, 0]
click at [704, 492] on button "Create" at bounding box center [684, 487] width 60 height 27
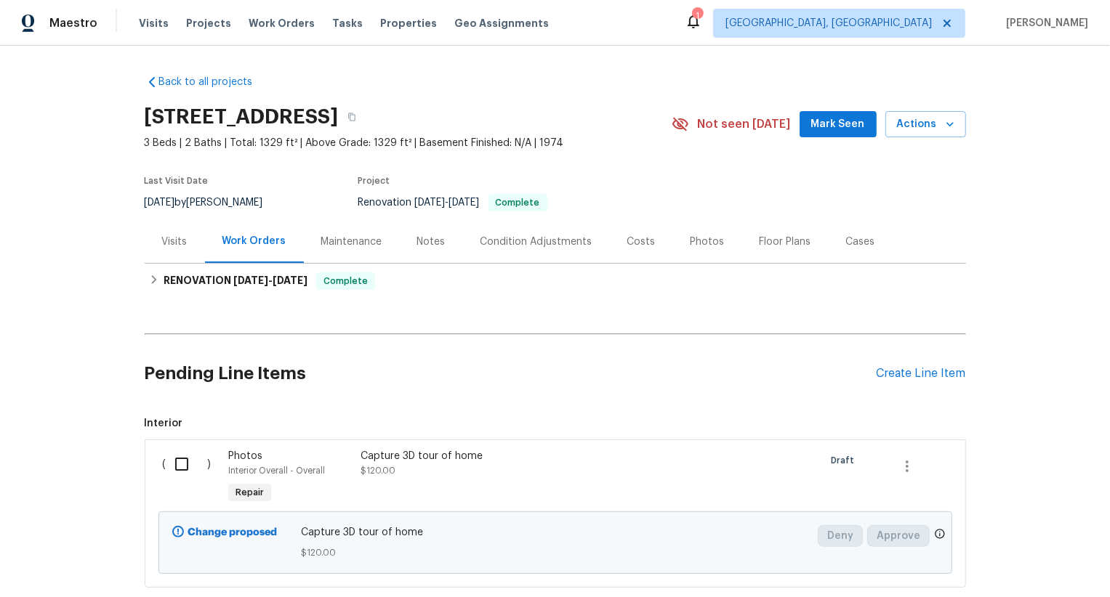
scroll to position [89, 0]
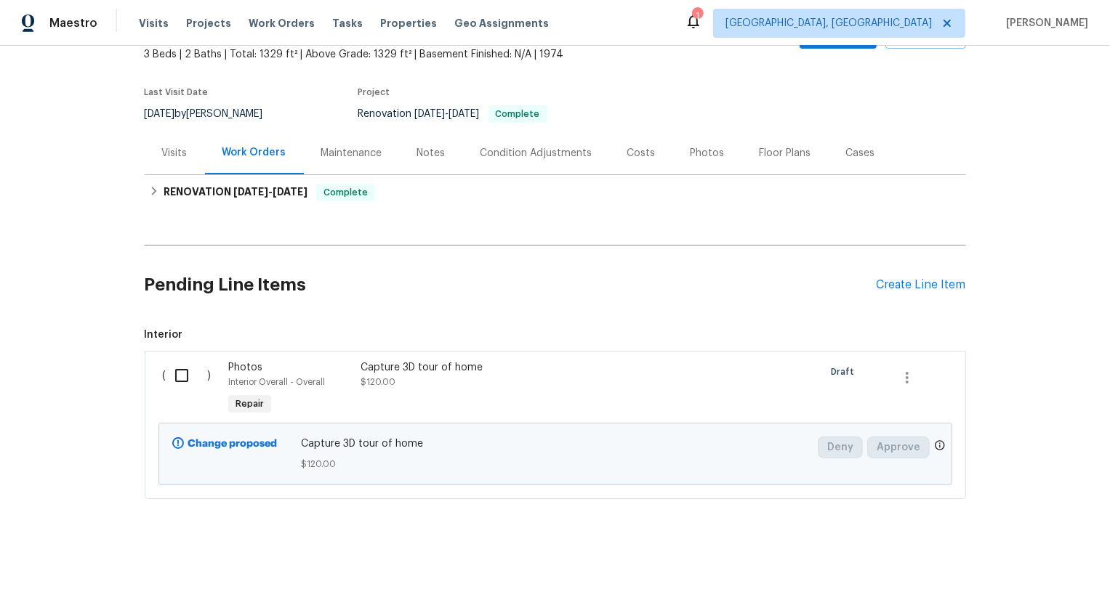
click at [175, 392] on div "( )" at bounding box center [191, 389] width 66 height 67
click at [184, 367] on input "checkbox" at bounding box center [186, 375] width 41 height 31
checkbox input "true"
click at [1023, 572] on button "Create Work Order" at bounding box center [1026, 561] width 120 height 27
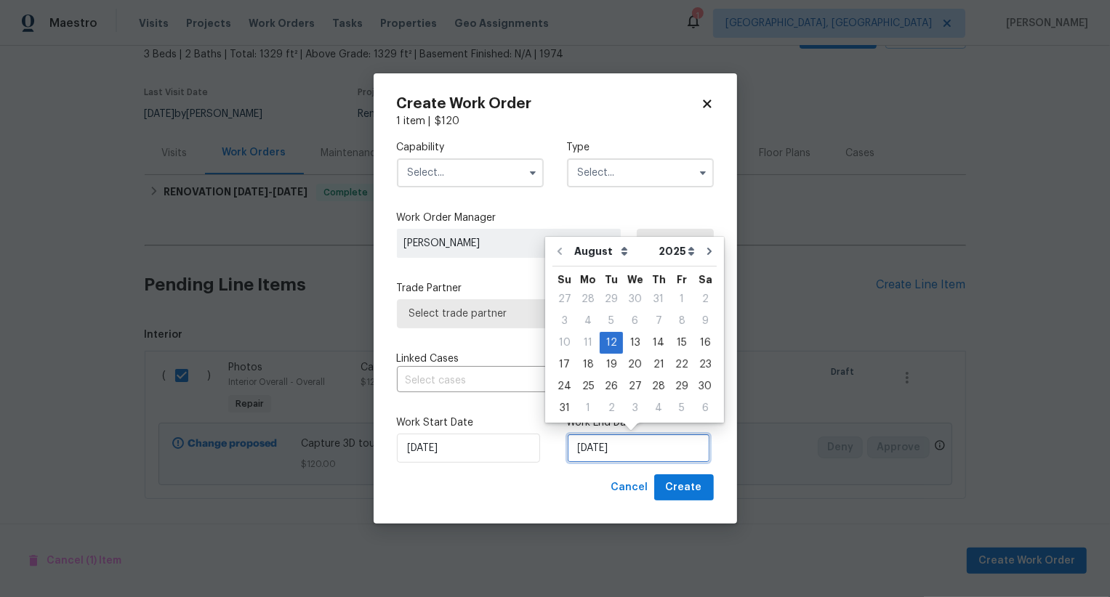
click at [613, 448] on input "[DATE]" at bounding box center [638, 448] width 143 height 29
click at [631, 344] on div "13" at bounding box center [635, 343] width 24 height 20
type input "[DATE]"
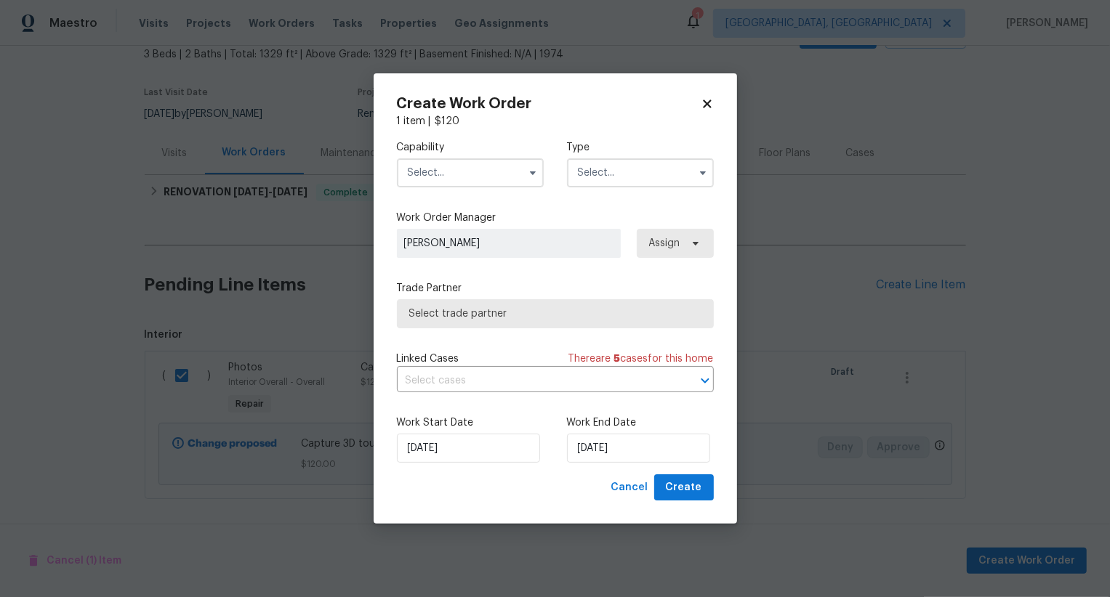
click at [494, 184] on input "text" at bounding box center [470, 172] width 147 height 29
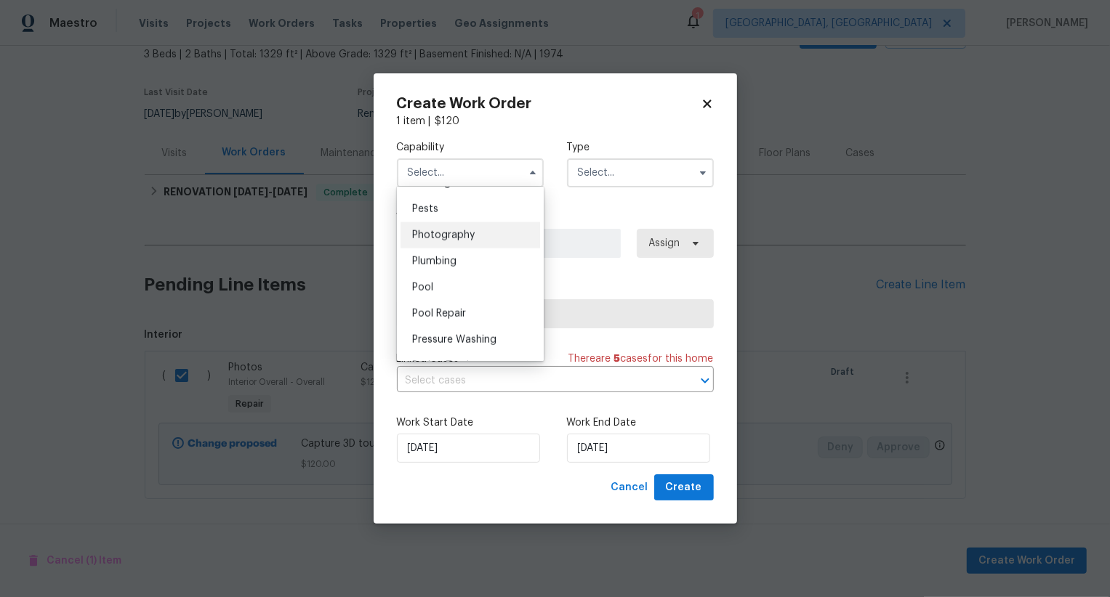
scroll to position [1227, 0]
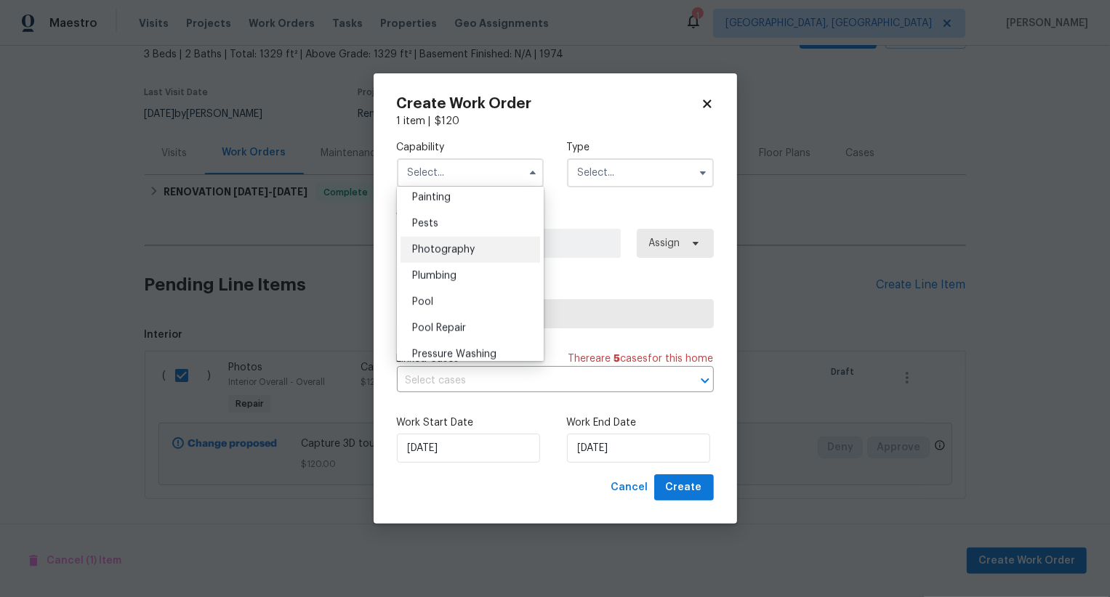
click at [500, 246] on div "Photography" at bounding box center [470, 250] width 140 height 26
type input "Photography"
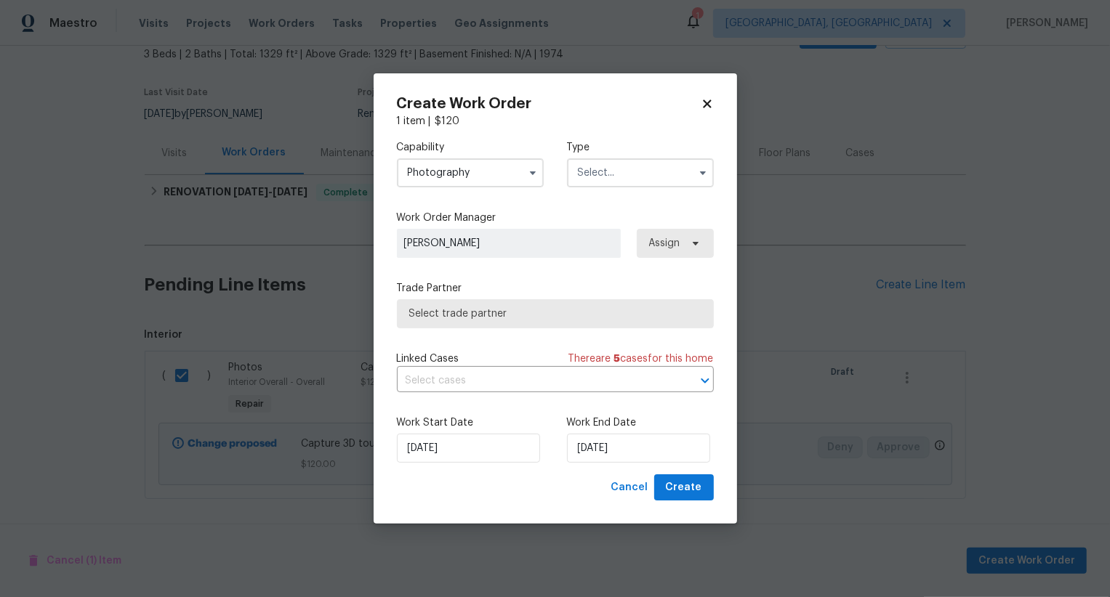
click at [626, 166] on input "text" at bounding box center [640, 172] width 147 height 29
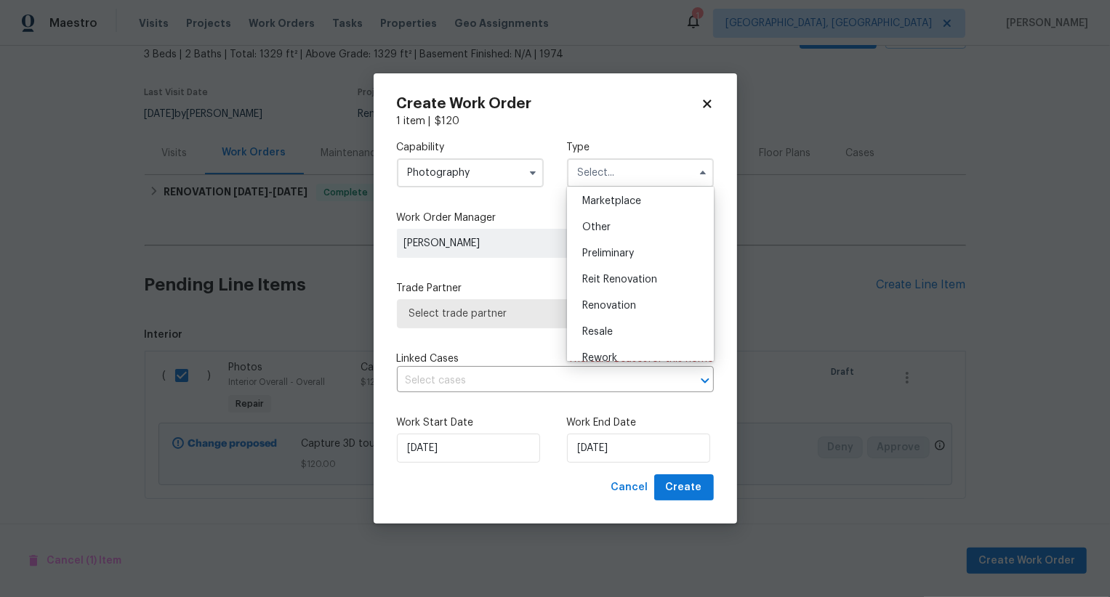
scroll to position [260, 0]
click at [627, 238] on div "Other" at bounding box center [640, 231] width 140 height 26
type input "Other"
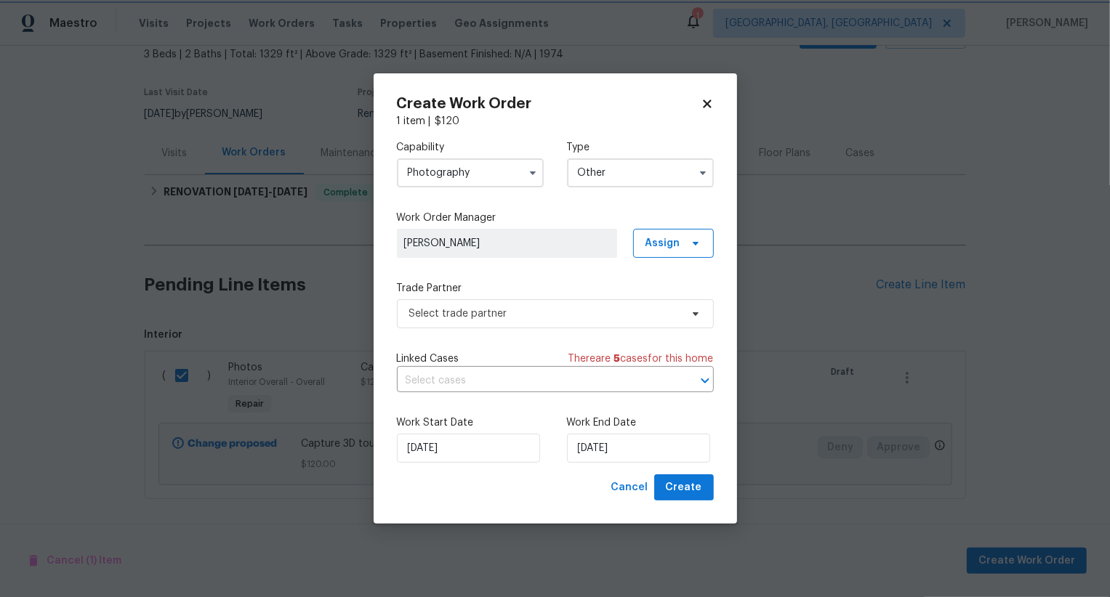
scroll to position [0, 0]
click at [629, 304] on span "Select trade partner" at bounding box center [555, 313] width 317 height 29
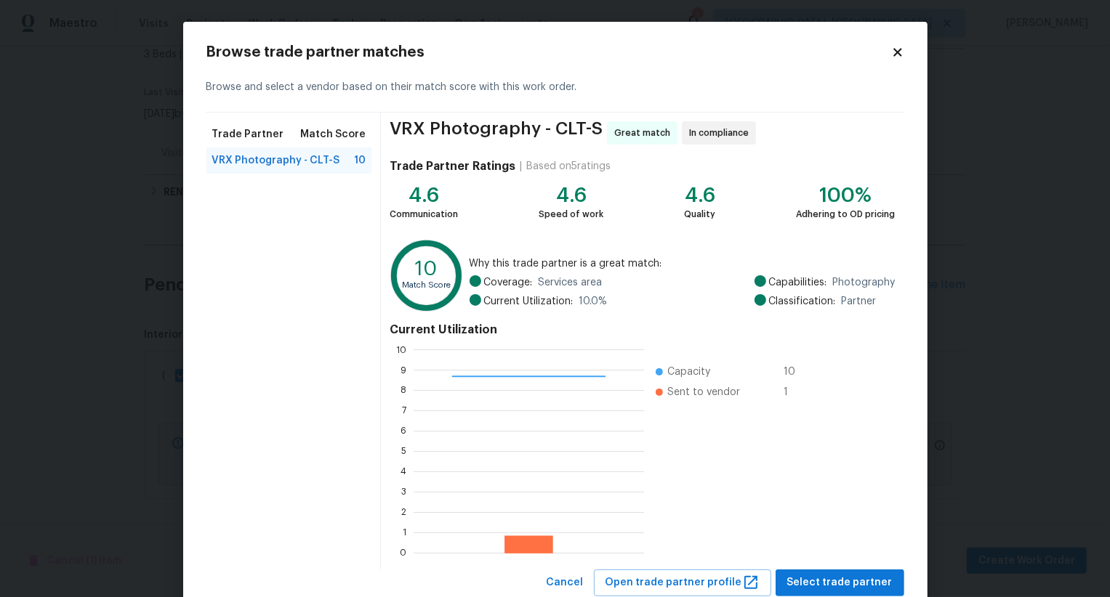
scroll to position [44, 0]
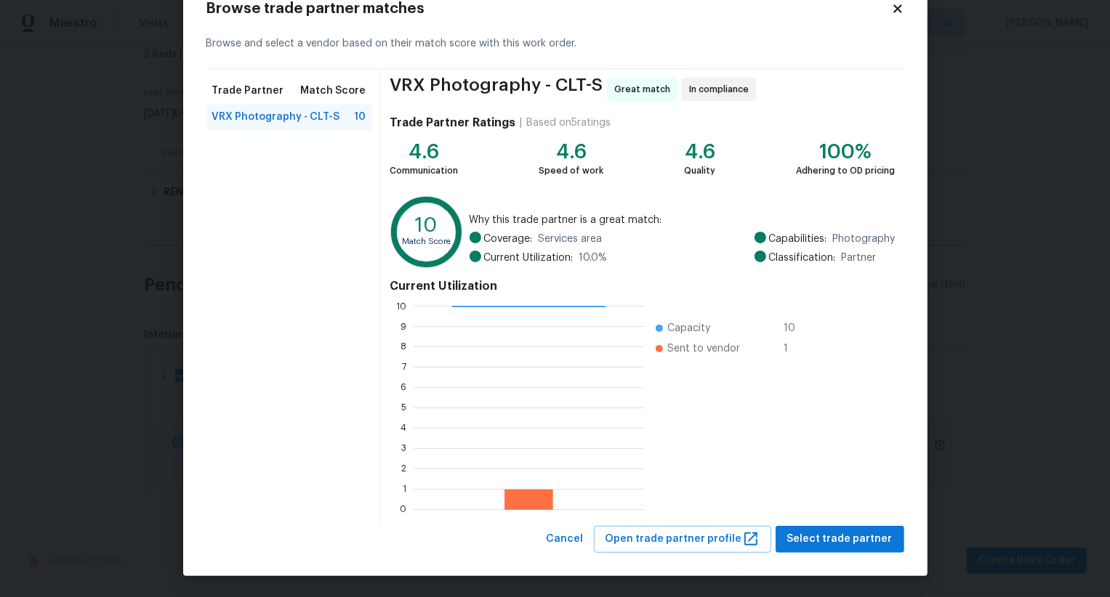
click at [824, 521] on div "VRX Photography - CLT-S Great match In compliance Trade Partner Ratings | Based…" at bounding box center [642, 297] width 522 height 457
click at [824, 533] on span "Select trade partner" at bounding box center [839, 539] width 105 height 18
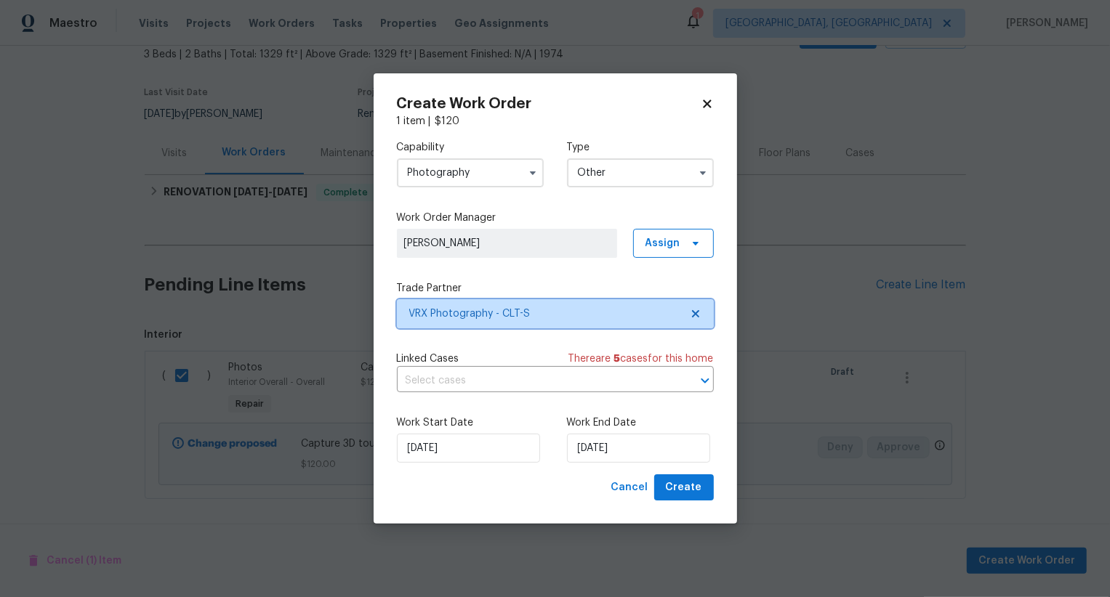
scroll to position [0, 0]
click at [698, 483] on span "Create" at bounding box center [684, 488] width 36 height 18
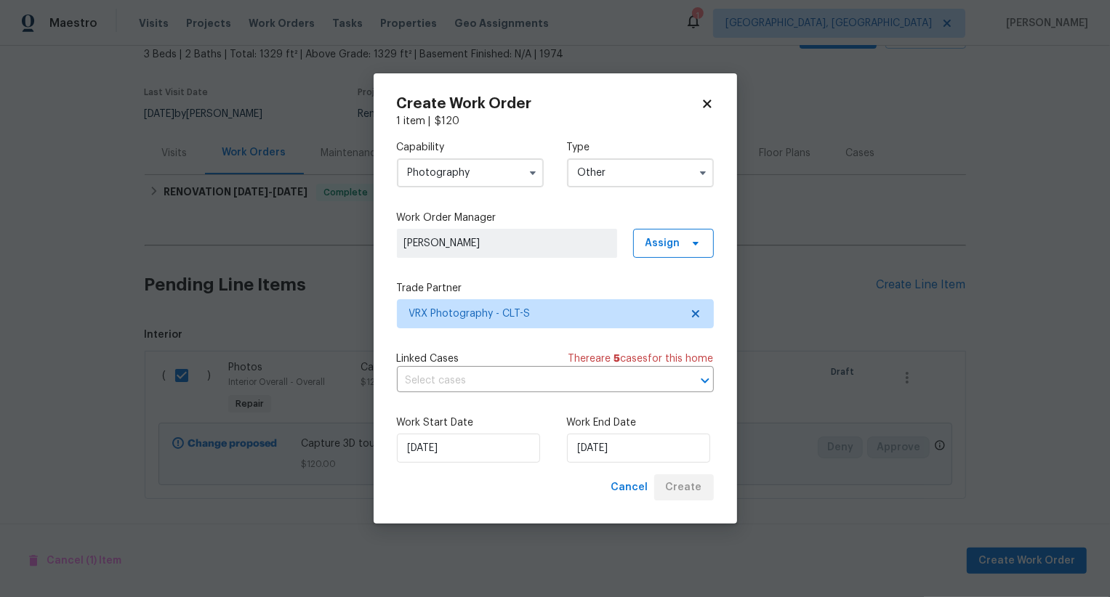
checkbox input "false"
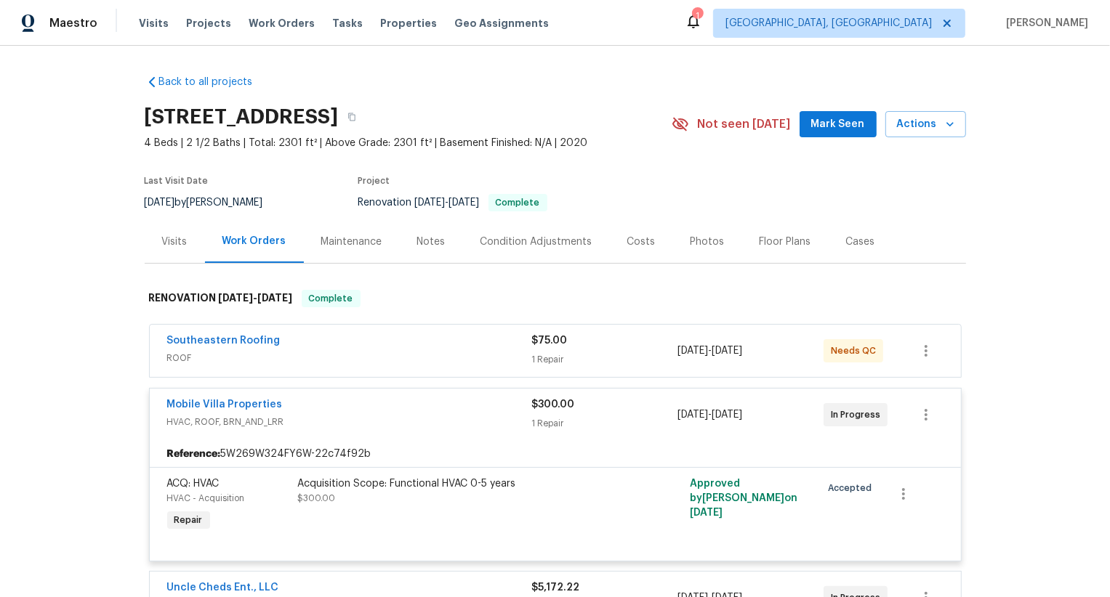
scroll to position [472, 0]
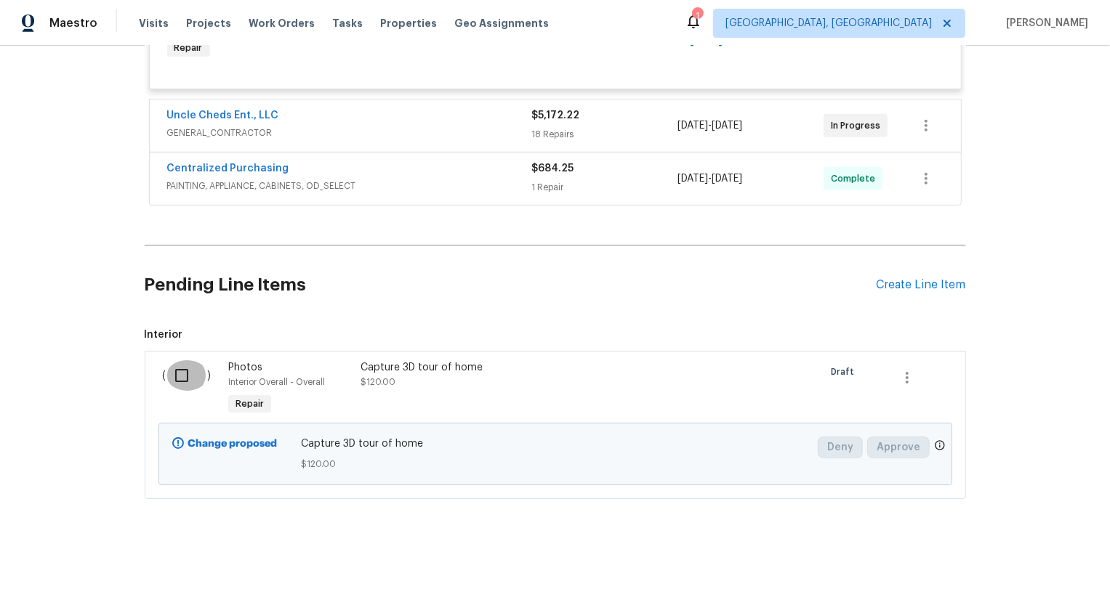
click at [195, 370] on input "checkbox" at bounding box center [186, 375] width 41 height 31
checkbox input "true"
click at [985, 563] on span "Create Work Order" at bounding box center [1026, 561] width 97 height 18
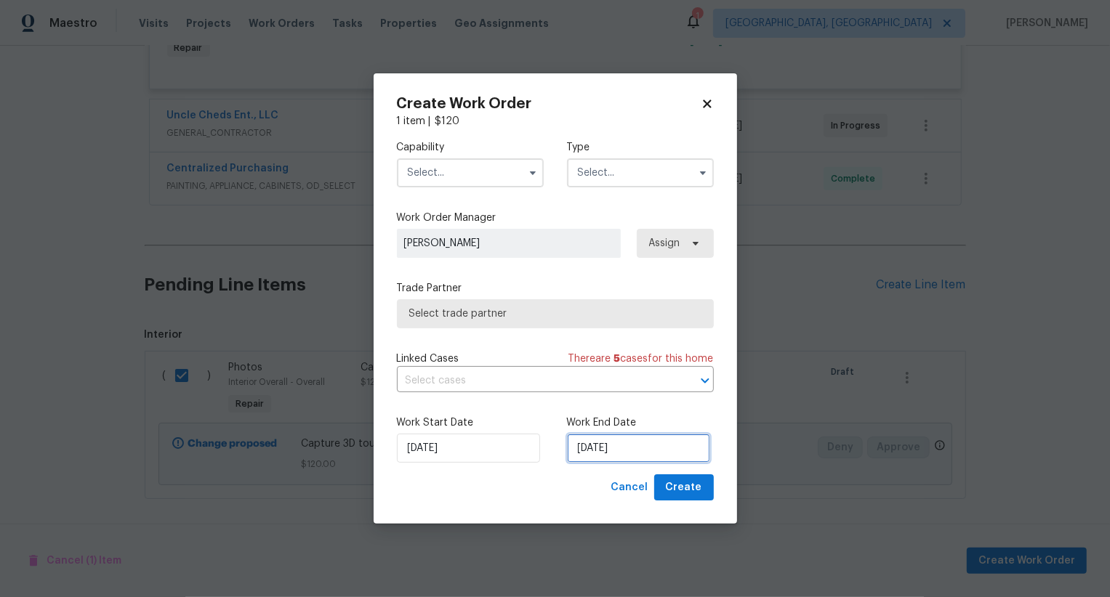
click at [623, 448] on input "[DATE]" at bounding box center [638, 448] width 143 height 29
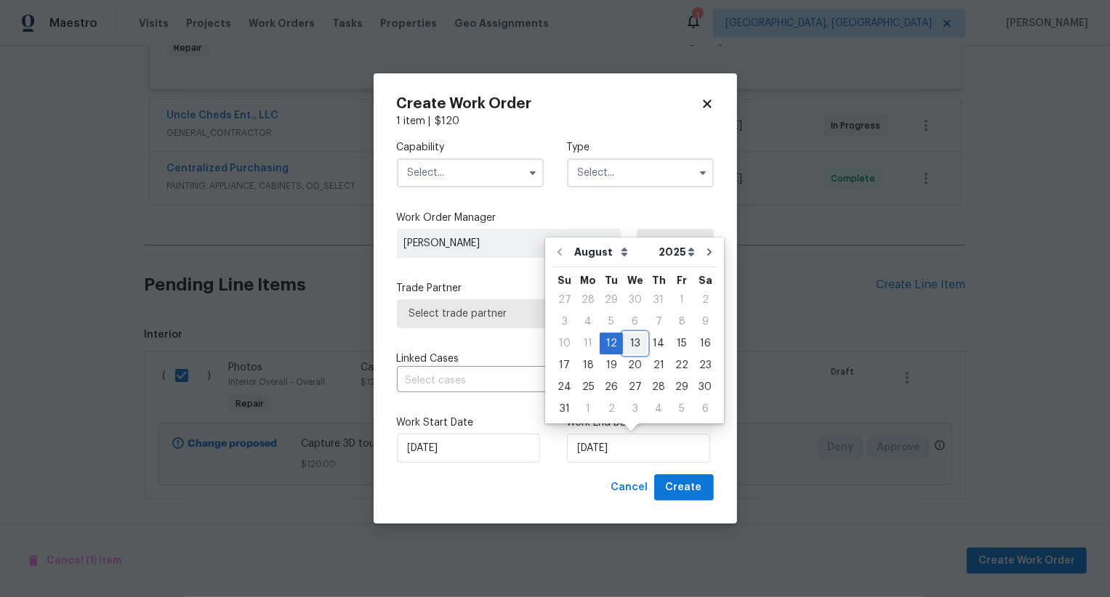
click at [632, 337] on div "13" at bounding box center [635, 344] width 24 height 20
type input "[DATE]"
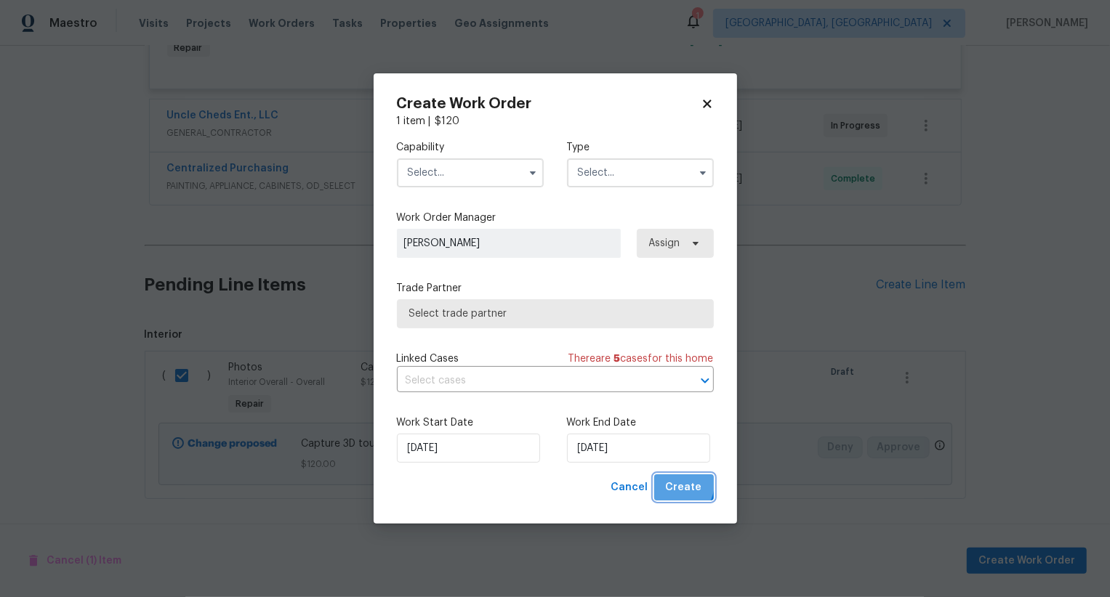
drag, startPoint x: 679, startPoint y: 485, endPoint x: 551, endPoint y: 248, distance: 268.8
click at [551, 248] on div "Create Work Order 1 item | $ 120 Capability Type Work Order Manager [PERSON_NAM…" at bounding box center [555, 299] width 317 height 405
click at [513, 174] on input "text" at bounding box center [470, 172] width 147 height 29
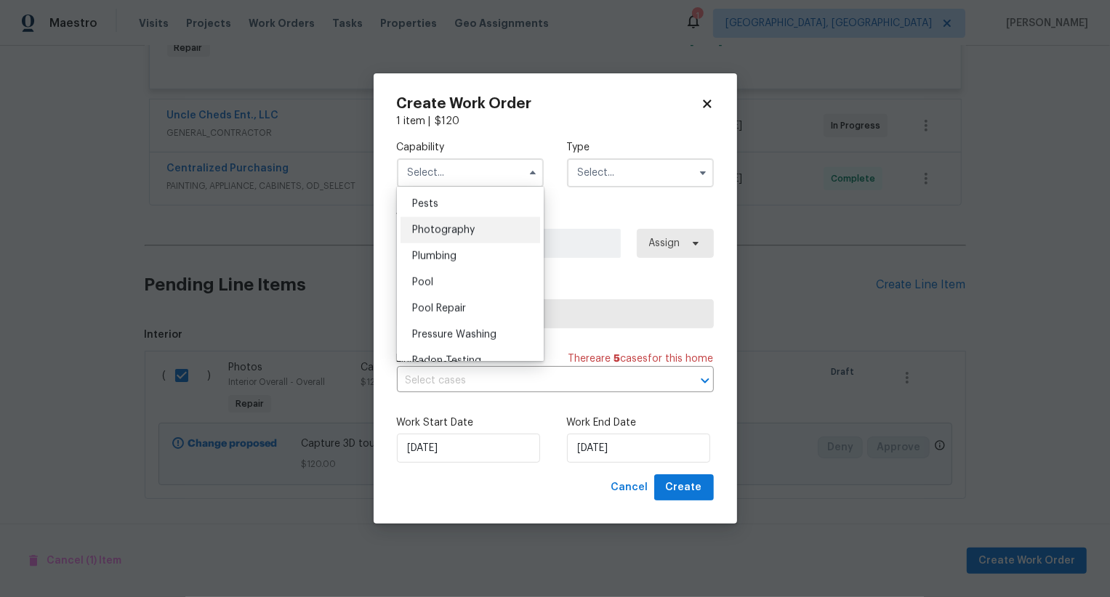
scroll to position [1240, 0]
click at [517, 238] on div "Photography" at bounding box center [470, 237] width 140 height 26
type input "Photography"
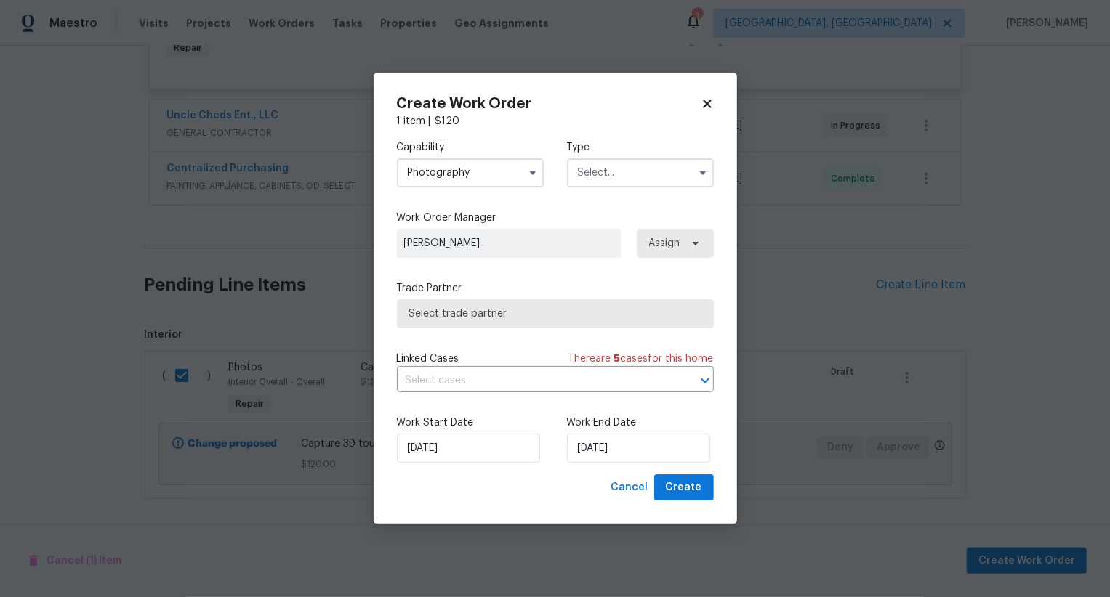
click at [618, 176] on input "text" at bounding box center [640, 172] width 147 height 29
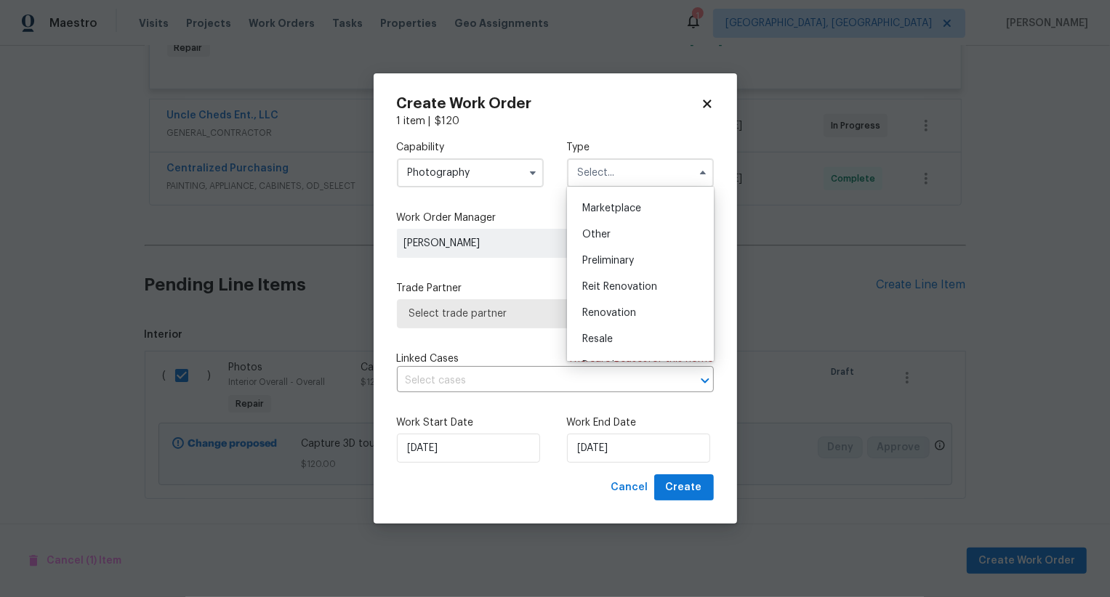
scroll to position [254, 0]
click at [618, 238] on div "Other" at bounding box center [640, 238] width 140 height 26
type input "Other"
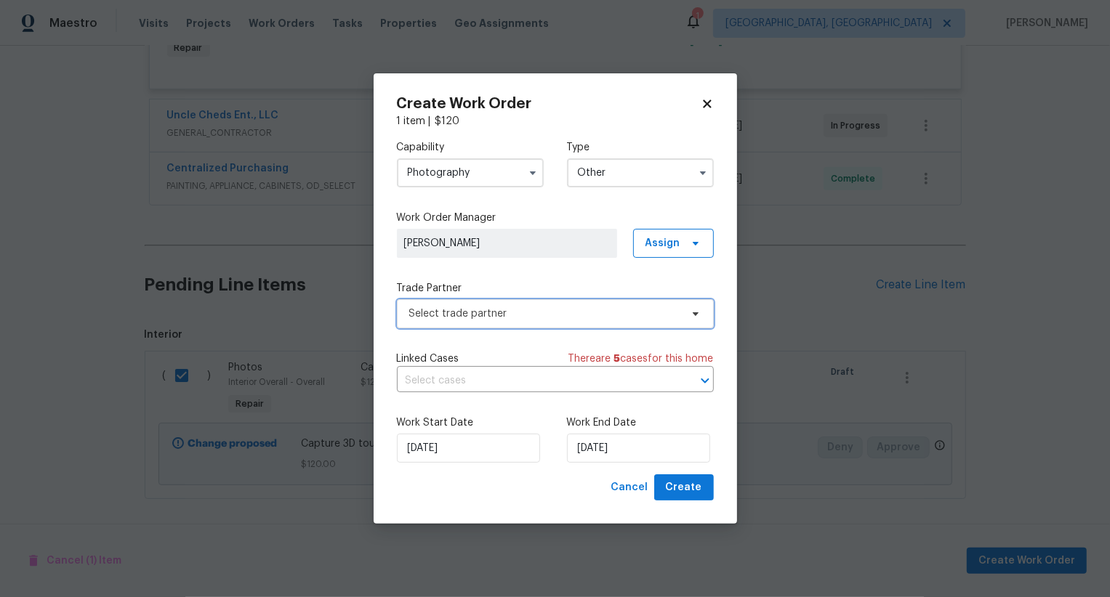
click at [610, 307] on span "Select trade partner" at bounding box center [544, 314] width 271 height 15
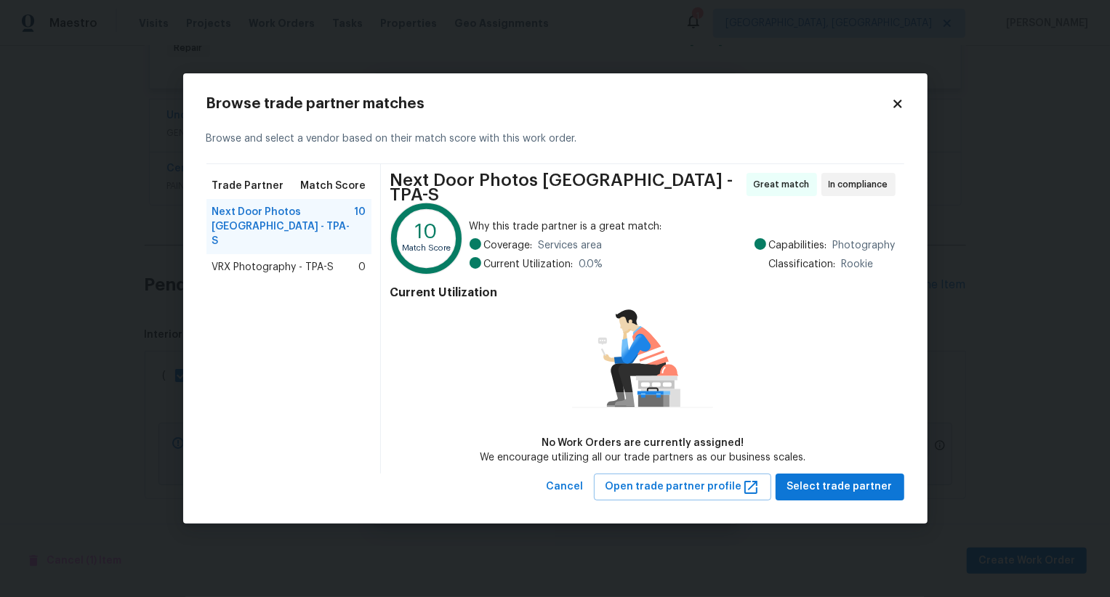
click at [324, 260] on span "VRX Photography - TPA-S" at bounding box center [273, 267] width 122 height 15
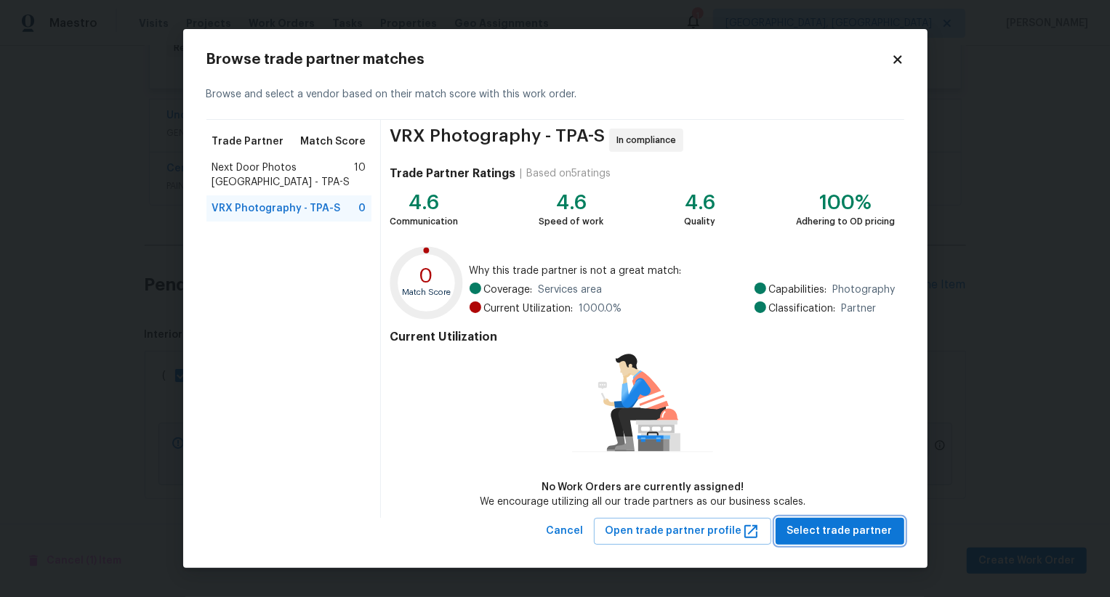
click at [845, 528] on span "Select trade partner" at bounding box center [839, 531] width 105 height 18
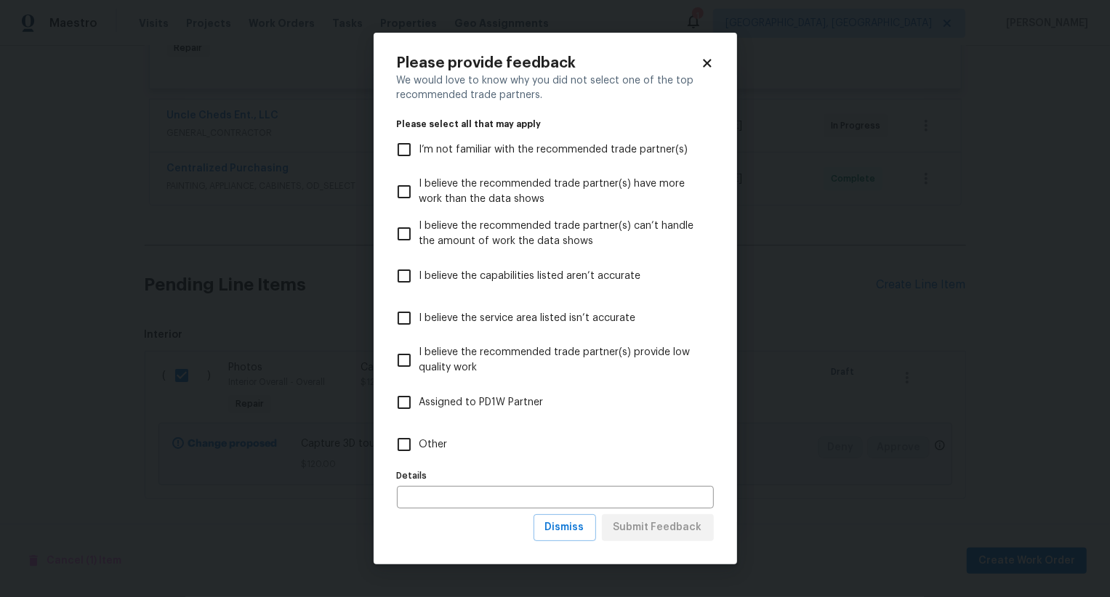
click at [643, 203] on span "I believe the recommended trade partner(s) have more work than the data shows" at bounding box center [560, 192] width 283 height 31
click at [419, 203] on input "I believe the recommended trade partner(s) have more work than the data shows" at bounding box center [404, 192] width 31 height 31
checkbox input "true"
click at [664, 534] on span "Submit Feedback" at bounding box center [657, 528] width 89 height 18
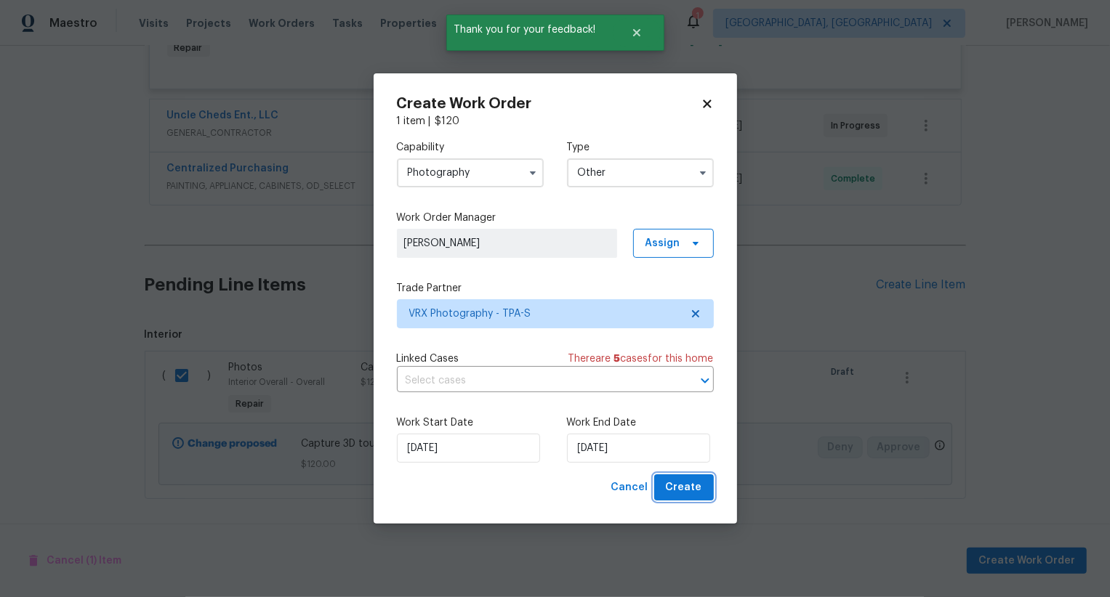
click at [691, 491] on span "Create" at bounding box center [684, 488] width 36 height 18
checkbox input "false"
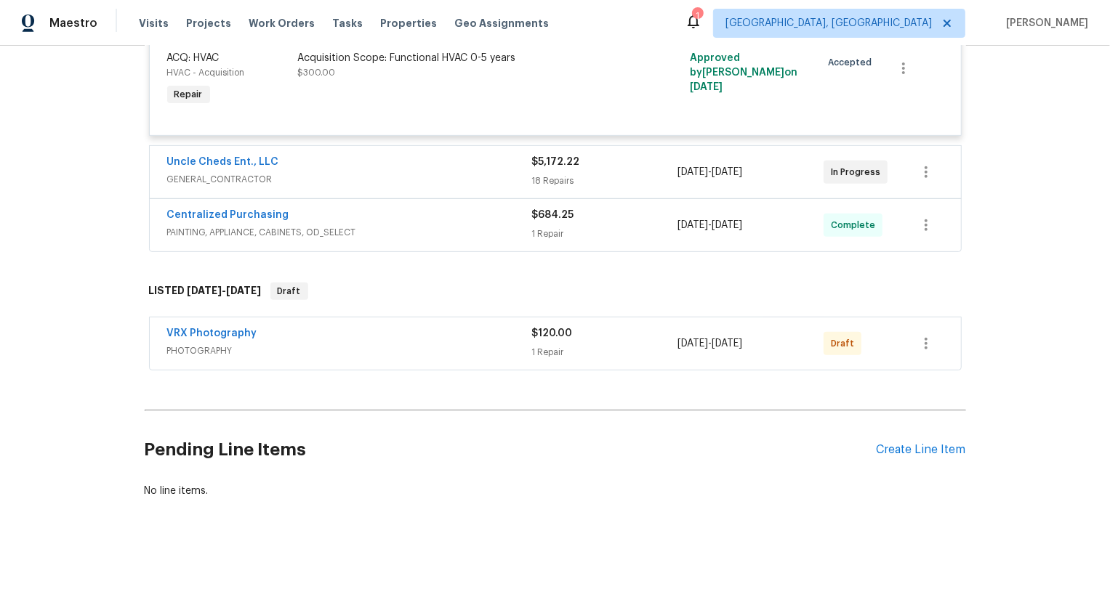
scroll to position [425, 0]
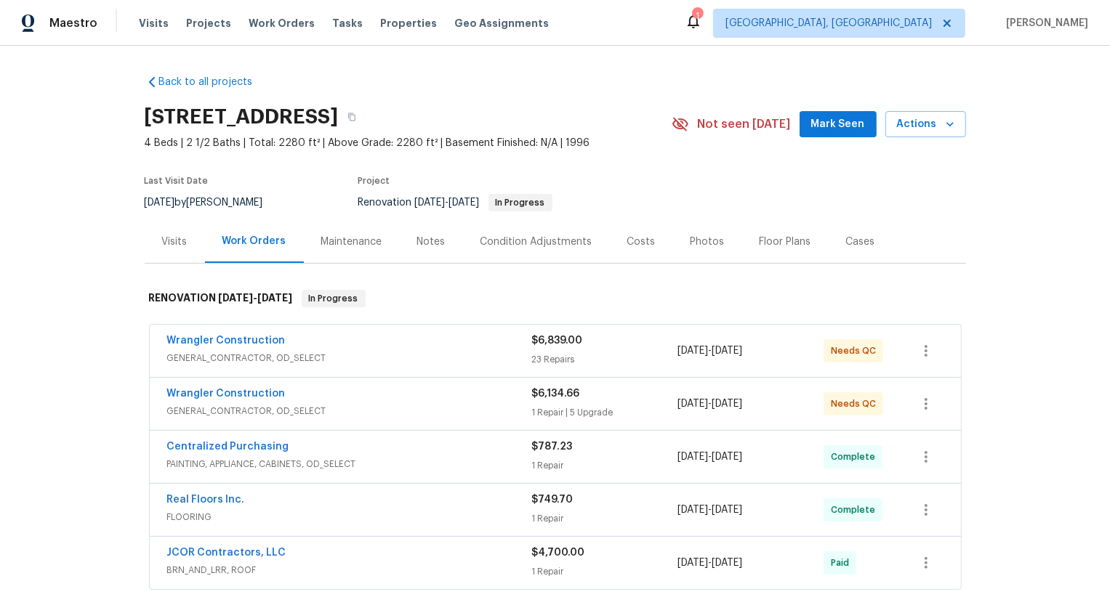
scroll to position [384, 0]
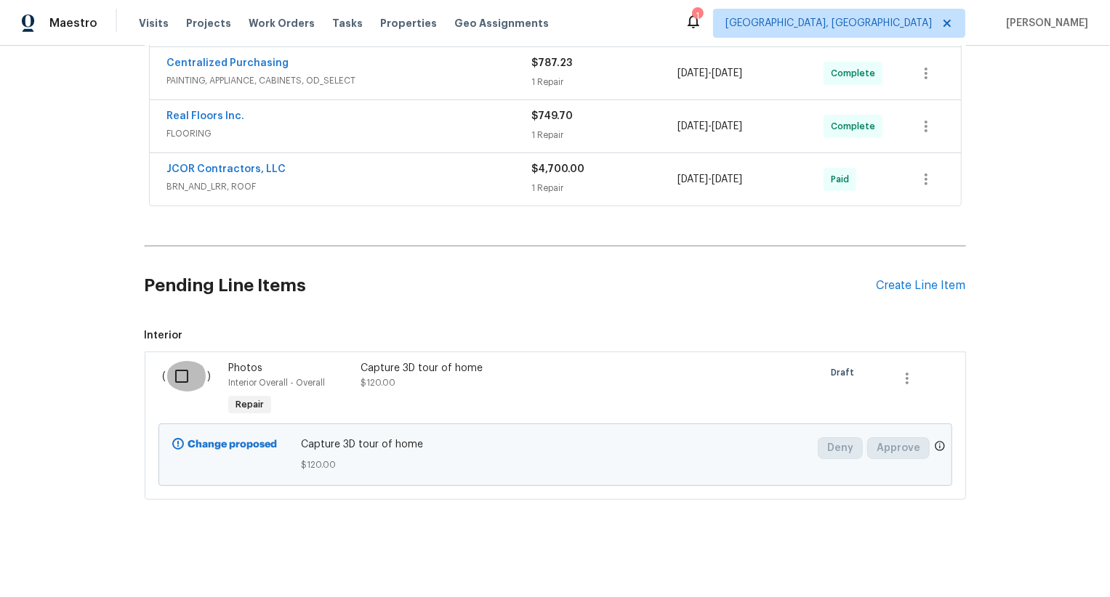
click at [197, 365] on input "checkbox" at bounding box center [186, 376] width 41 height 31
checkbox input "true"
click at [1011, 565] on span "Create Work Order" at bounding box center [1026, 561] width 97 height 18
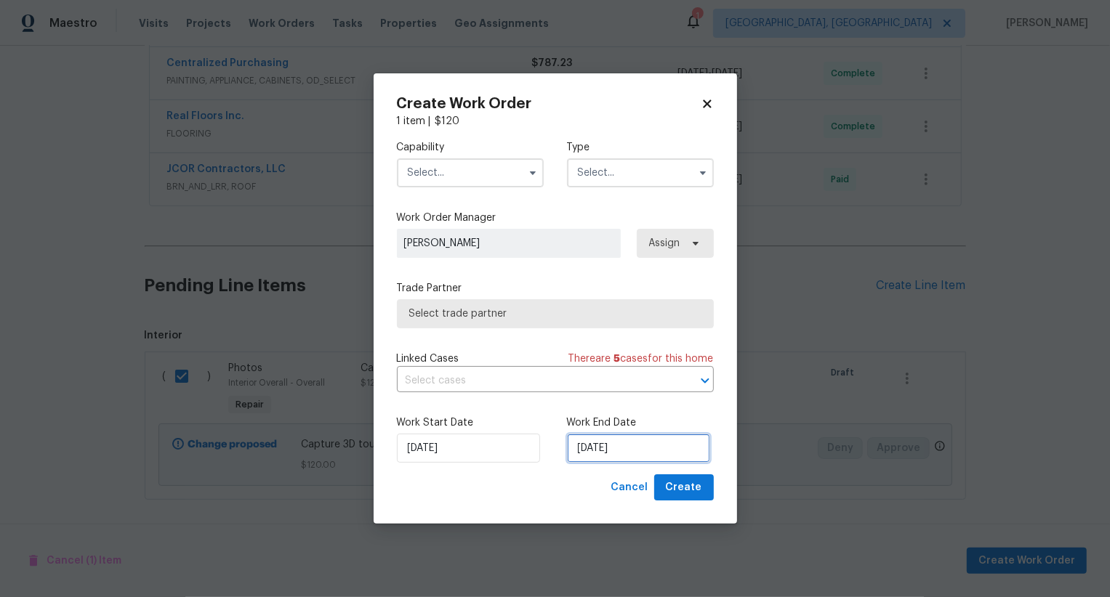
click at [591, 440] on input "12/08/2025" at bounding box center [638, 448] width 143 height 29
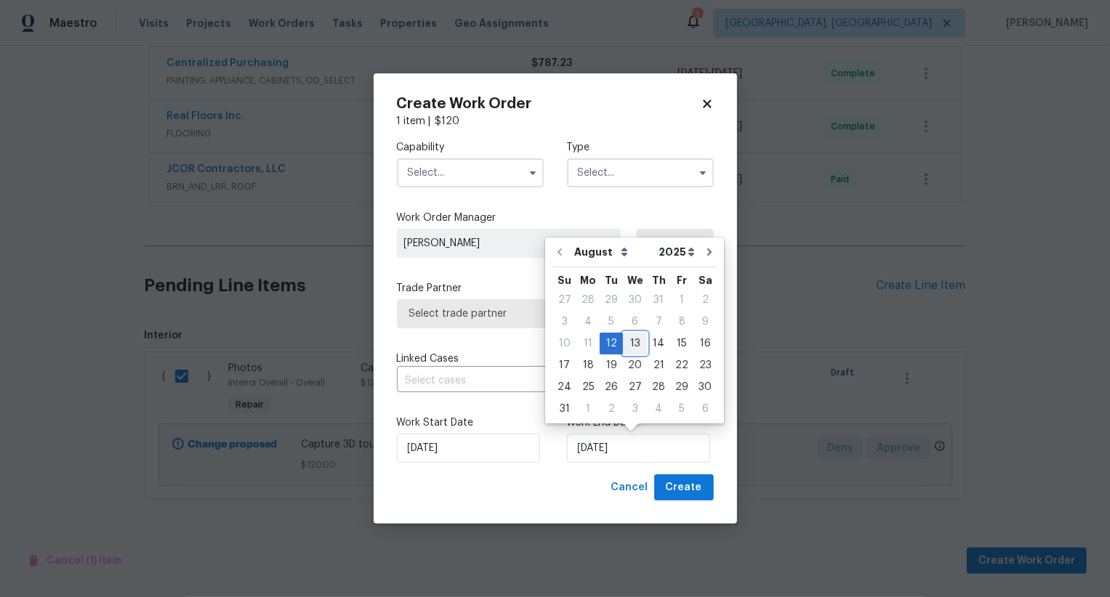
click at [626, 350] on div "13" at bounding box center [635, 344] width 24 height 20
type input "13/08/2025"
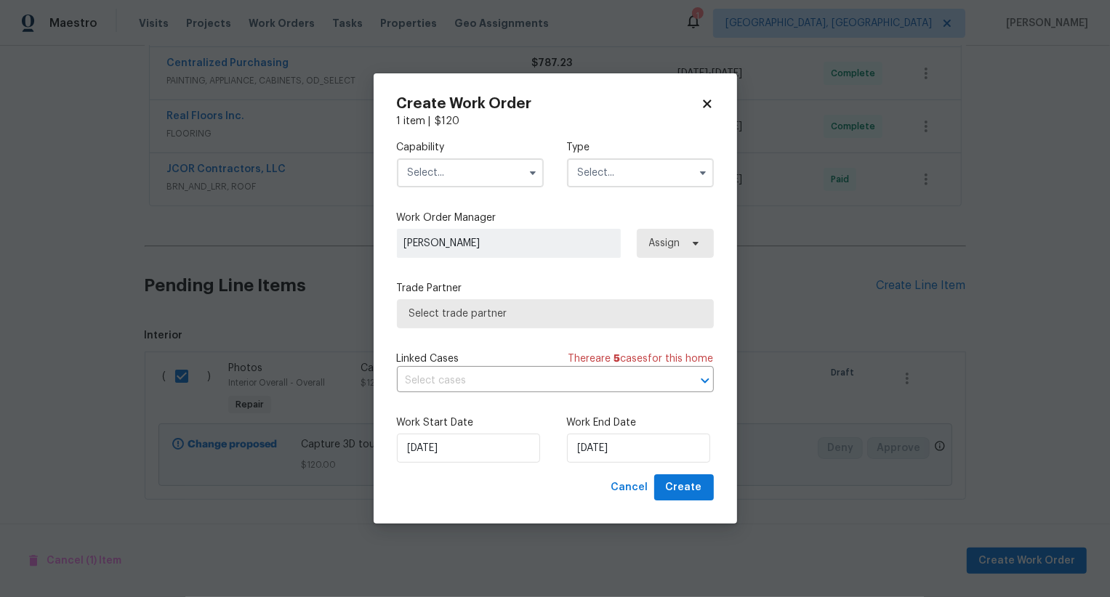
click at [463, 166] on input "text" at bounding box center [470, 172] width 147 height 29
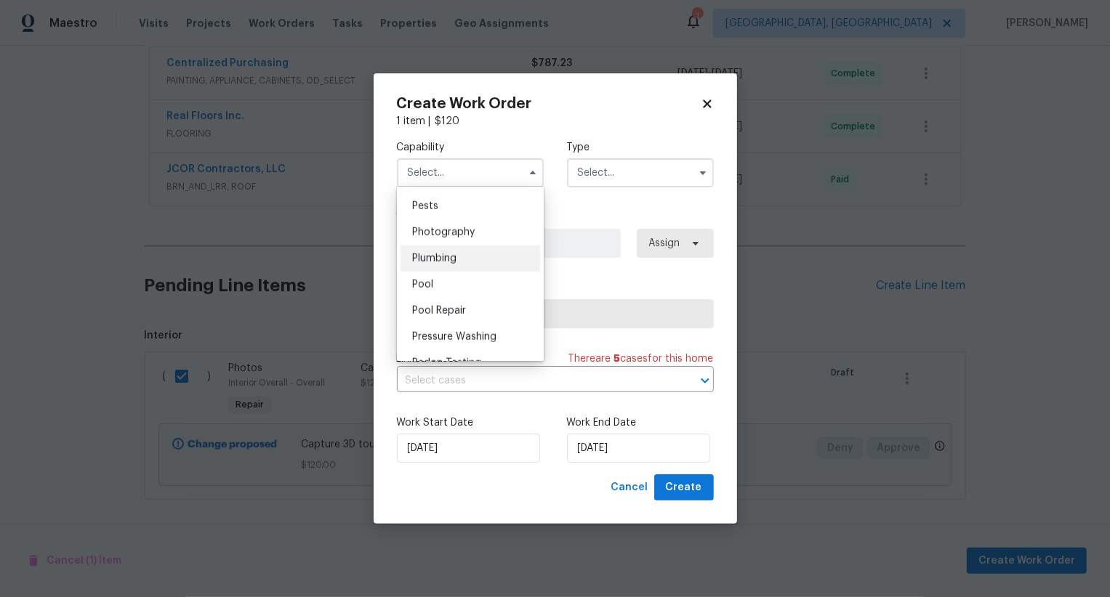
scroll to position [1243, 0]
click at [492, 241] on div "Photography" at bounding box center [470, 233] width 140 height 26
type input "Photography"
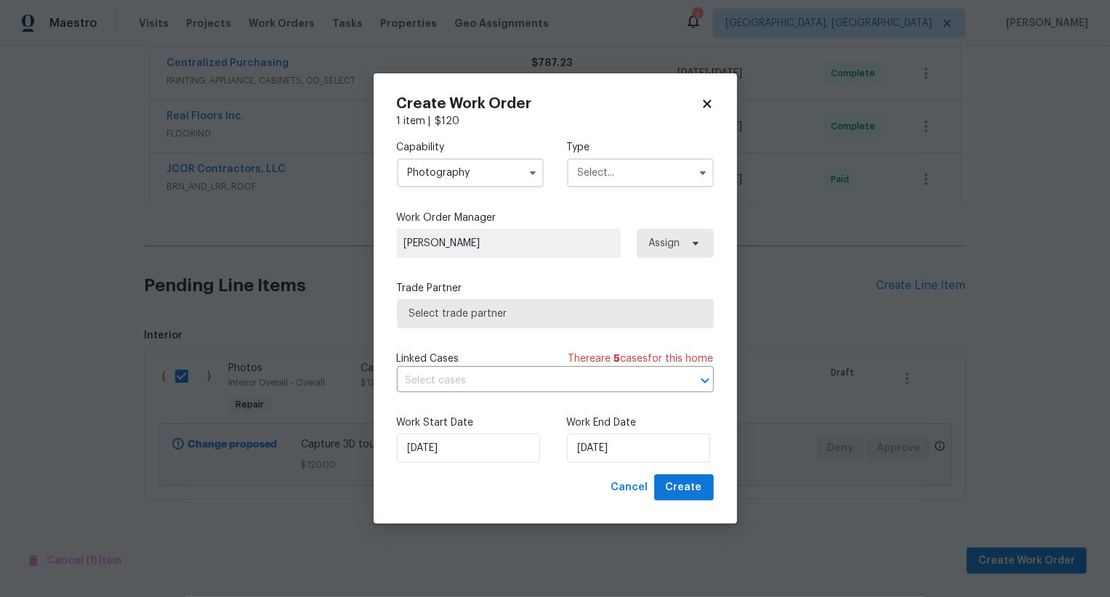
click at [615, 175] on input "text" at bounding box center [640, 172] width 147 height 29
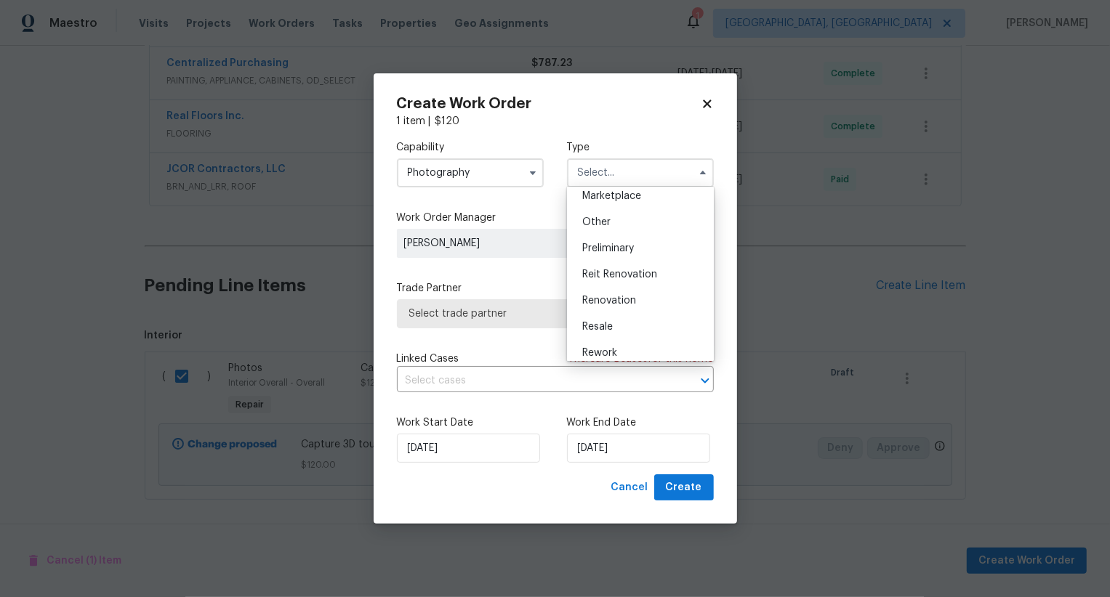
scroll to position [267, 0]
click at [623, 219] on div "Other" at bounding box center [640, 224] width 140 height 26
type input "Other"
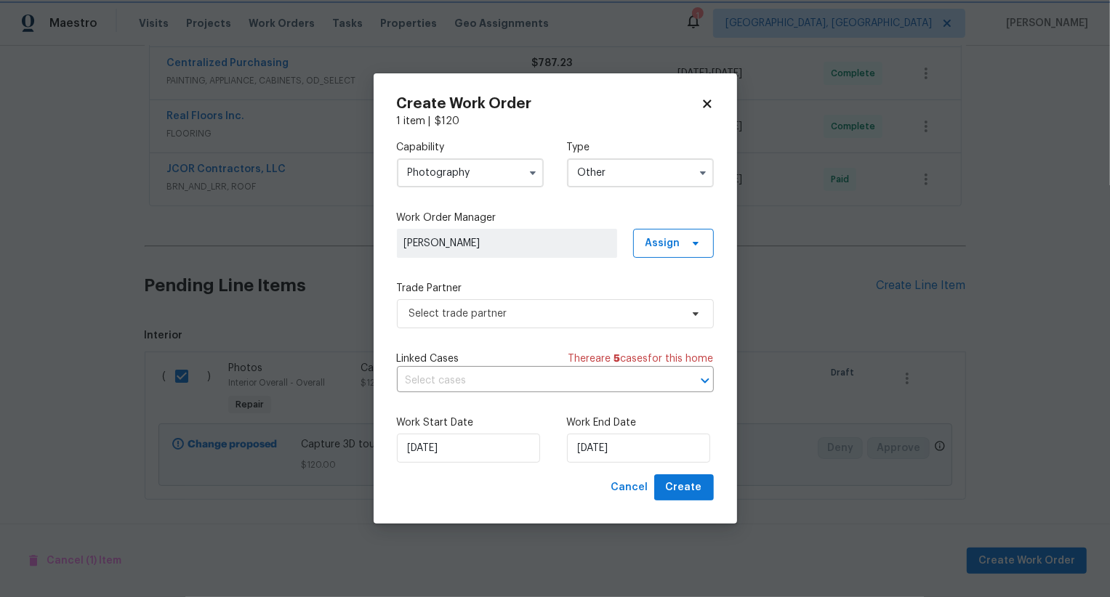
scroll to position [0, 0]
click at [586, 316] on span "Select trade partner" at bounding box center [544, 314] width 271 height 15
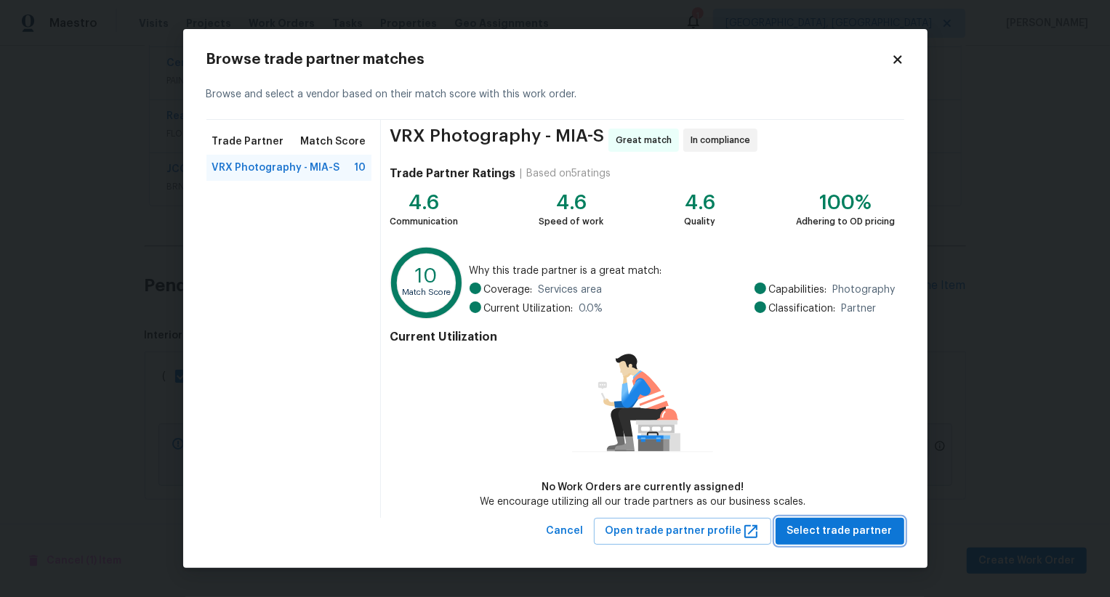
click at [826, 534] on span "Select trade partner" at bounding box center [839, 531] width 105 height 18
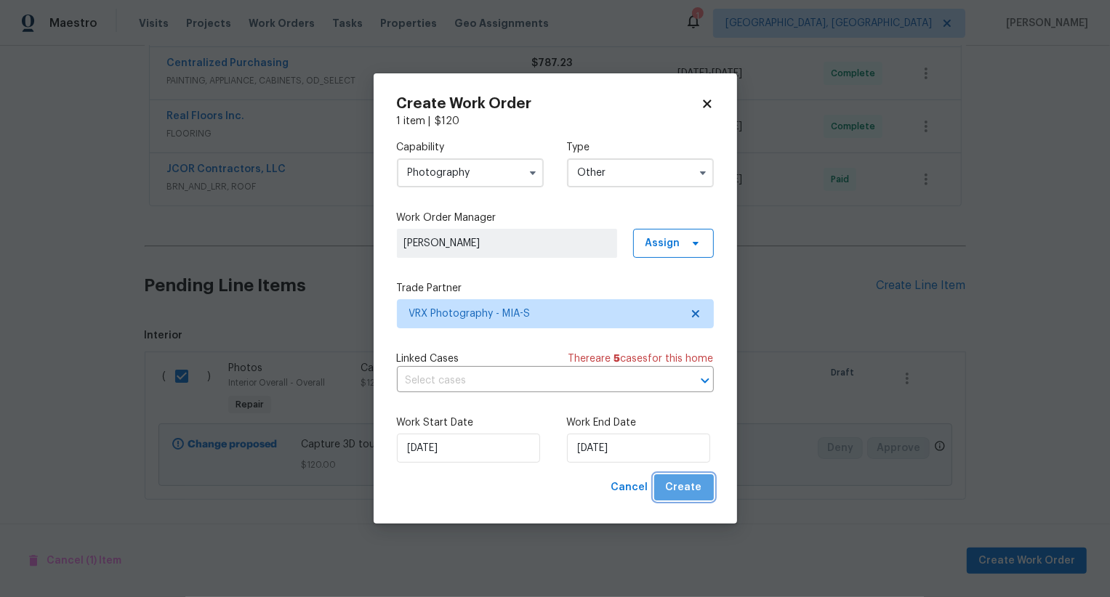
click at [692, 485] on span "Create" at bounding box center [684, 488] width 36 height 18
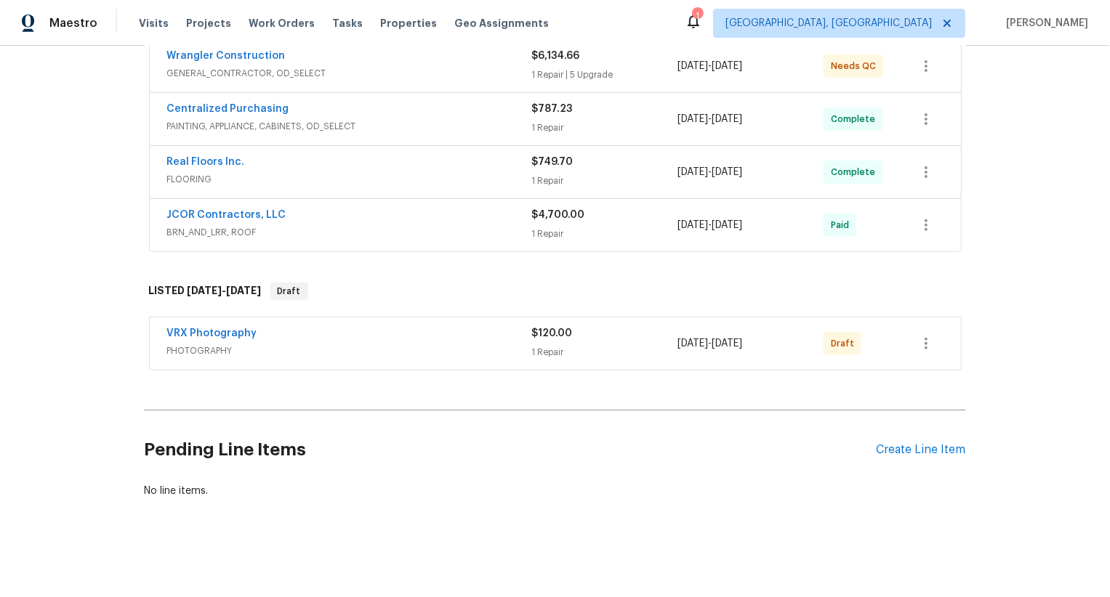
scroll to position [336, 0]
